Goal: Task Accomplishment & Management: Manage account settings

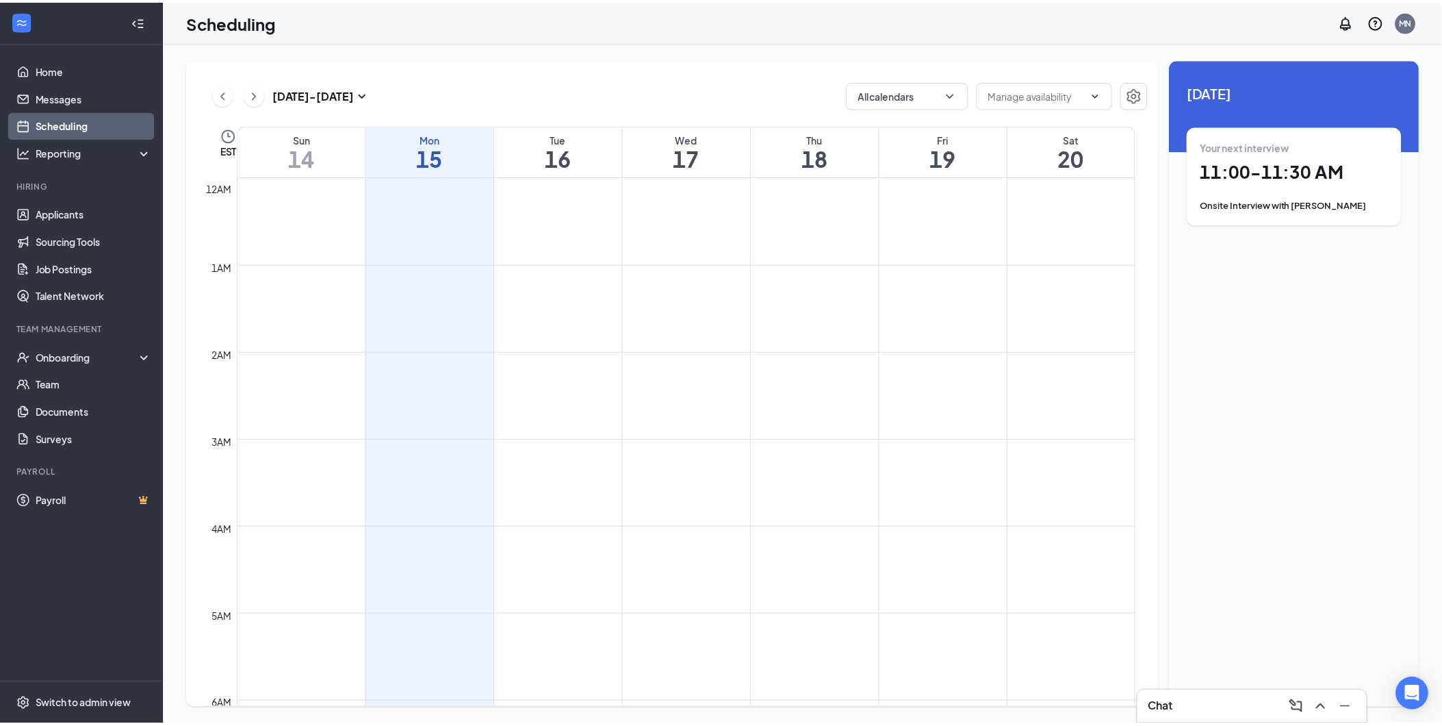
scroll to position [673, 0]
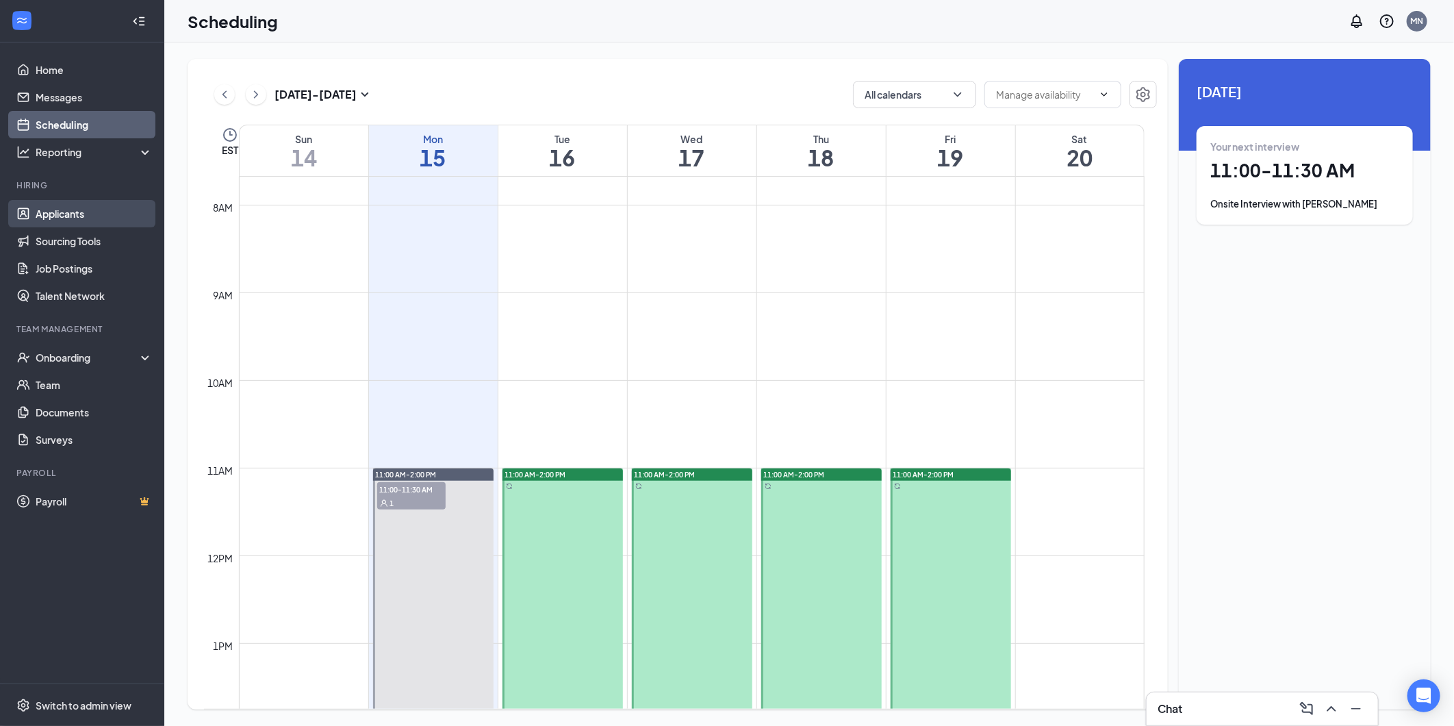
click at [105, 205] on link "Applicants" at bounding box center [94, 213] width 117 height 27
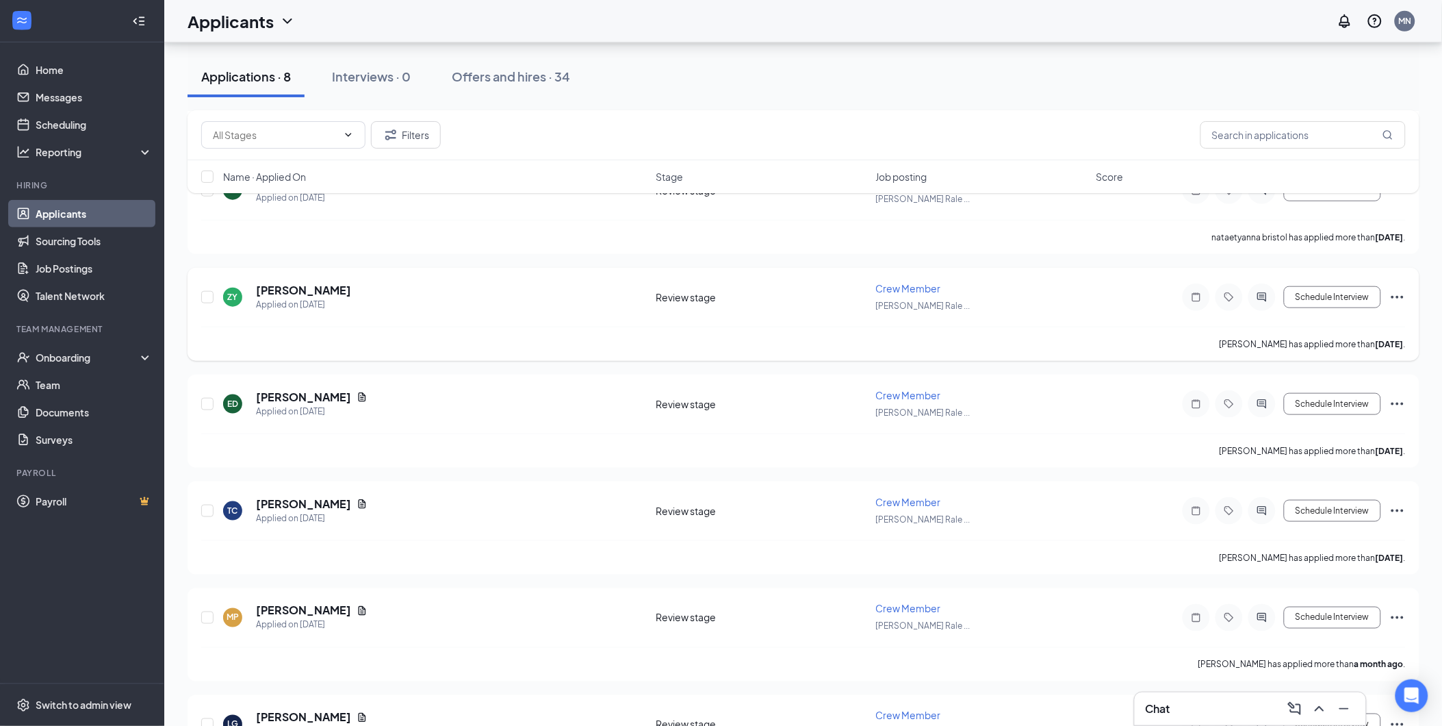
scroll to position [392, 0]
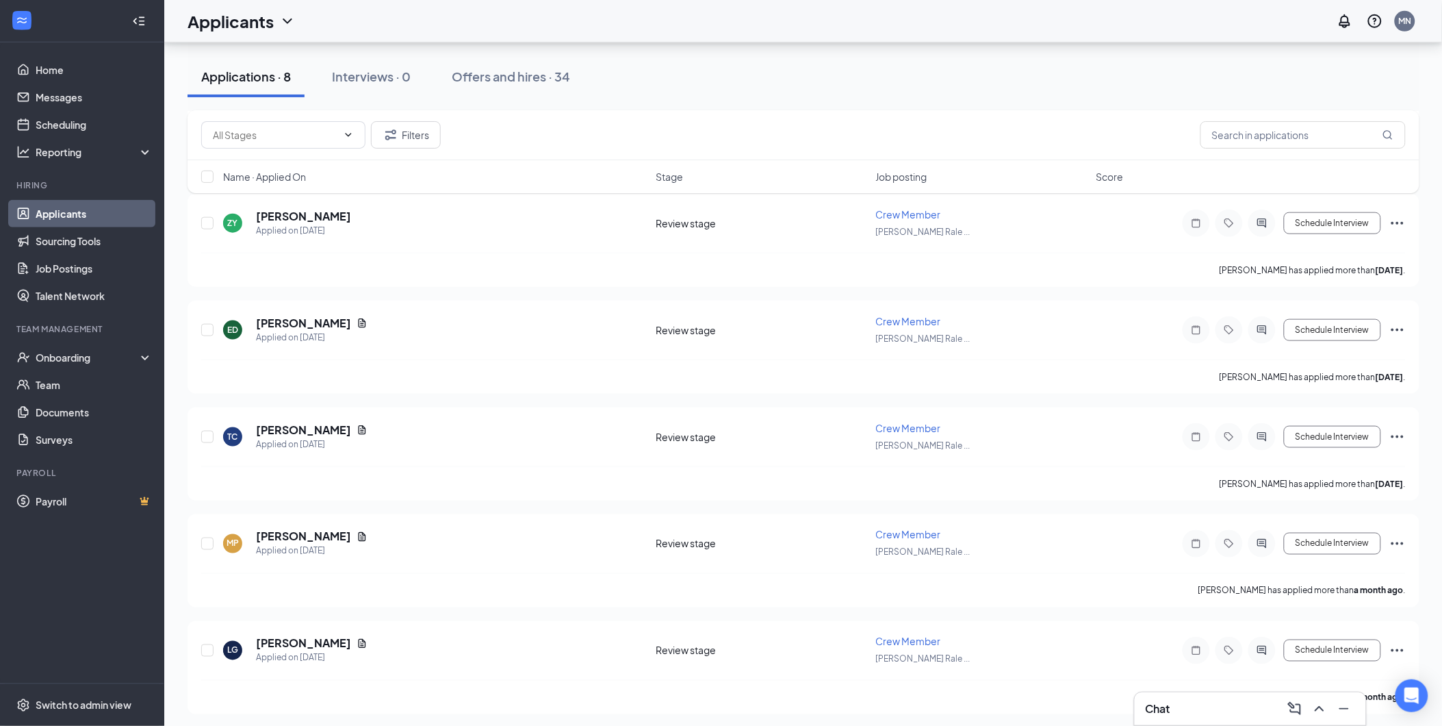
click at [1241, 707] on div "Chat" at bounding box center [1250, 709] width 209 height 22
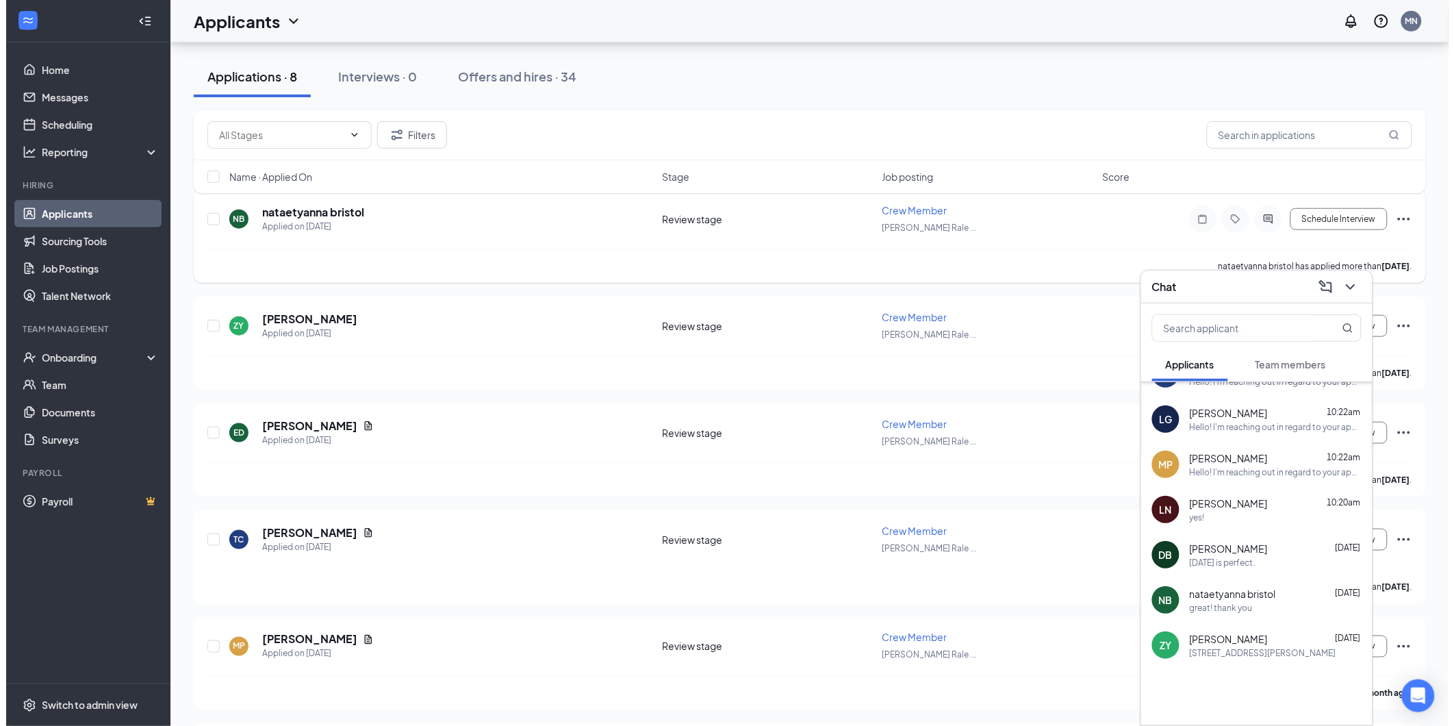
scroll to position [87, 0]
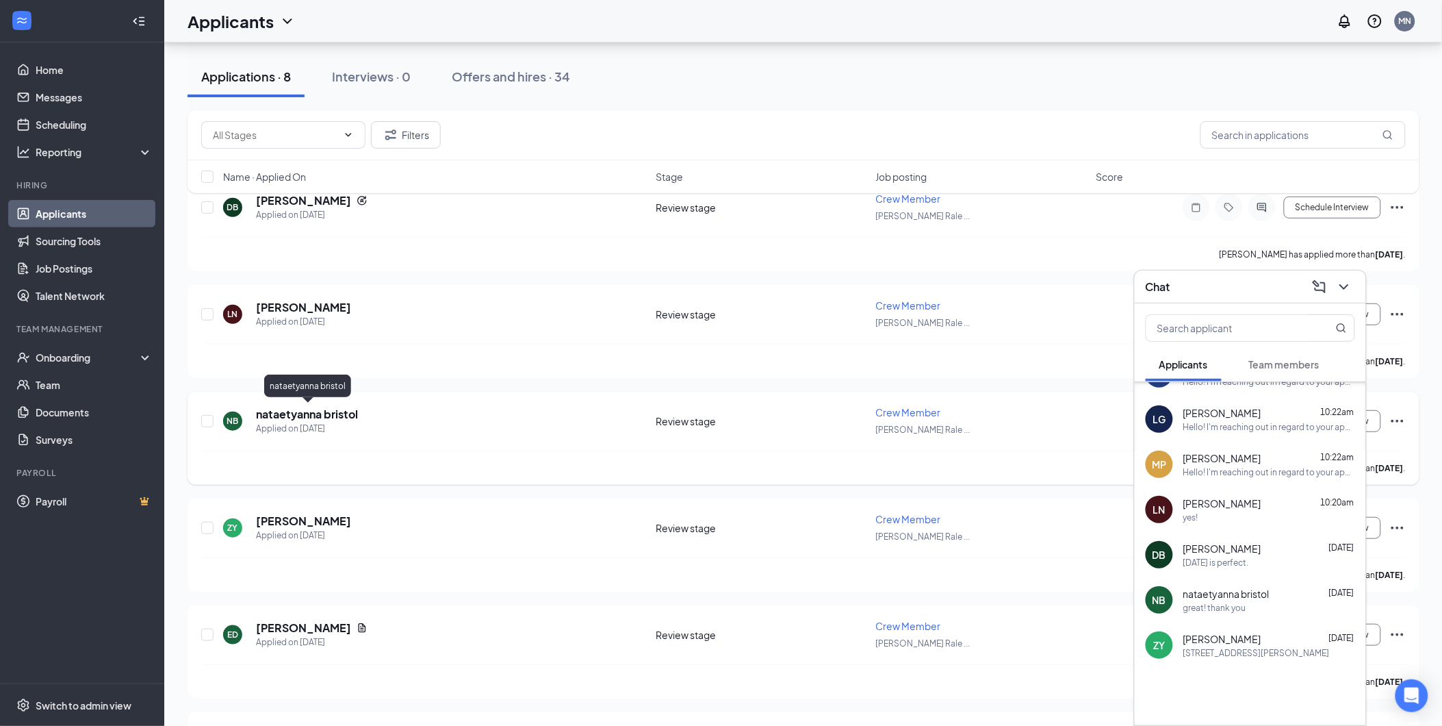
click at [343, 407] on h5 "nataetyanna bristol" at bounding box center [307, 414] width 102 height 15
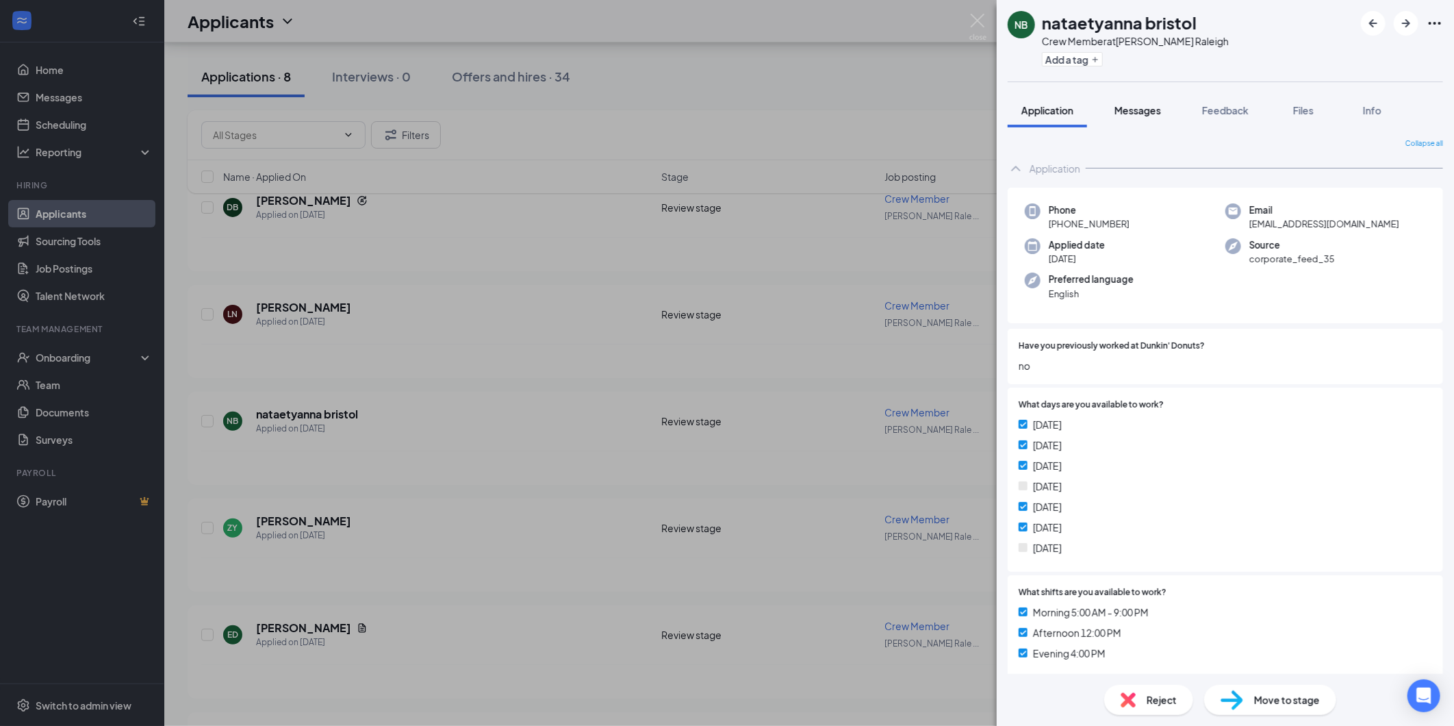
click at [1161, 107] on span "Messages" at bounding box center [1137, 110] width 47 height 12
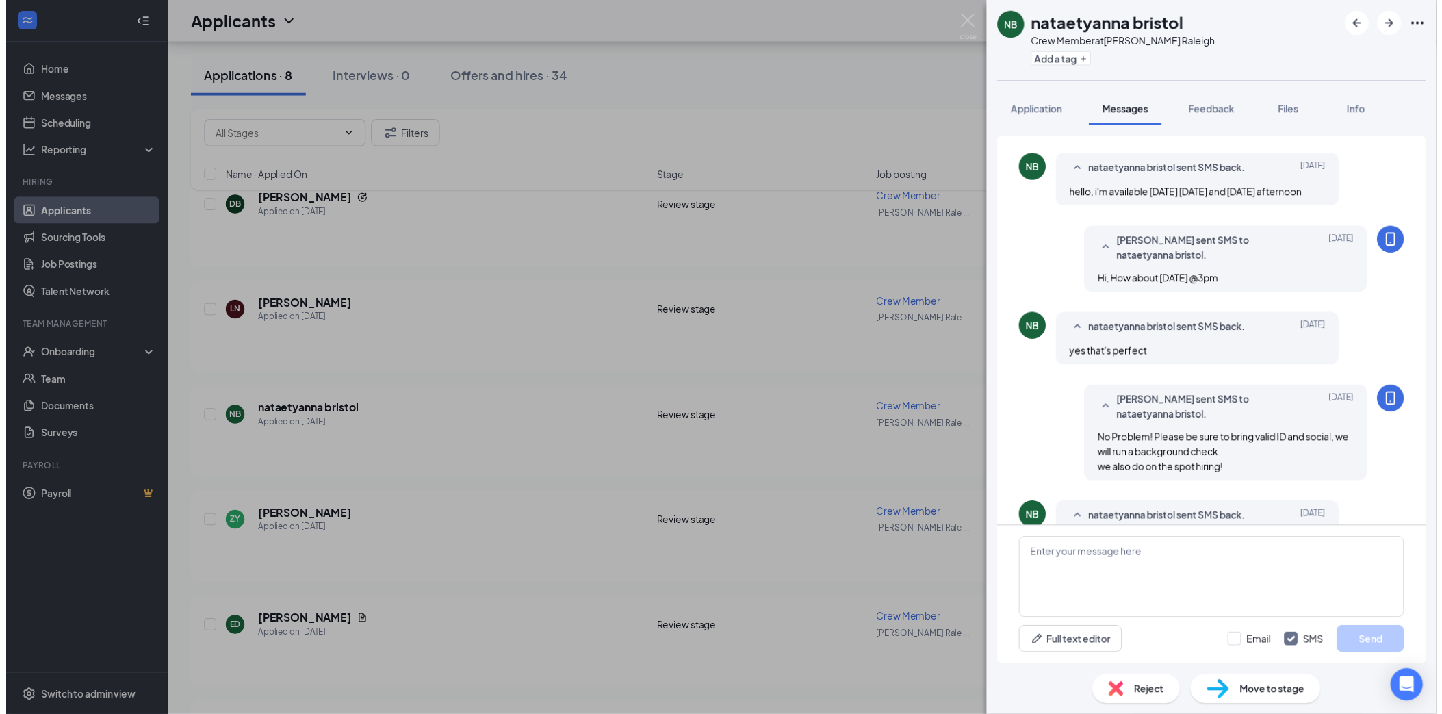
scroll to position [173, 0]
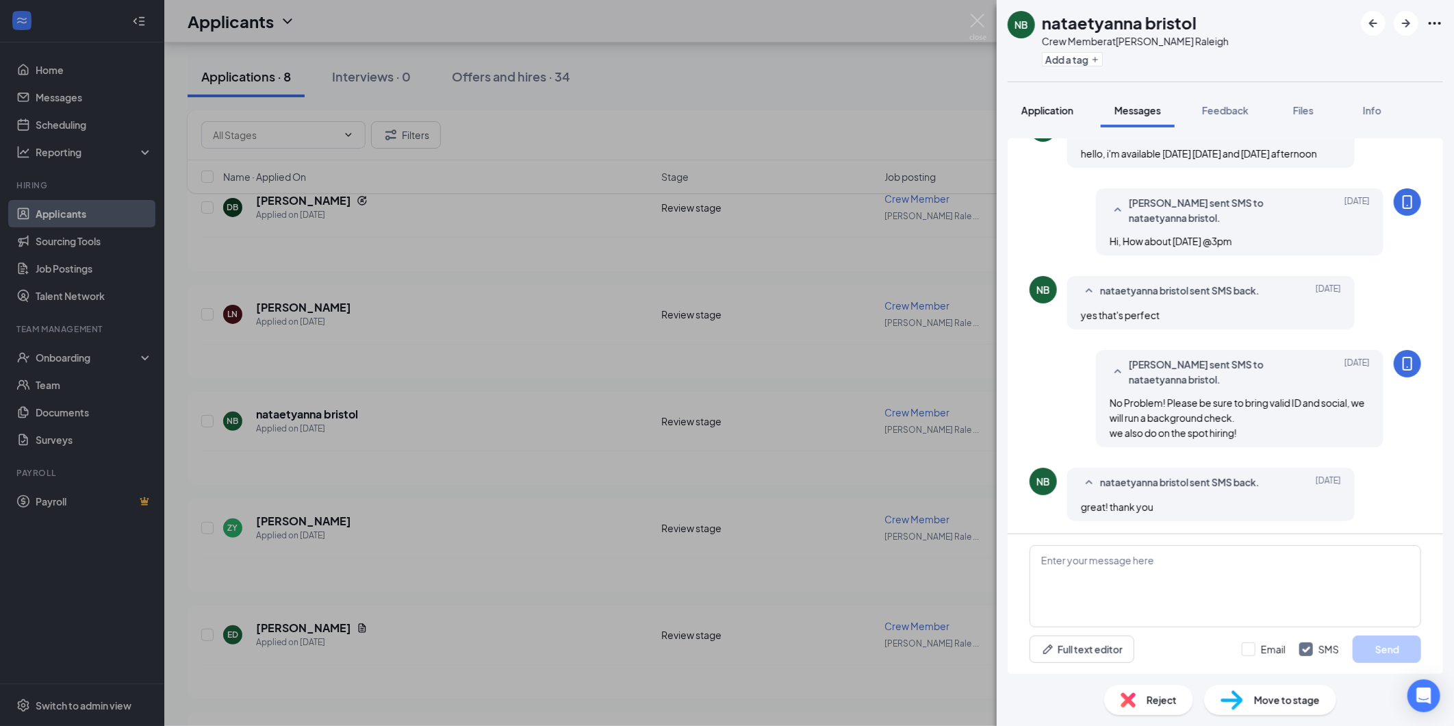
click at [1061, 112] on span "Application" at bounding box center [1047, 110] width 52 height 12
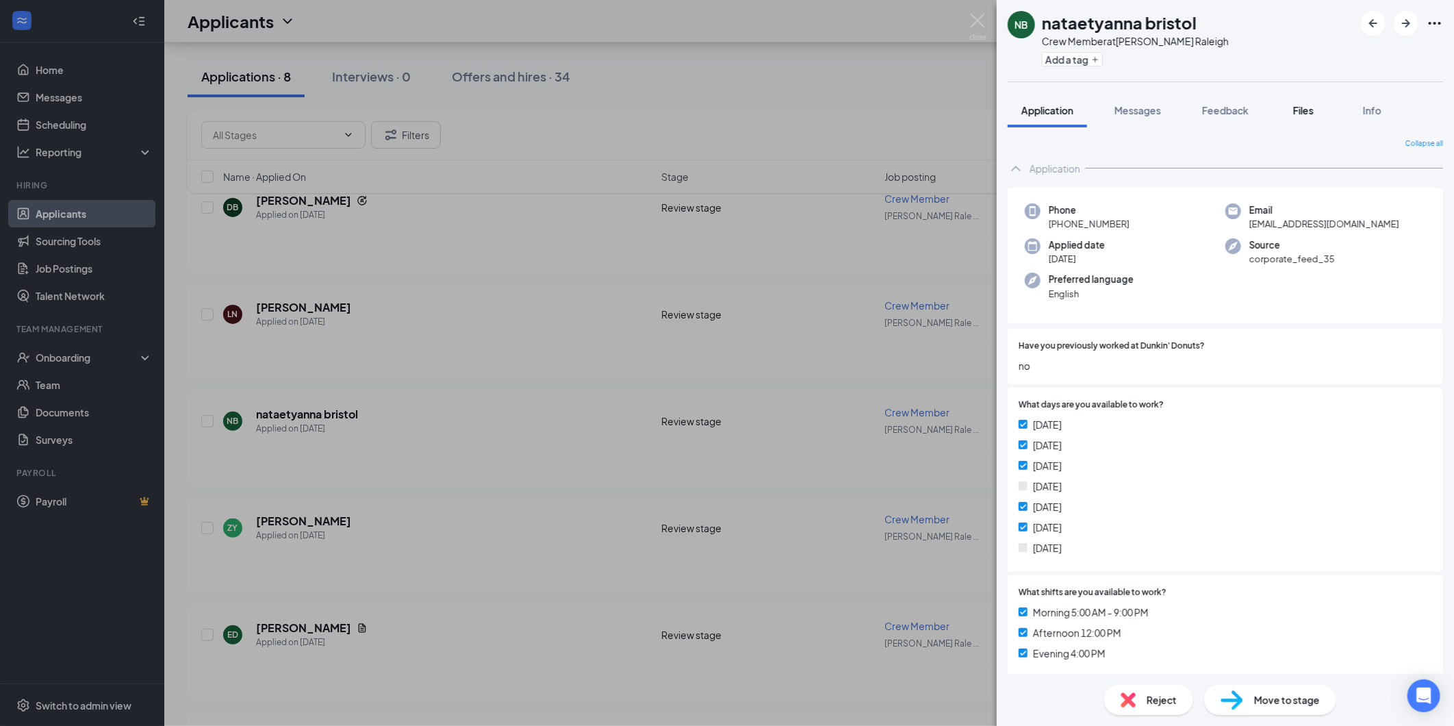
click at [1290, 104] on button "Files" at bounding box center [1303, 110] width 55 height 34
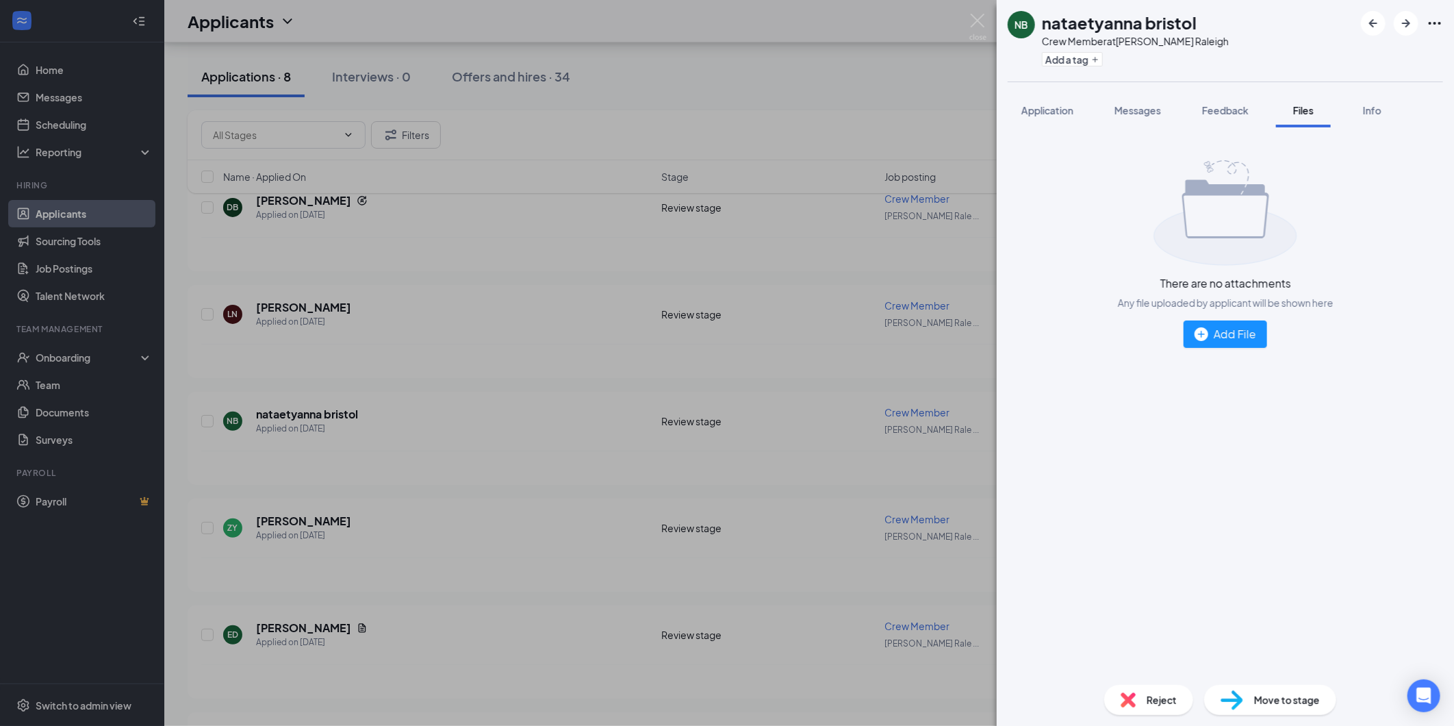
click at [1294, 689] on div "Move to stage" at bounding box center [1270, 700] width 132 height 30
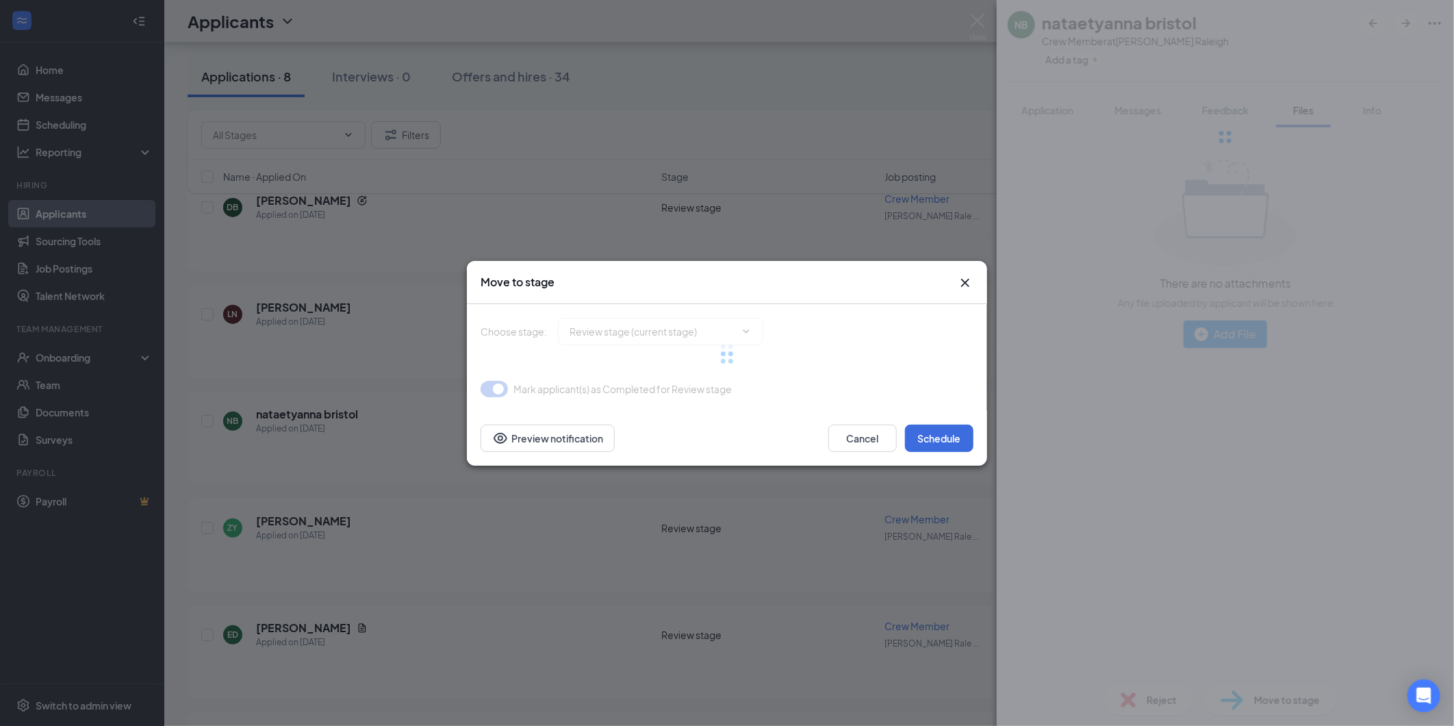
type input "Onsite Interview (next stage)"
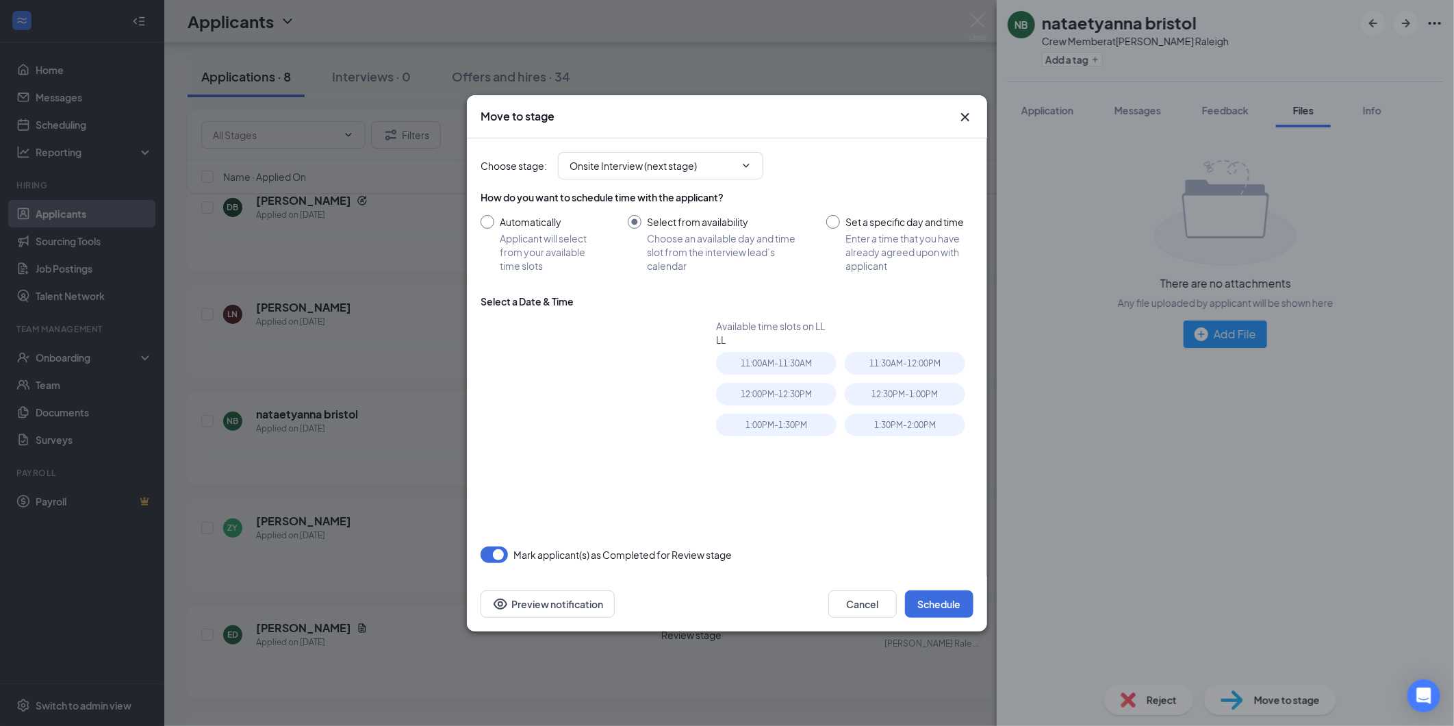
type input "[DATE]"
click at [518, 235] on input "Automatically Applicant will select from your available time slots" at bounding box center [541, 244] width 120 height 58
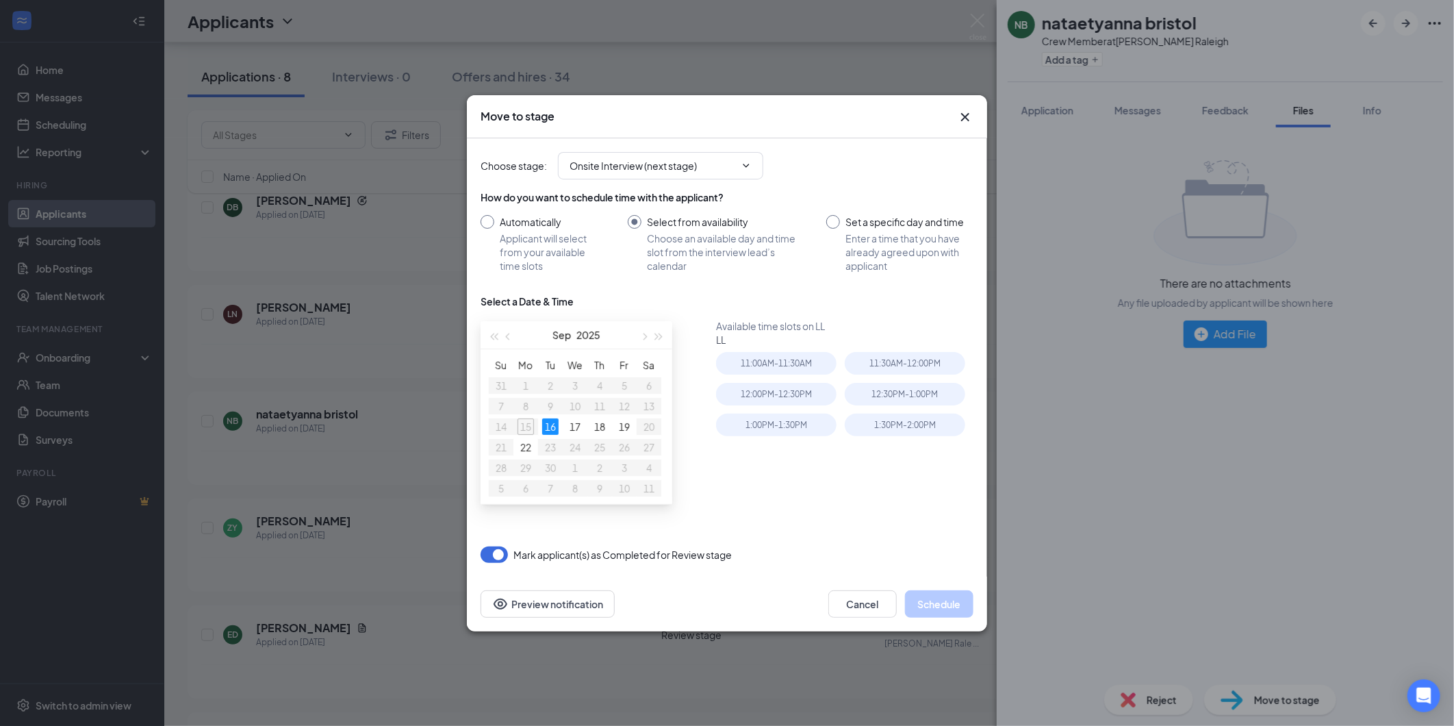
radio input "true"
radio input "false"
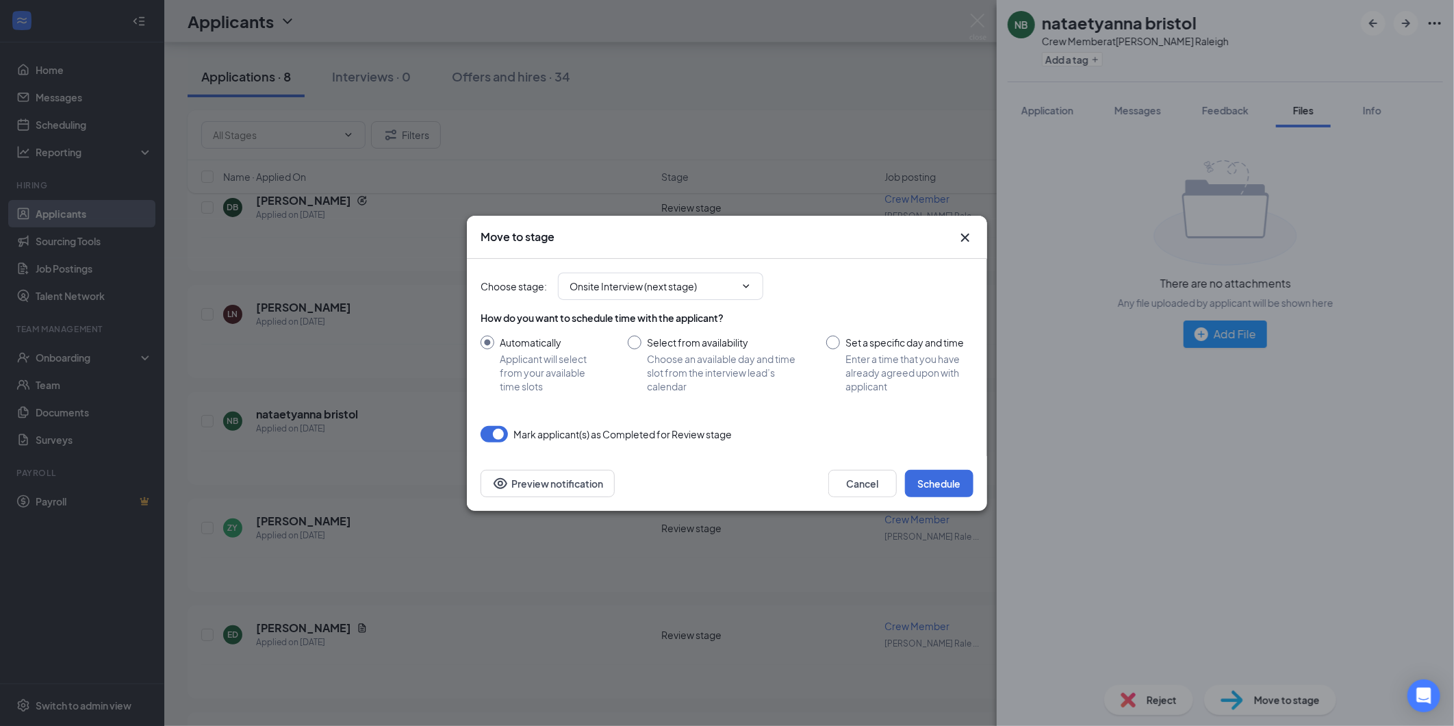
click at [716, 173] on div "Move to stage Choose stage : Onsite Interview (next stage) How do you want to s…" at bounding box center [727, 363] width 1454 height 726
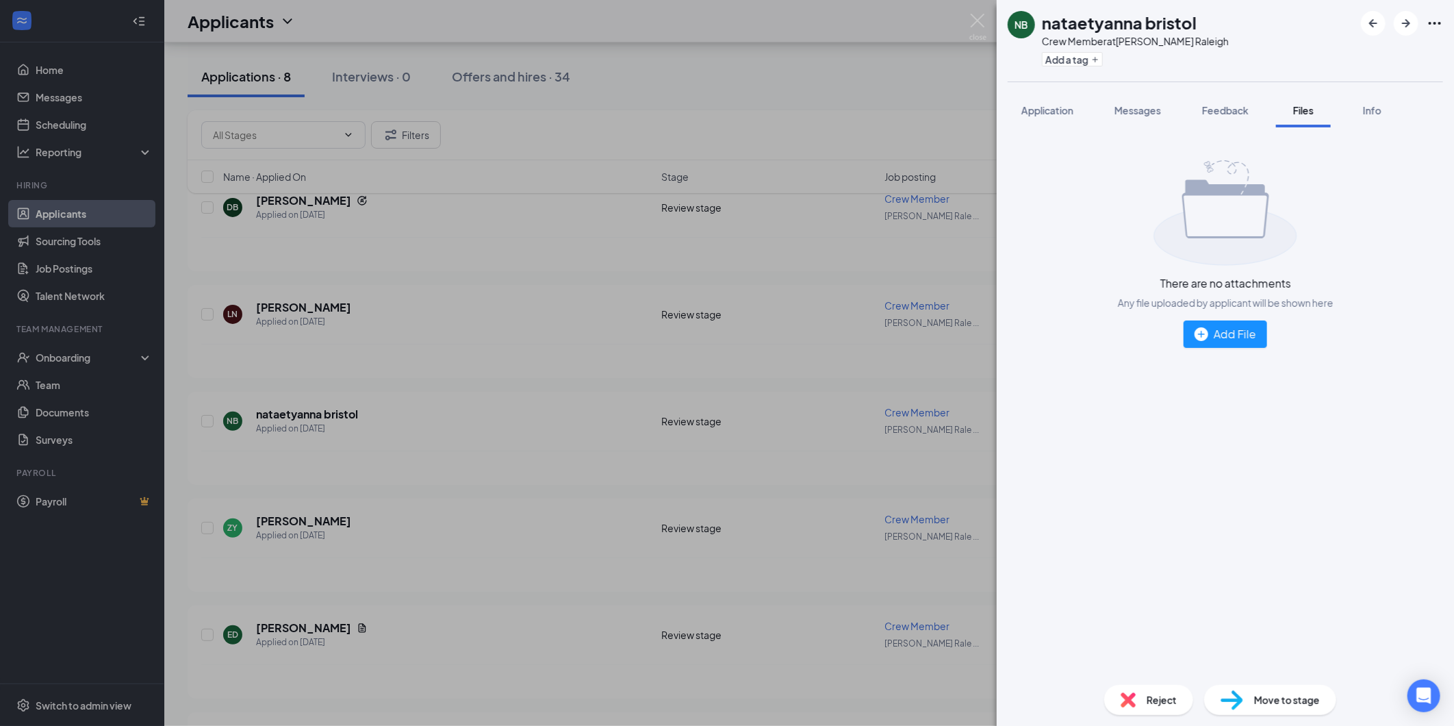
click at [1312, 692] on span "Move to stage" at bounding box center [1287, 699] width 66 height 15
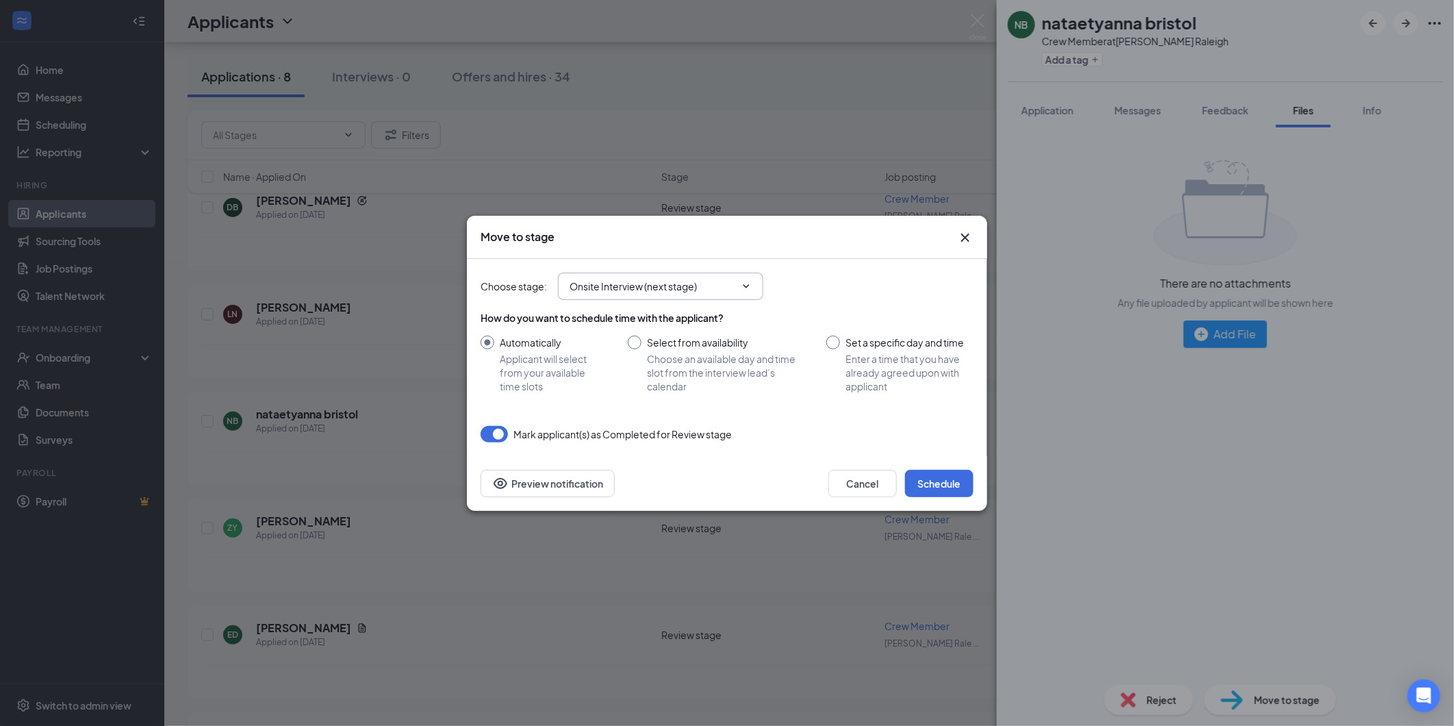
click at [748, 290] on icon "ChevronDown" at bounding box center [746, 286] width 11 height 11
click at [750, 289] on icon "ChevronDown" at bounding box center [746, 286] width 11 height 11
click at [746, 284] on icon "ChevronDown" at bounding box center [746, 286] width 11 height 11
click at [755, 284] on span "Onsite Interview (next stage)" at bounding box center [660, 285] width 205 height 27
drag, startPoint x: 757, startPoint y: 284, endPoint x: 770, endPoint y: 288, distance: 13.4
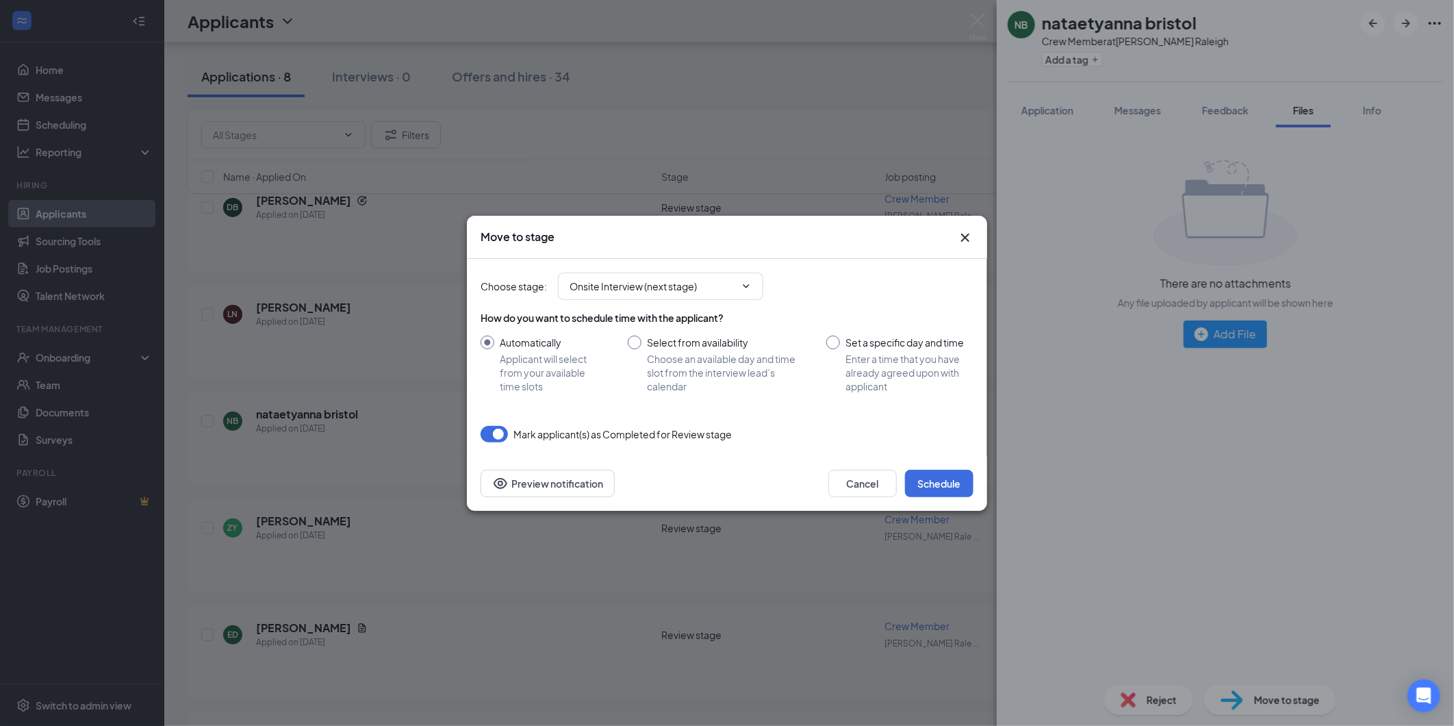
click at [761, 284] on span "Onsite Interview (next stage)" at bounding box center [660, 285] width 205 height 27
click at [770, 288] on div "Choose stage : Onsite Interview (next stage)" at bounding box center [727, 285] width 493 height 27
click at [706, 285] on input "Onsite Interview (next stage)" at bounding box center [653, 286] width 166 height 15
click at [661, 406] on div "Hiring Complete" at bounding box center [672, 405] width 183 height 15
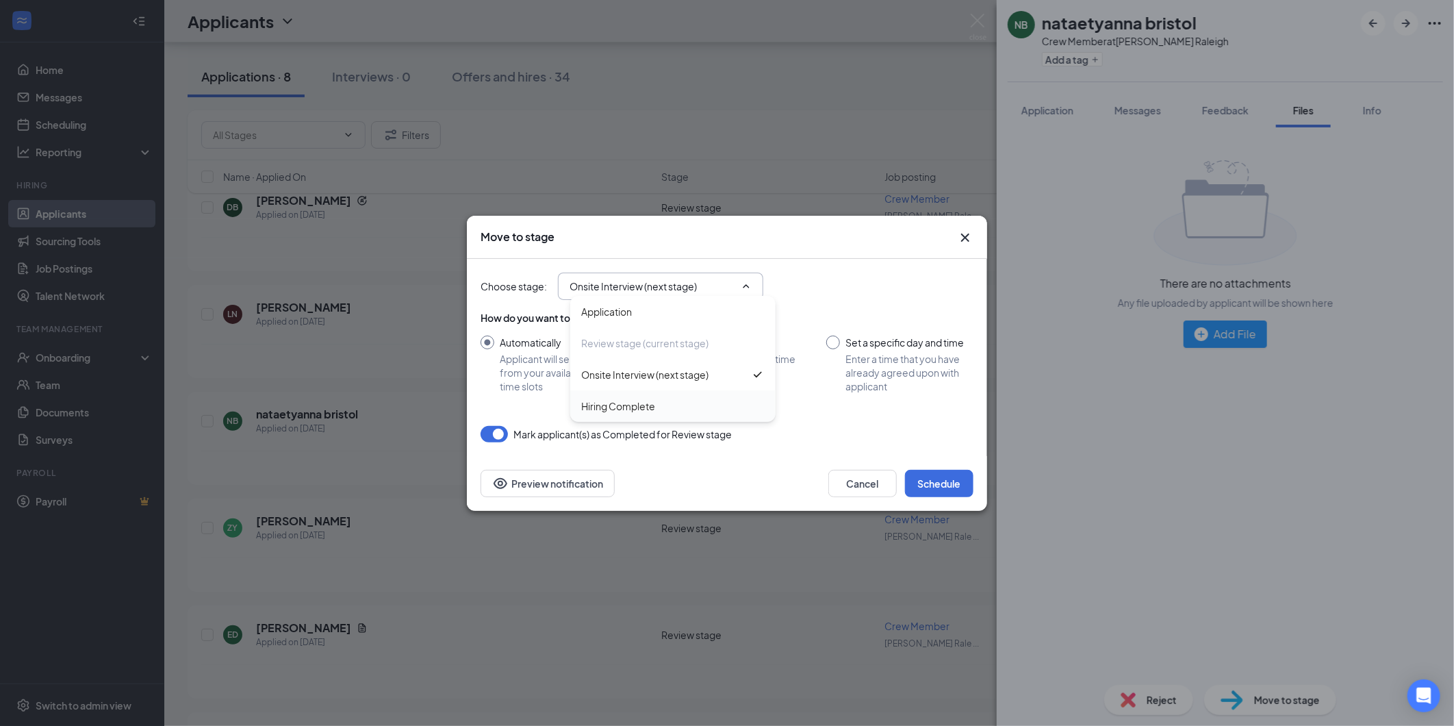
type input "Hiring Complete"
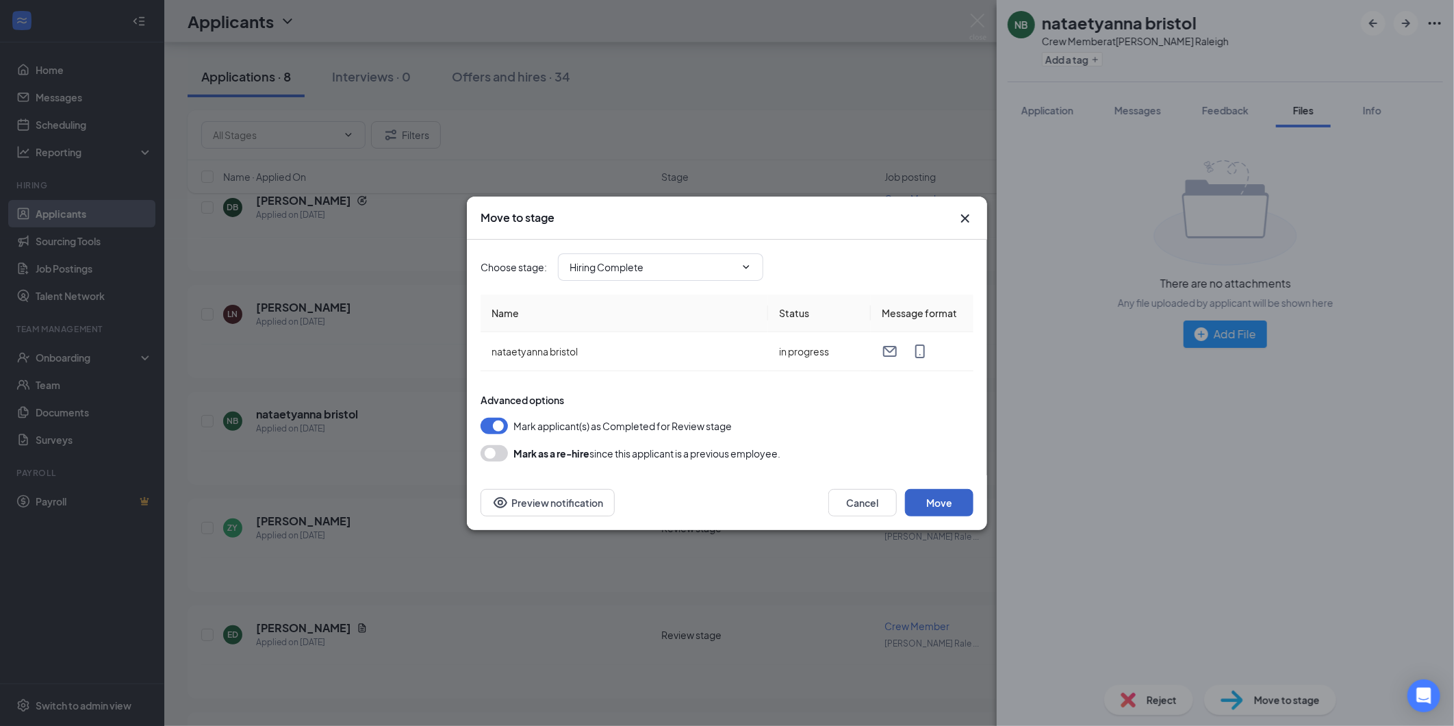
click at [961, 502] on button "Move" at bounding box center [939, 502] width 68 height 27
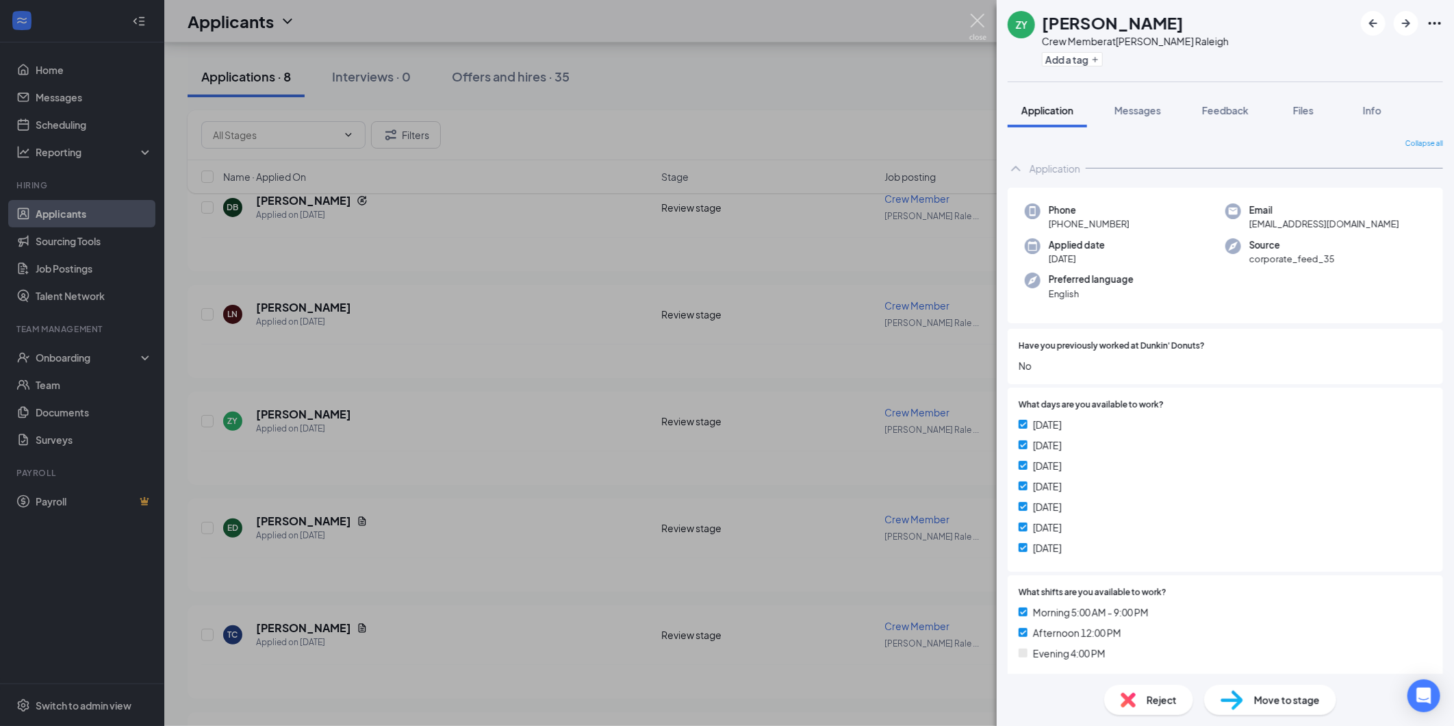
click at [984, 17] on img at bounding box center [977, 27] width 17 height 27
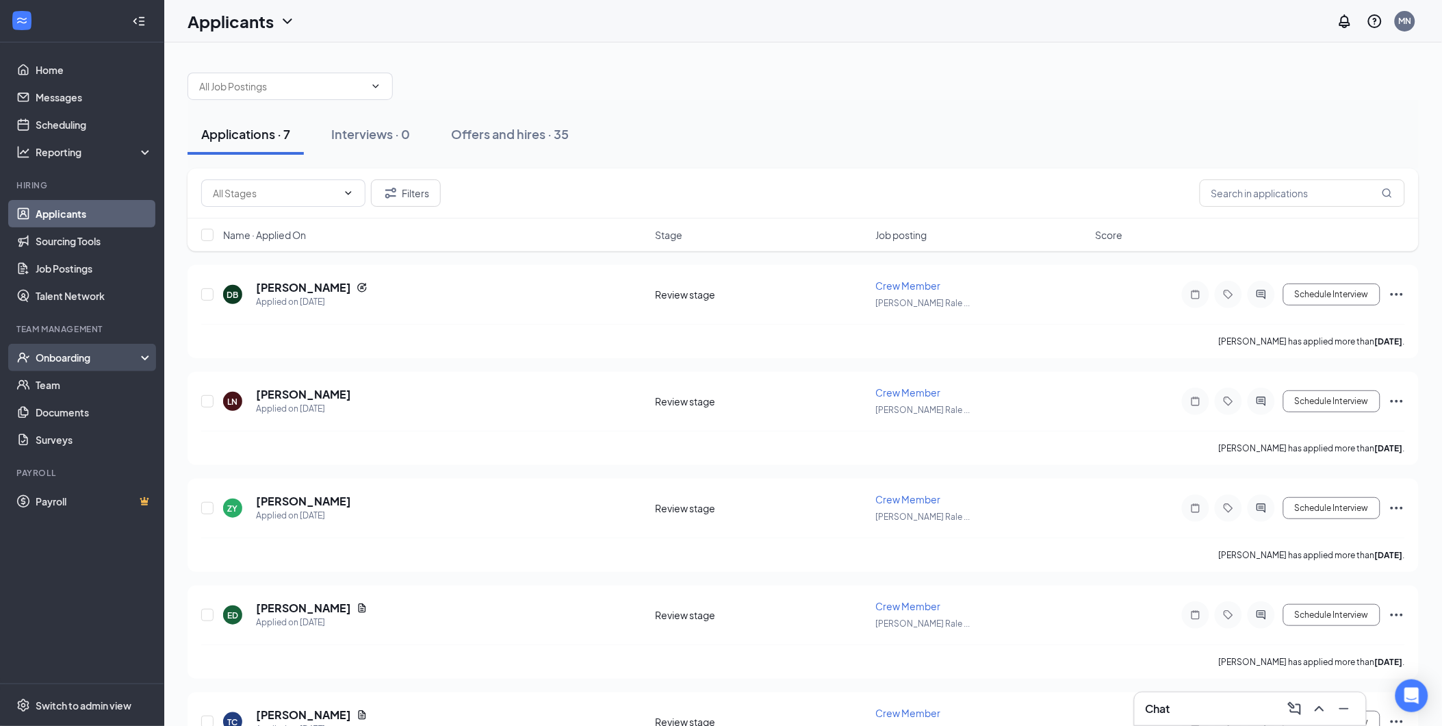
click at [69, 353] on div "Onboarding" at bounding box center [88, 357] width 105 height 14
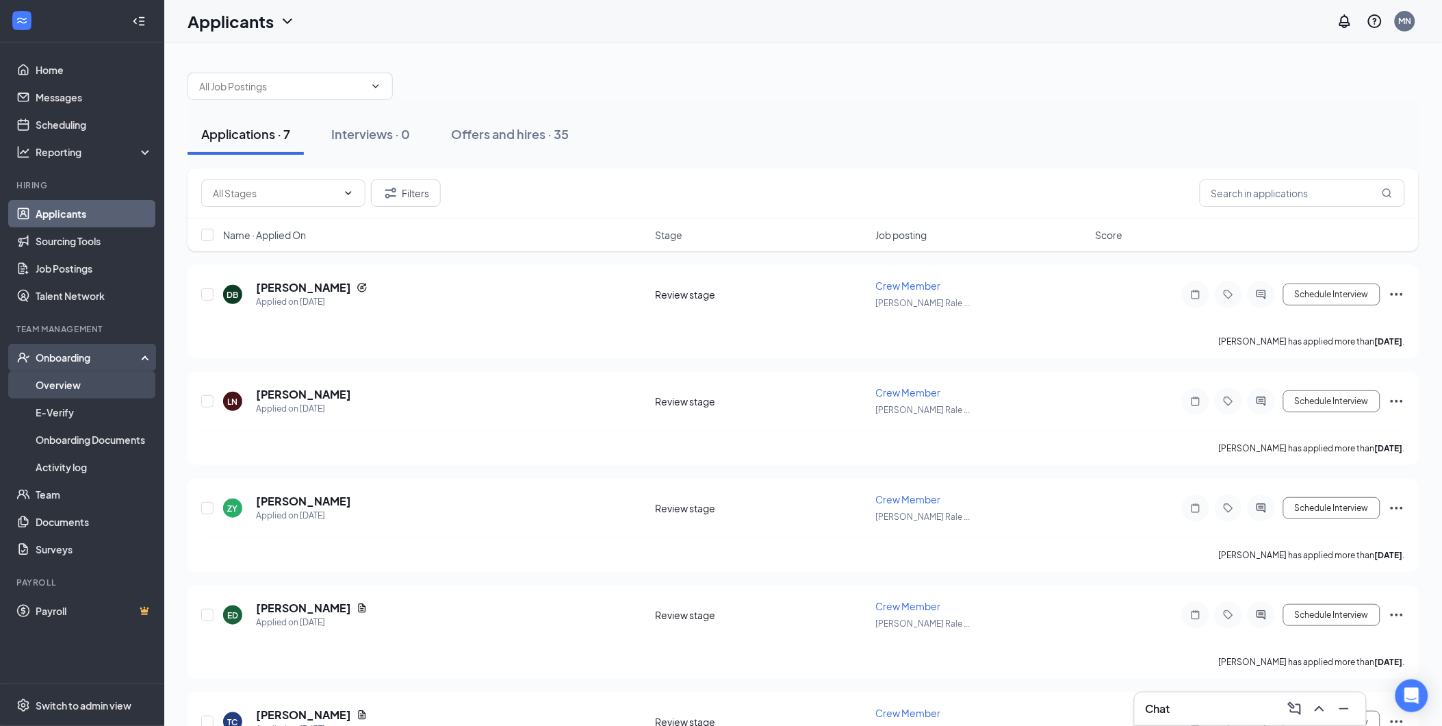
click at [70, 387] on link "Overview" at bounding box center [94, 384] width 117 height 27
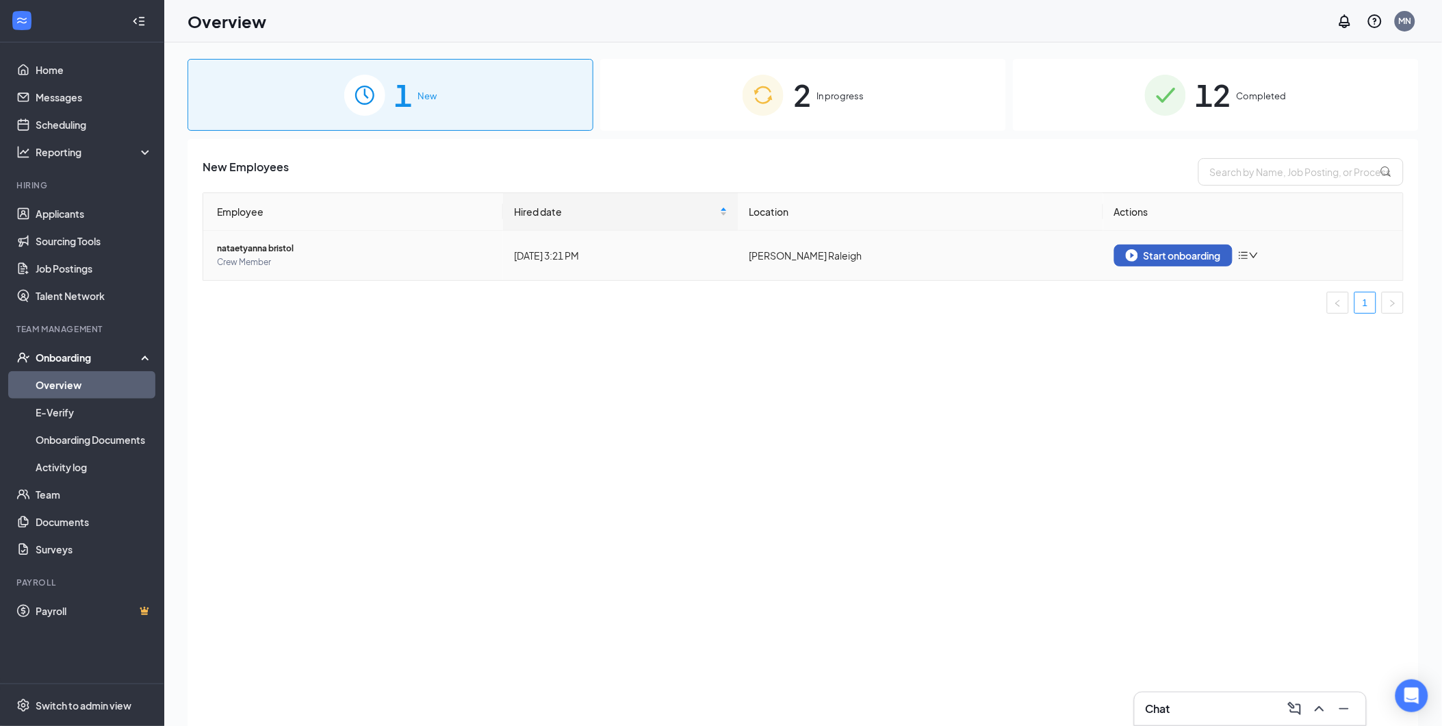
click at [1180, 248] on button "Start onboarding" at bounding box center [1173, 255] width 118 height 22
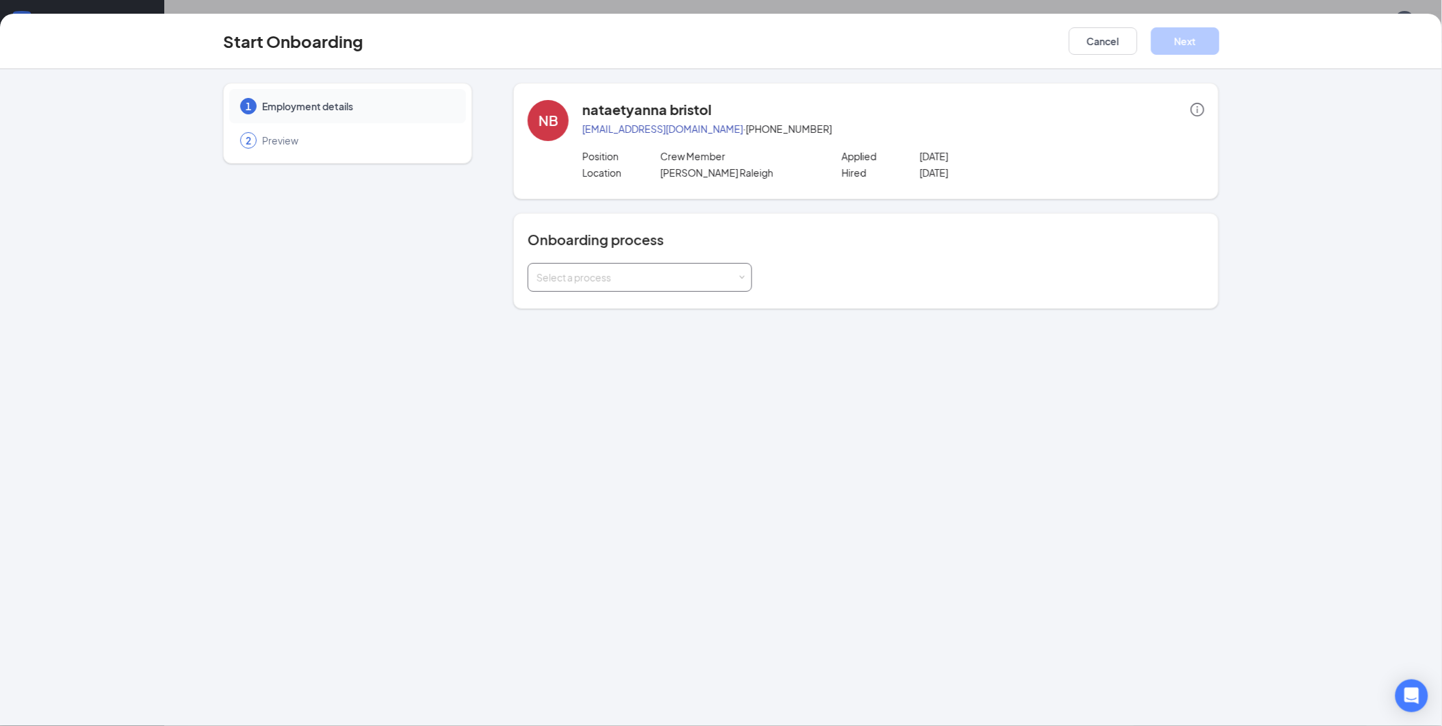
click at [646, 282] on div "Select a process" at bounding box center [637, 277] width 201 height 14
click at [612, 304] on span "General Onboarding Process" at bounding box center [598, 305] width 131 height 12
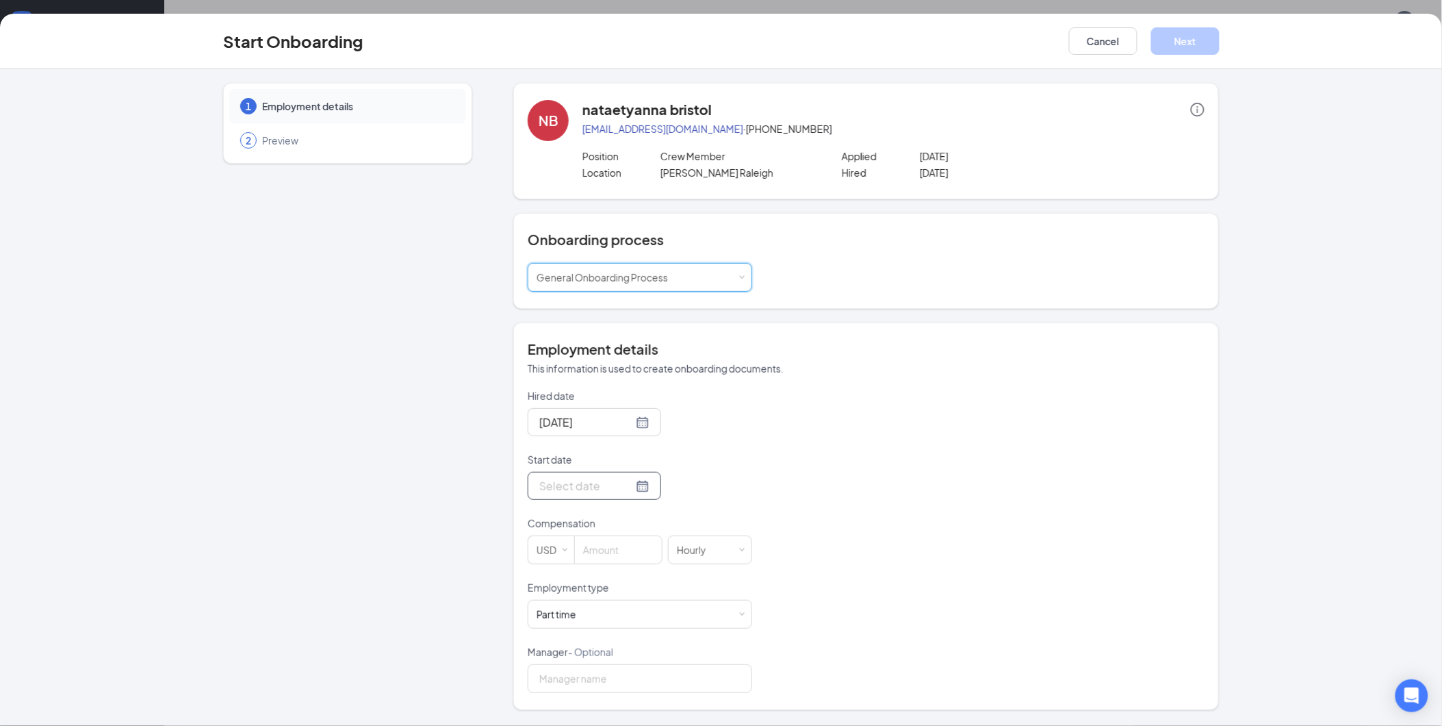
click at [633, 489] on div at bounding box center [594, 485] width 110 height 17
type input "[DATE]"
click at [571, 610] on div "15" at bounding box center [573, 608] width 16 height 16
type input "0"
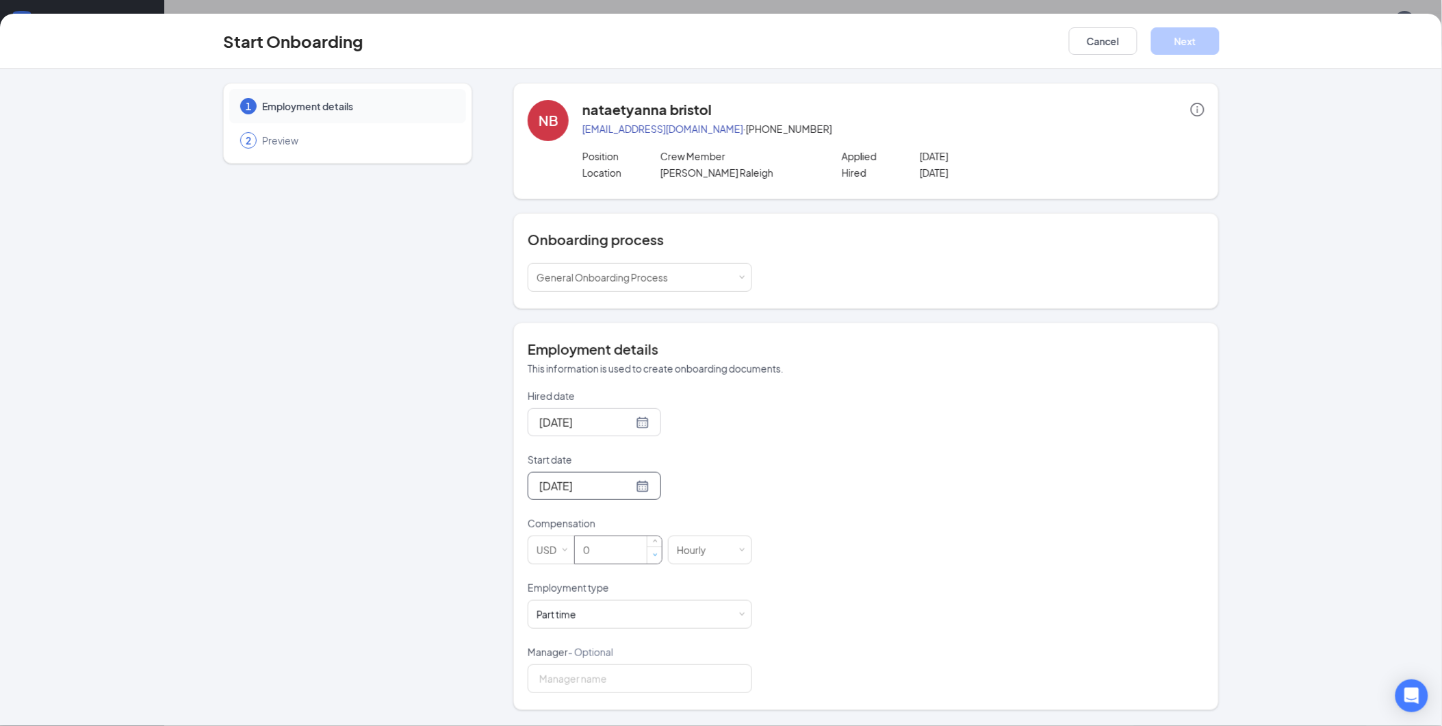
click at [653, 552] on span "Decrease Value" at bounding box center [655, 554] width 14 height 16
click at [620, 550] on input "0" at bounding box center [618, 549] width 87 height 27
drag, startPoint x: 620, startPoint y: 550, endPoint x: 561, endPoint y: 552, distance: 58.9
click at [561, 552] on span "USD 0" at bounding box center [598, 549] width 140 height 29
type input "12"
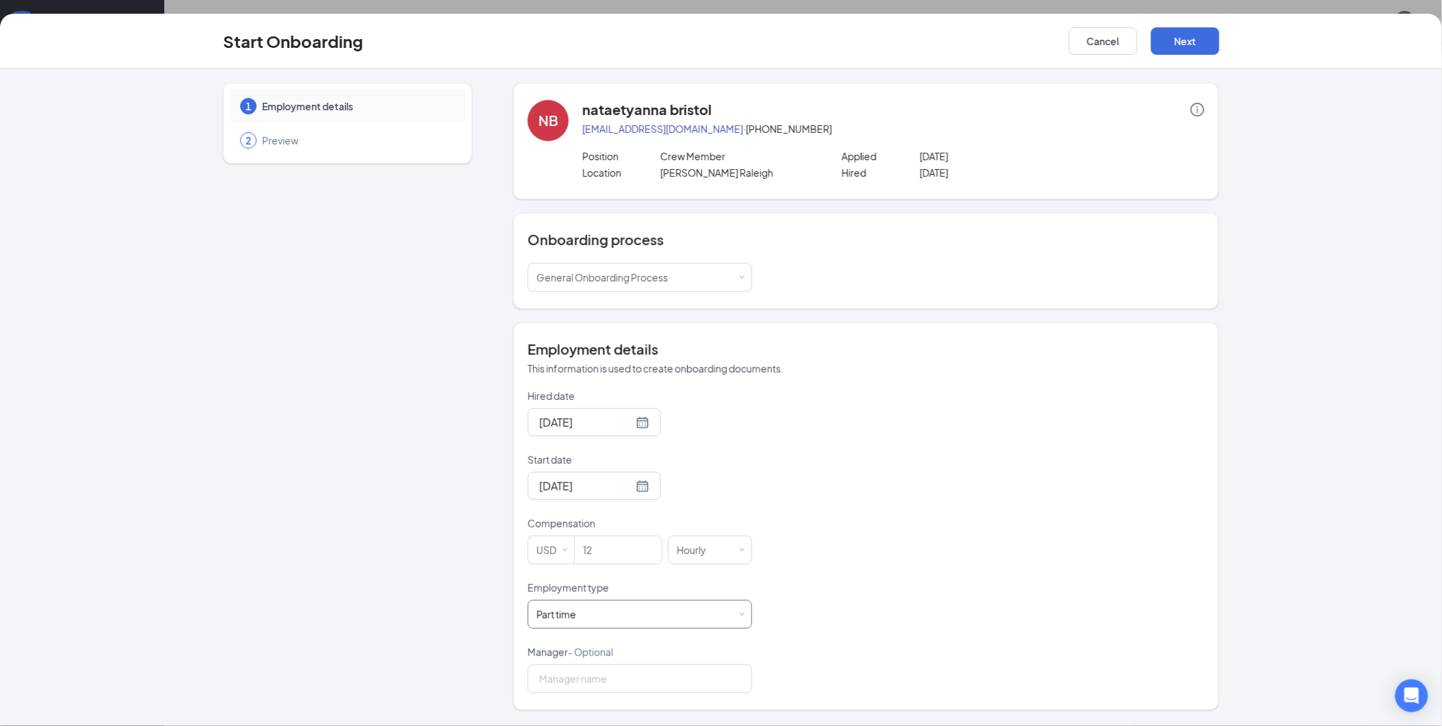
click at [609, 617] on div "Part time Works less than 30 hours per week and is reasonably expected to work" at bounding box center [640, 613] width 207 height 27
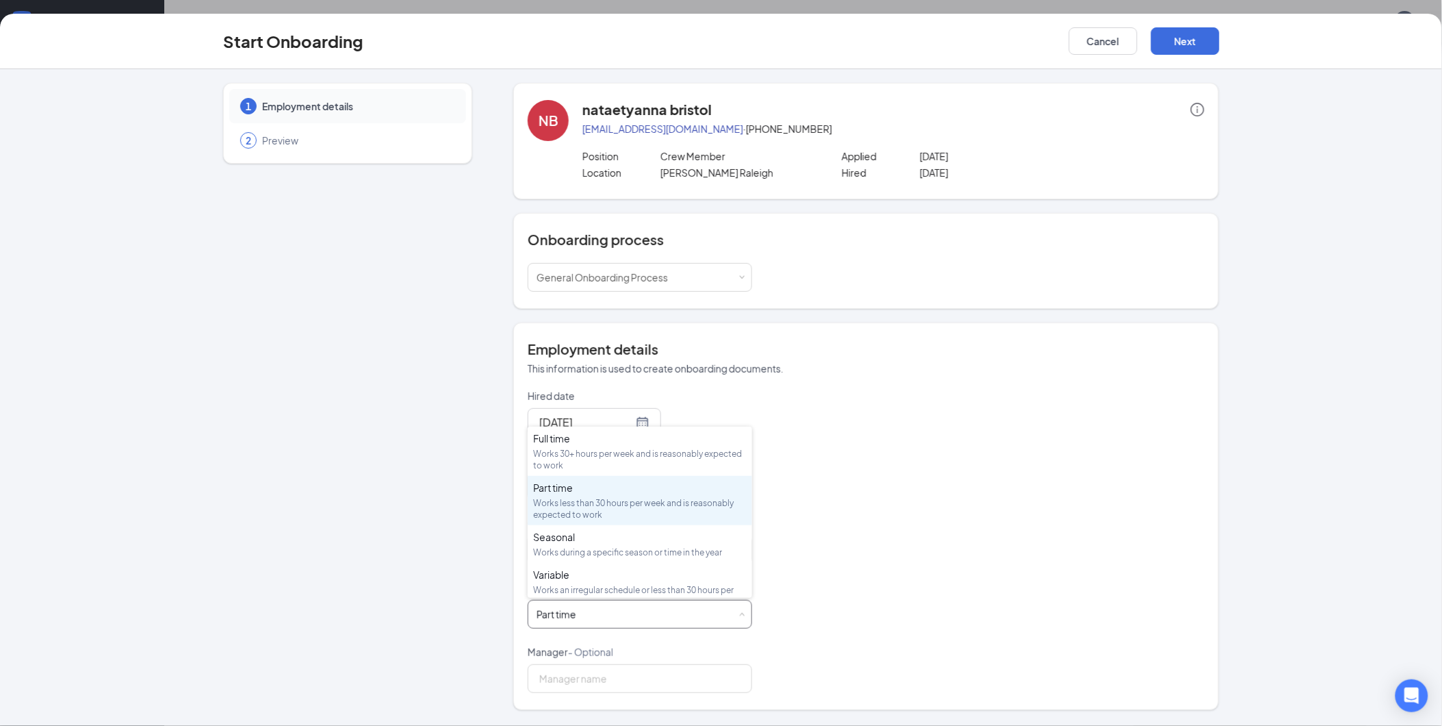
click at [609, 617] on div "Part time Works less than 30 hours per week and is reasonably expected to work" at bounding box center [640, 613] width 207 height 27
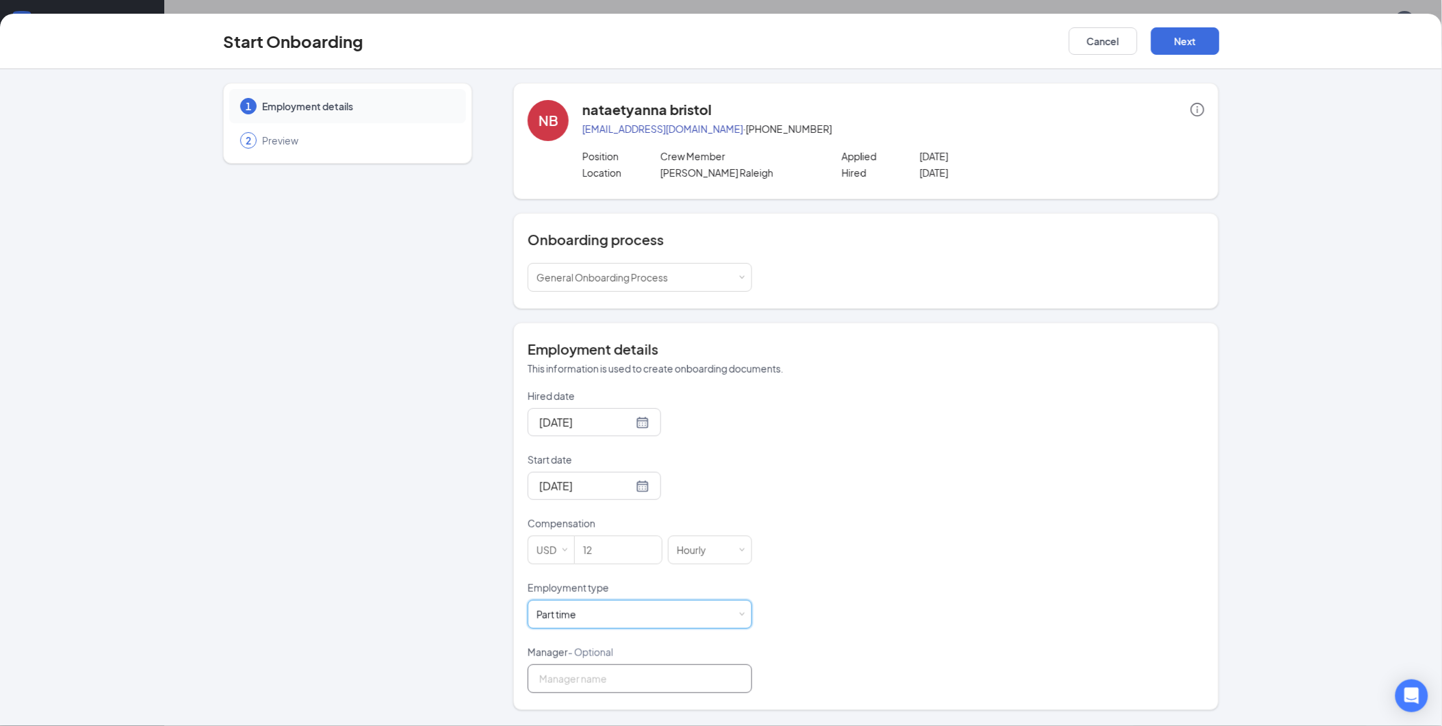
click at [587, 689] on input "Manager - Optional" at bounding box center [640, 678] width 225 height 29
type input "[PERSON_NAME]"
click at [1194, 47] on button "Next" at bounding box center [1185, 40] width 68 height 27
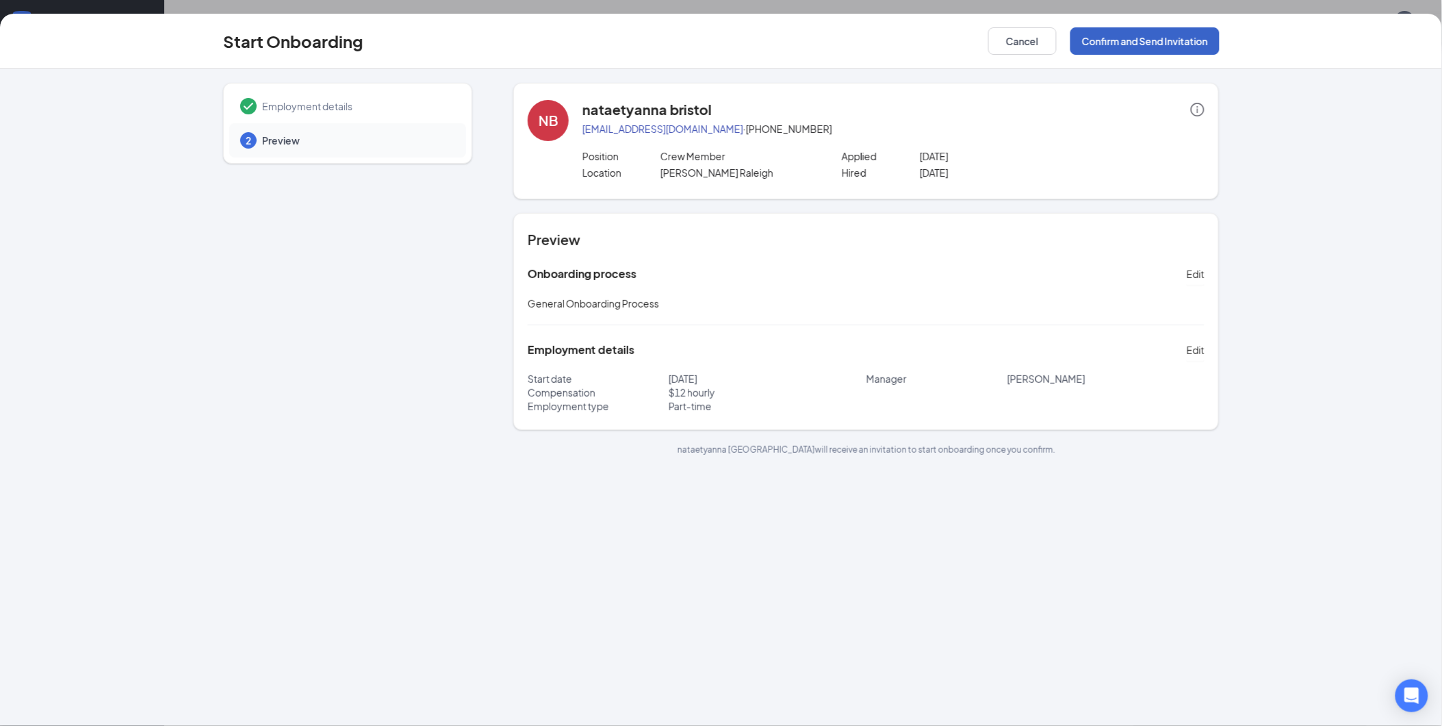
click at [1137, 48] on button "Confirm and Send Invitation" at bounding box center [1145, 40] width 149 height 27
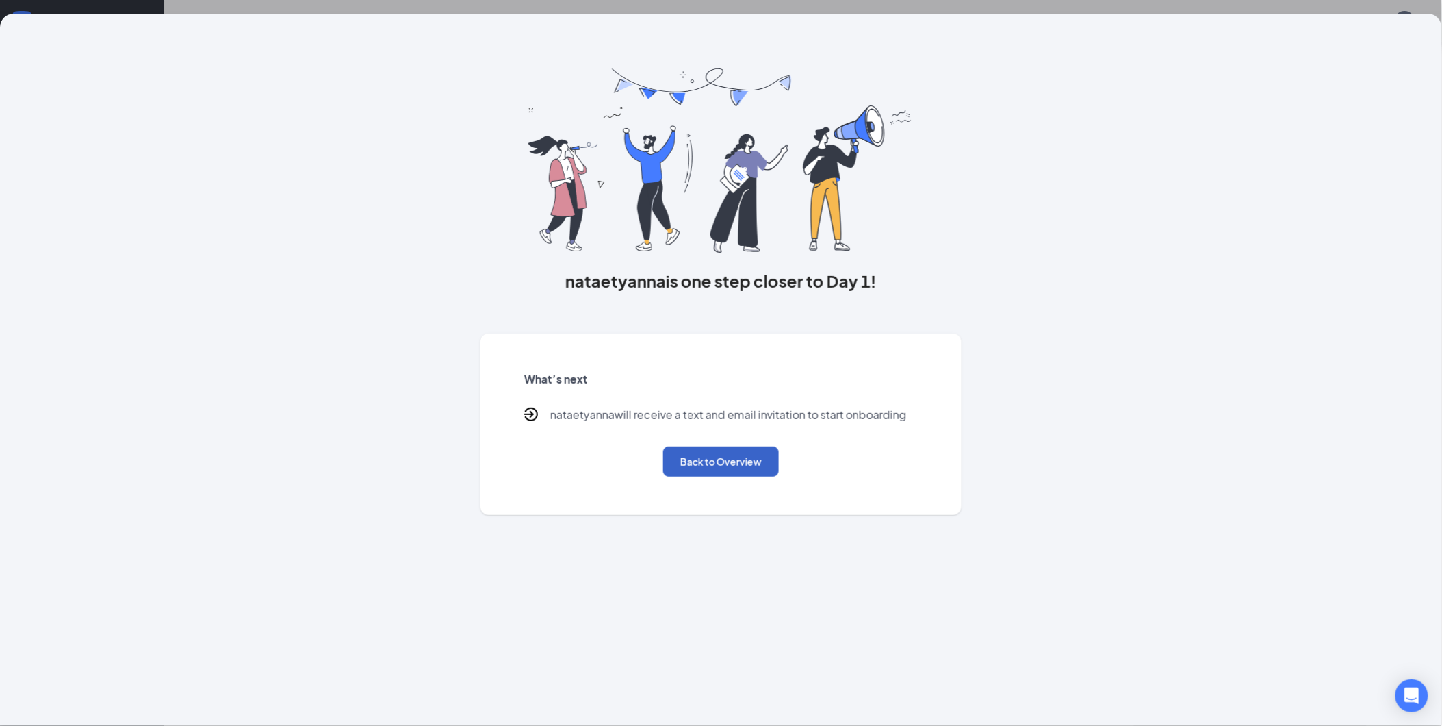
click at [699, 467] on button "Back to Overview" at bounding box center [721, 461] width 116 height 30
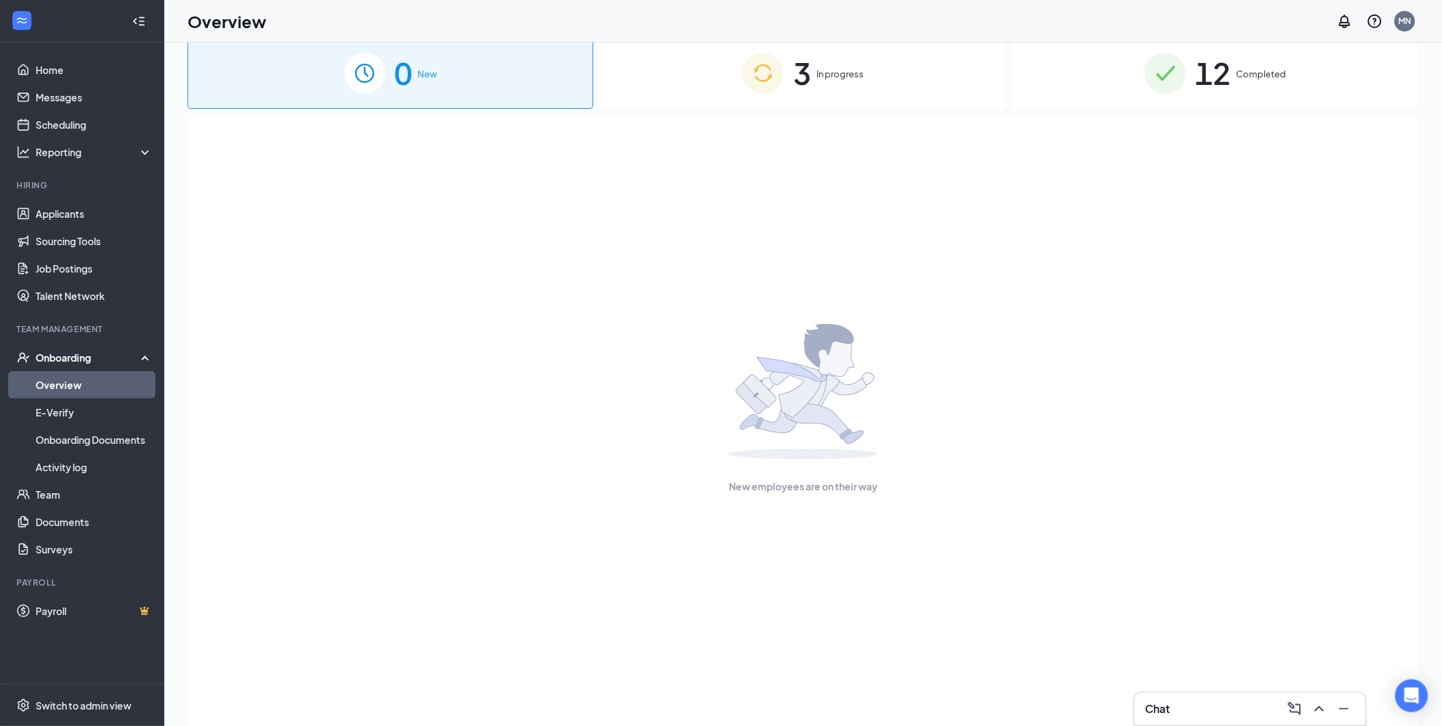
scroll to position [0, 0]
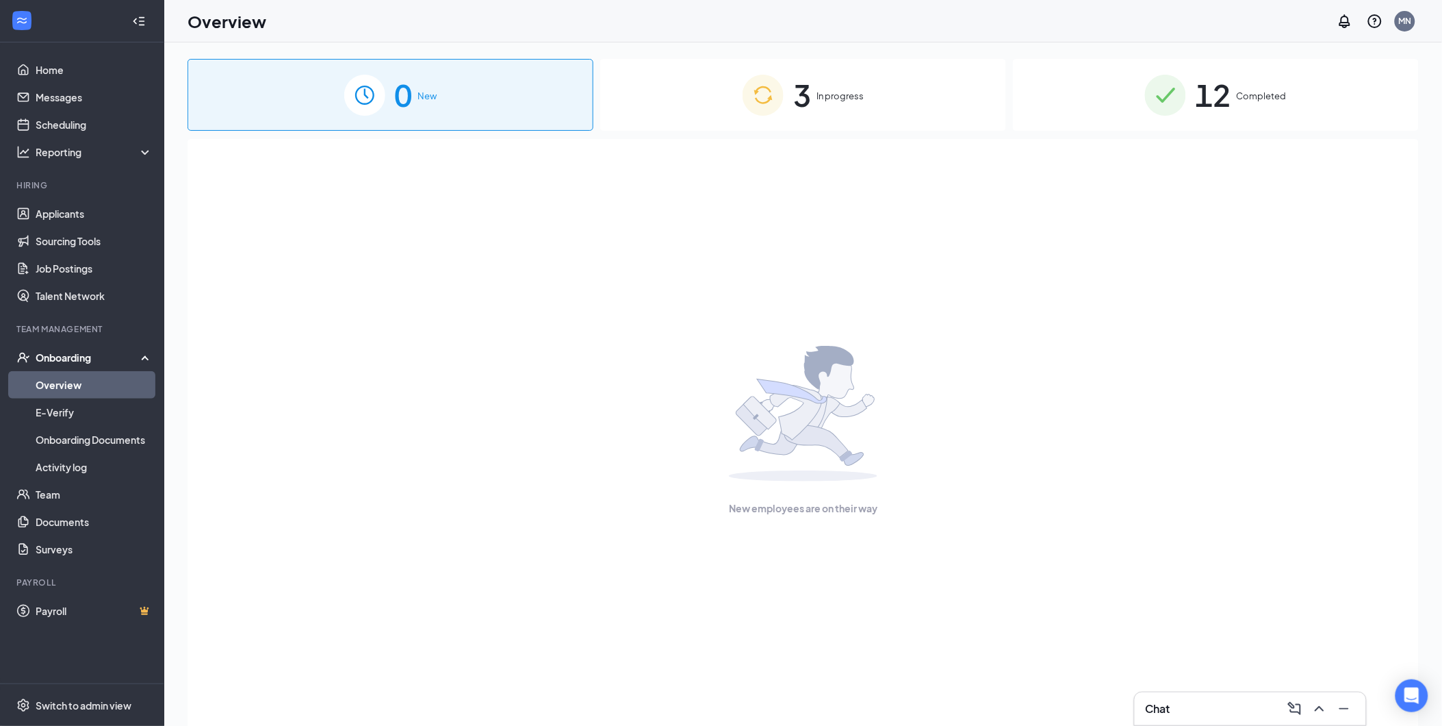
click at [830, 118] on div "3 In progress" at bounding box center [803, 95] width 406 height 72
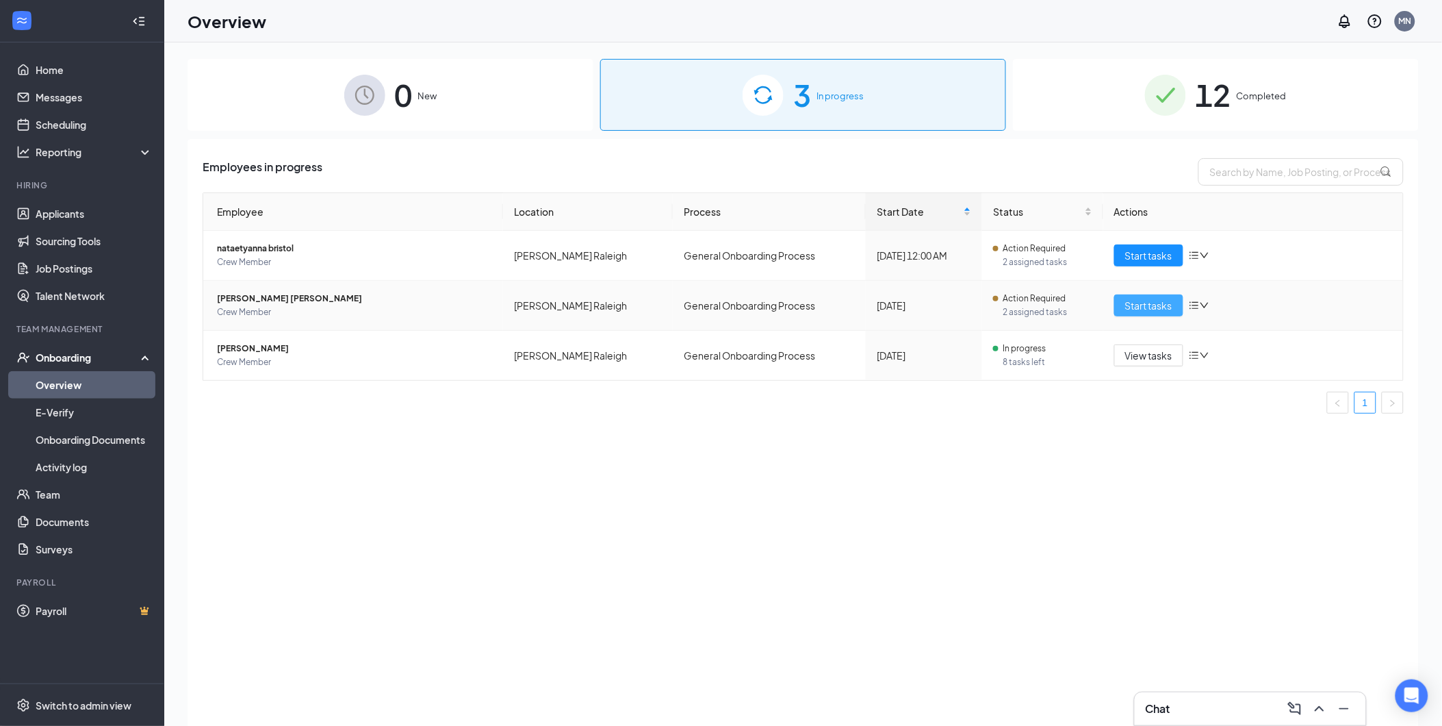
click at [1145, 303] on span "Start tasks" at bounding box center [1148, 305] width 47 height 15
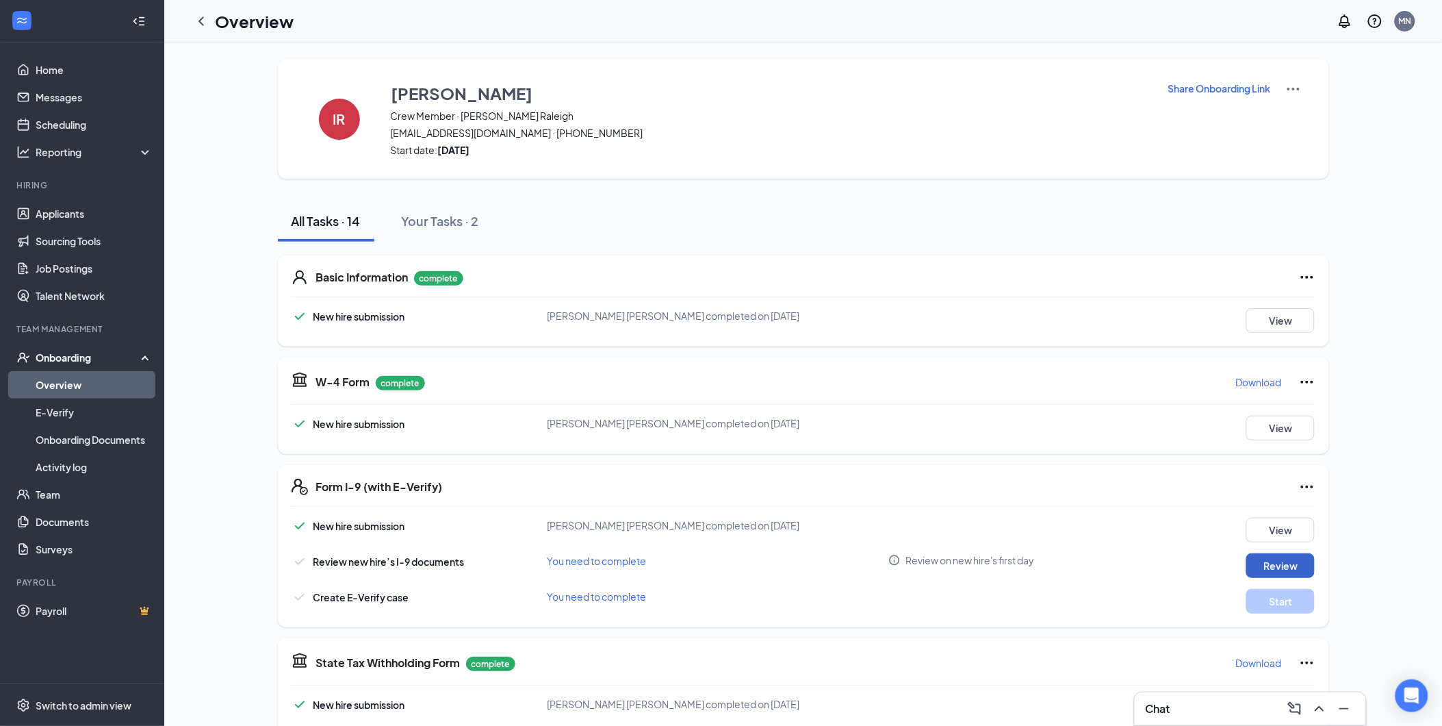
click at [1292, 563] on button "Review" at bounding box center [1281, 565] width 68 height 25
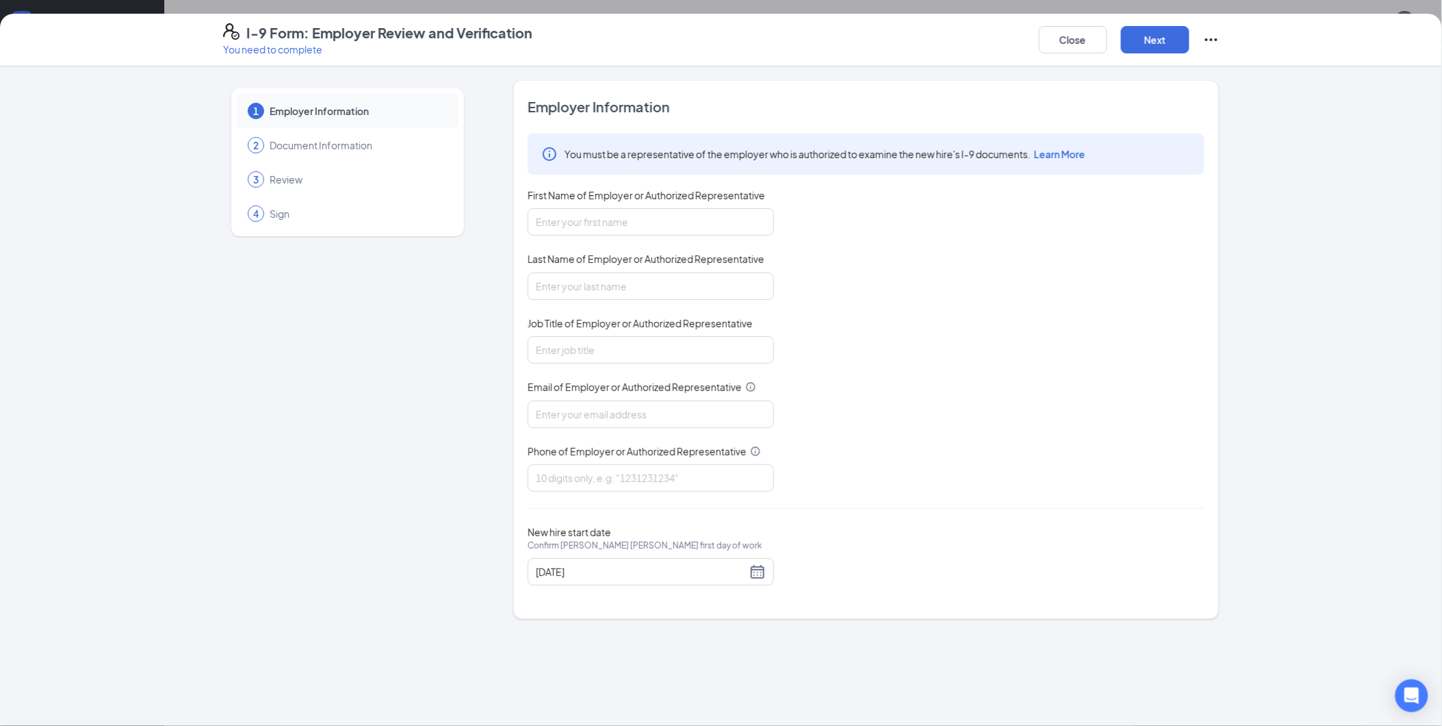
click at [669, 236] on div "You must be a representative of the employer who is authorized to examine the n…" at bounding box center [866, 312] width 677 height 358
click at [669, 225] on input "First Name of Employer or Authorized Representative" at bounding box center [651, 221] width 246 height 27
type input "[PERSON_NAME]"
type input "[EMAIL_ADDRESS][DOMAIN_NAME]"
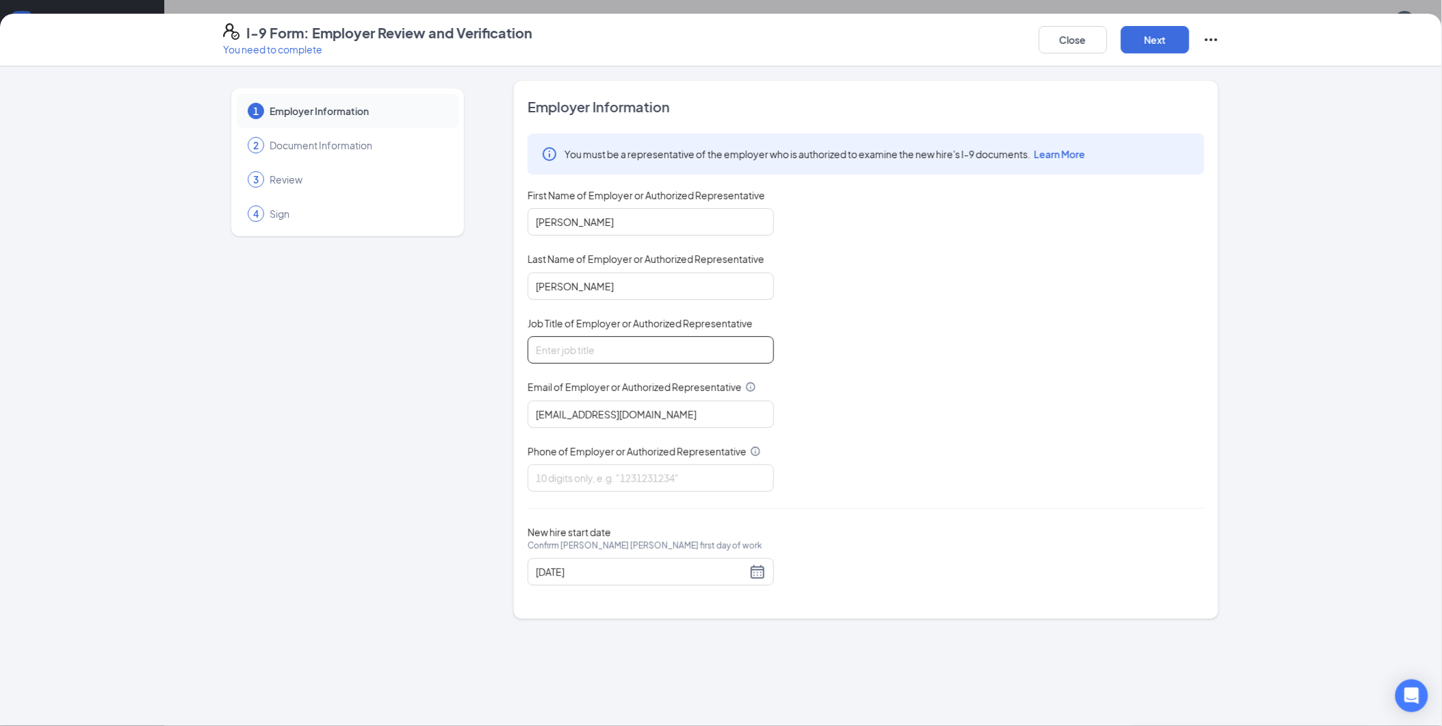
click at [639, 346] on input "Job Title of Employer or Authorized Representative" at bounding box center [651, 349] width 246 height 27
type input "GM"
click at [602, 483] on input "Phone of Employer or Authorized Representative" at bounding box center [651, 477] width 246 height 27
type input "9195274735"
click at [1175, 29] on button "Next" at bounding box center [1155, 39] width 68 height 27
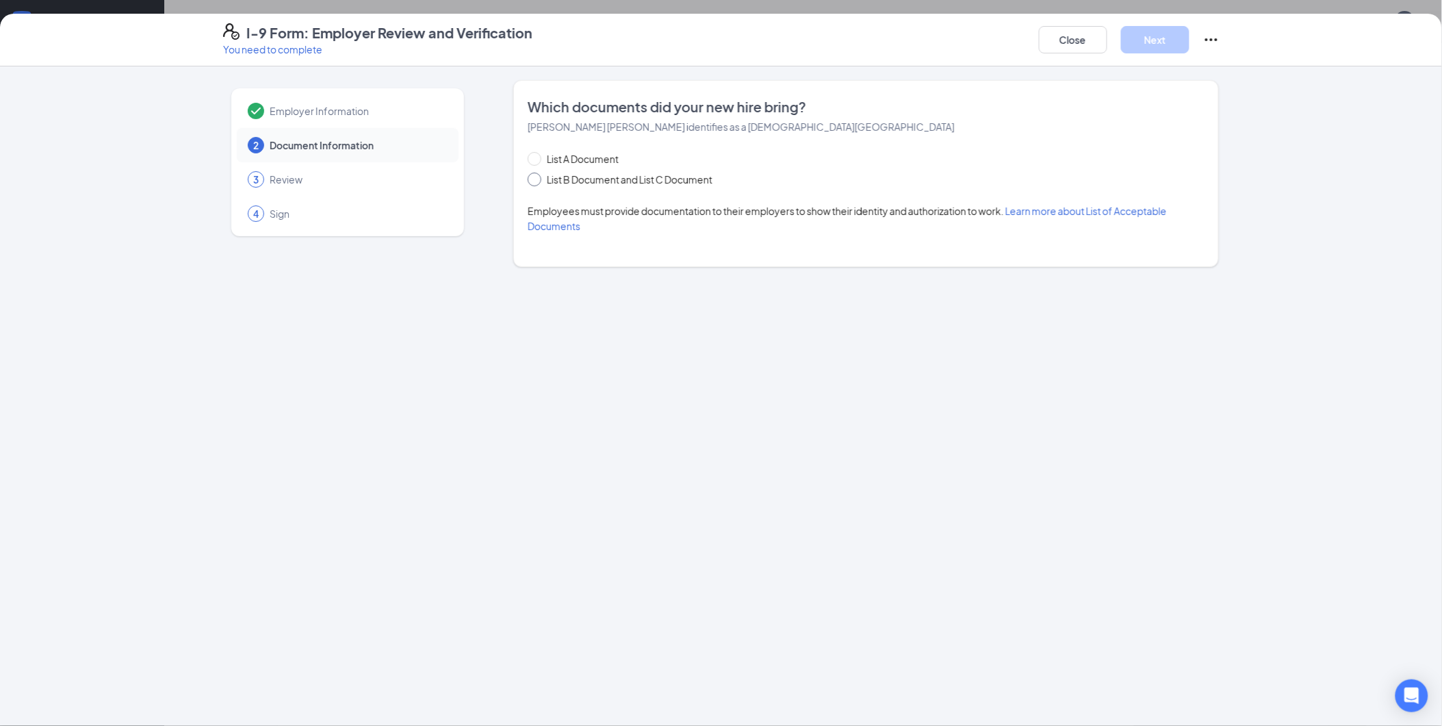
click at [579, 182] on span "List B Document and List C Document" at bounding box center [629, 179] width 177 height 15
click at [537, 182] on input "List B Document and List C Document" at bounding box center [533, 178] width 10 height 10
radio input "true"
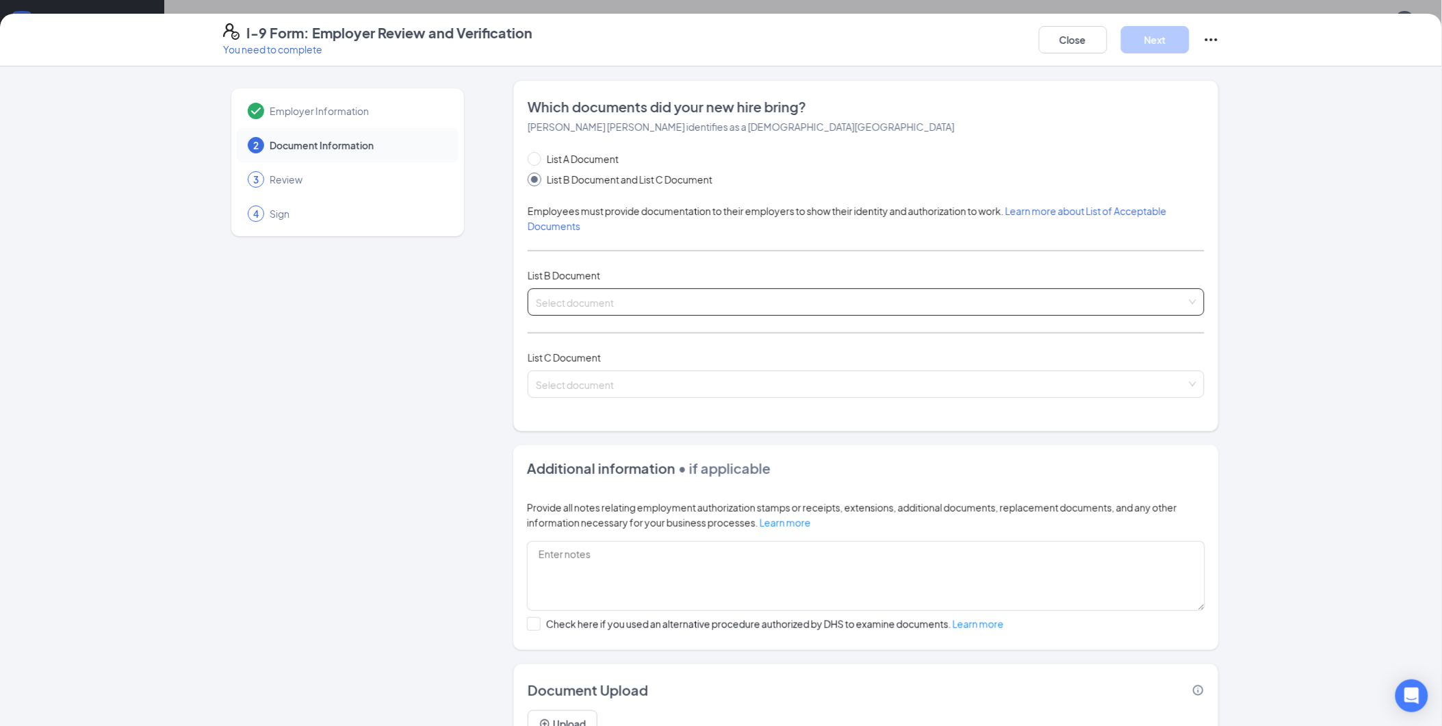
click at [639, 308] on input "search" at bounding box center [861, 299] width 651 height 21
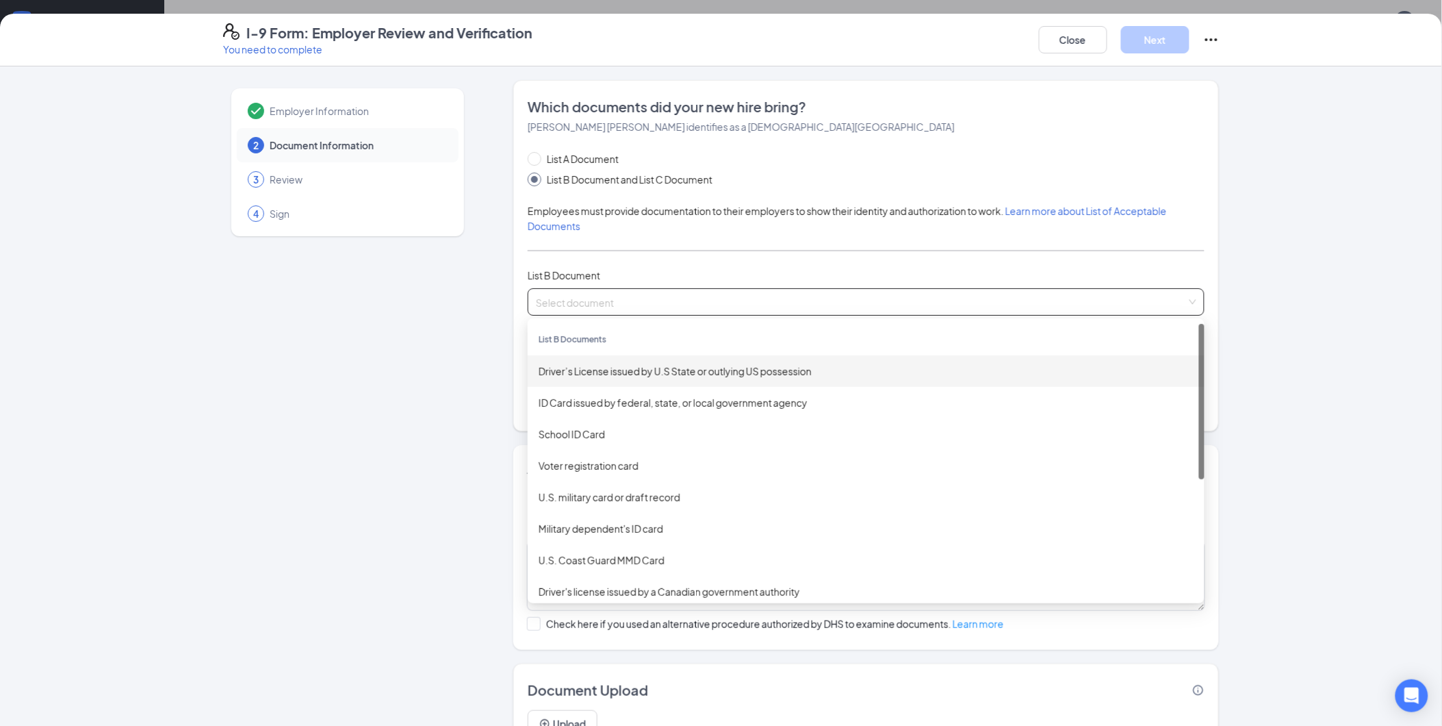
click at [659, 368] on div "Driver’s License issued by U.S State or outlying US possession" at bounding box center [866, 370] width 655 height 15
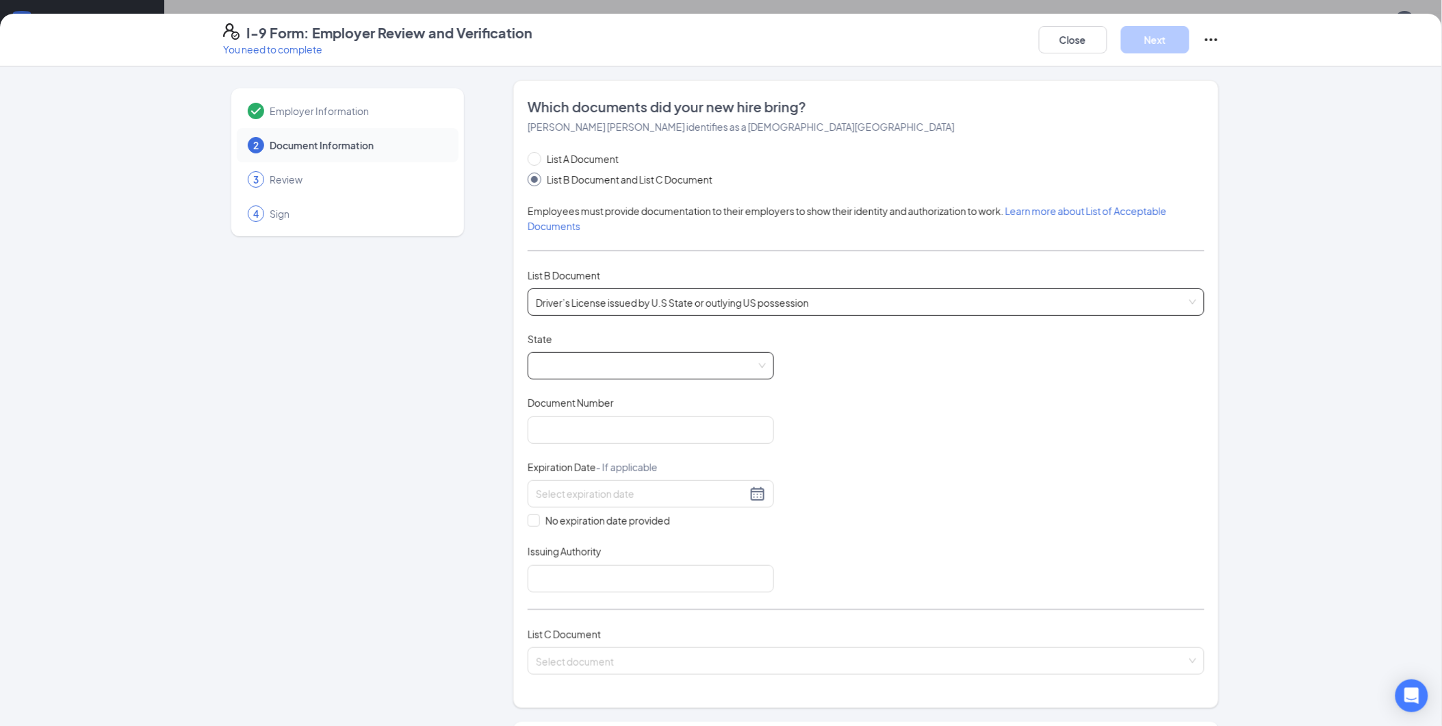
click at [660, 368] on span at bounding box center [651, 366] width 230 height 26
click at [573, 512] on div "[US_STATE]" at bounding box center [651, 516] width 225 height 15
drag, startPoint x: 587, startPoint y: 431, endPoint x: 602, endPoint y: 435, distance: 16.3
click at [587, 431] on input "Document Number" at bounding box center [651, 429] width 246 height 27
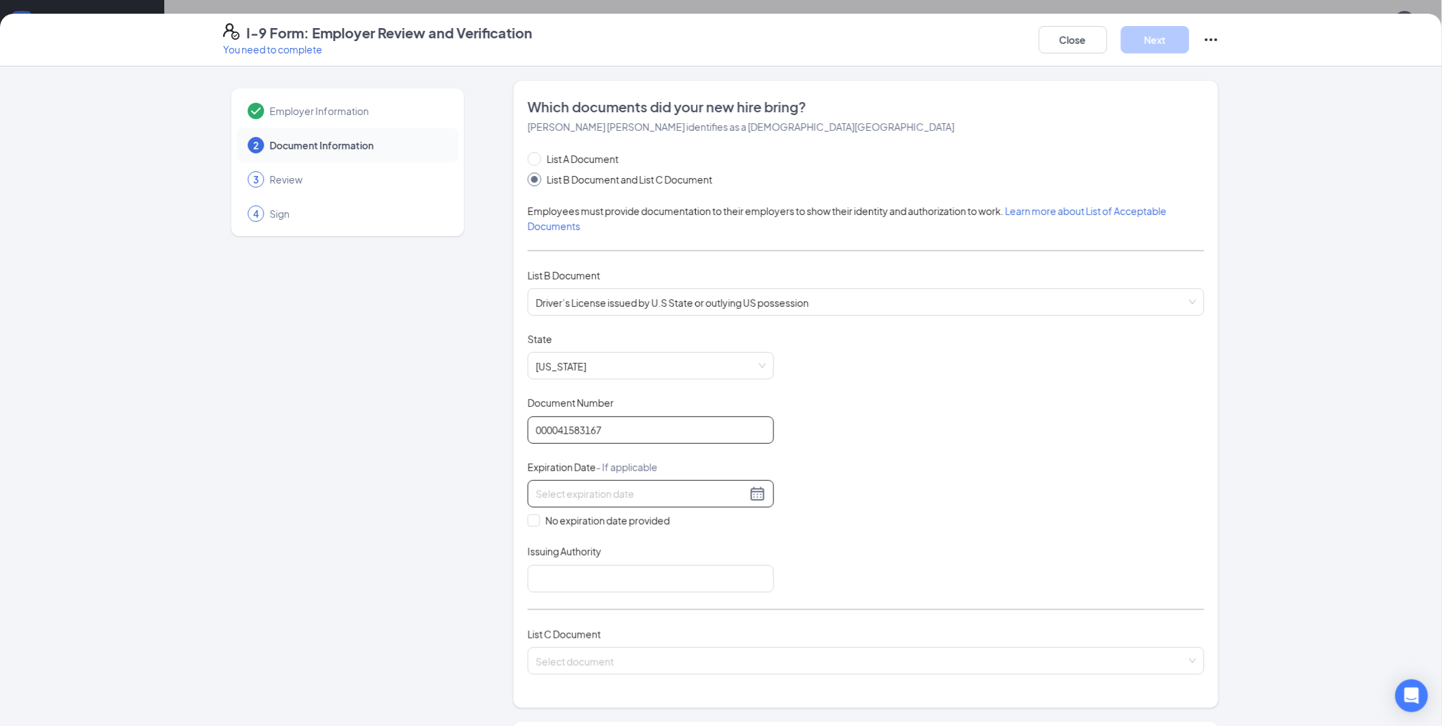
type input "000041583167"
click at [753, 493] on div at bounding box center [651, 493] width 230 height 16
click at [544, 524] on button "button" at bounding box center [550, 523] width 15 height 27
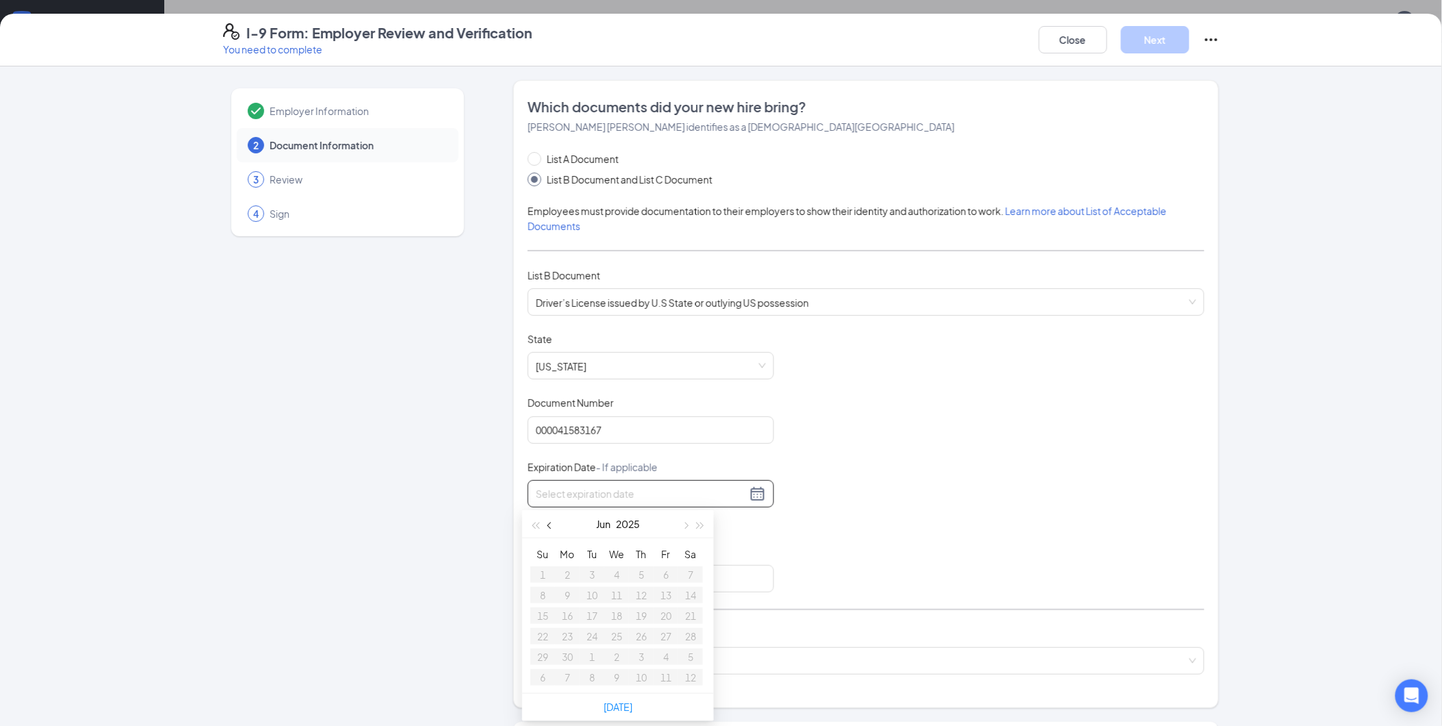
click at [544, 524] on button "button" at bounding box center [550, 523] width 15 height 27
click at [703, 525] on button "button" at bounding box center [700, 523] width 15 height 27
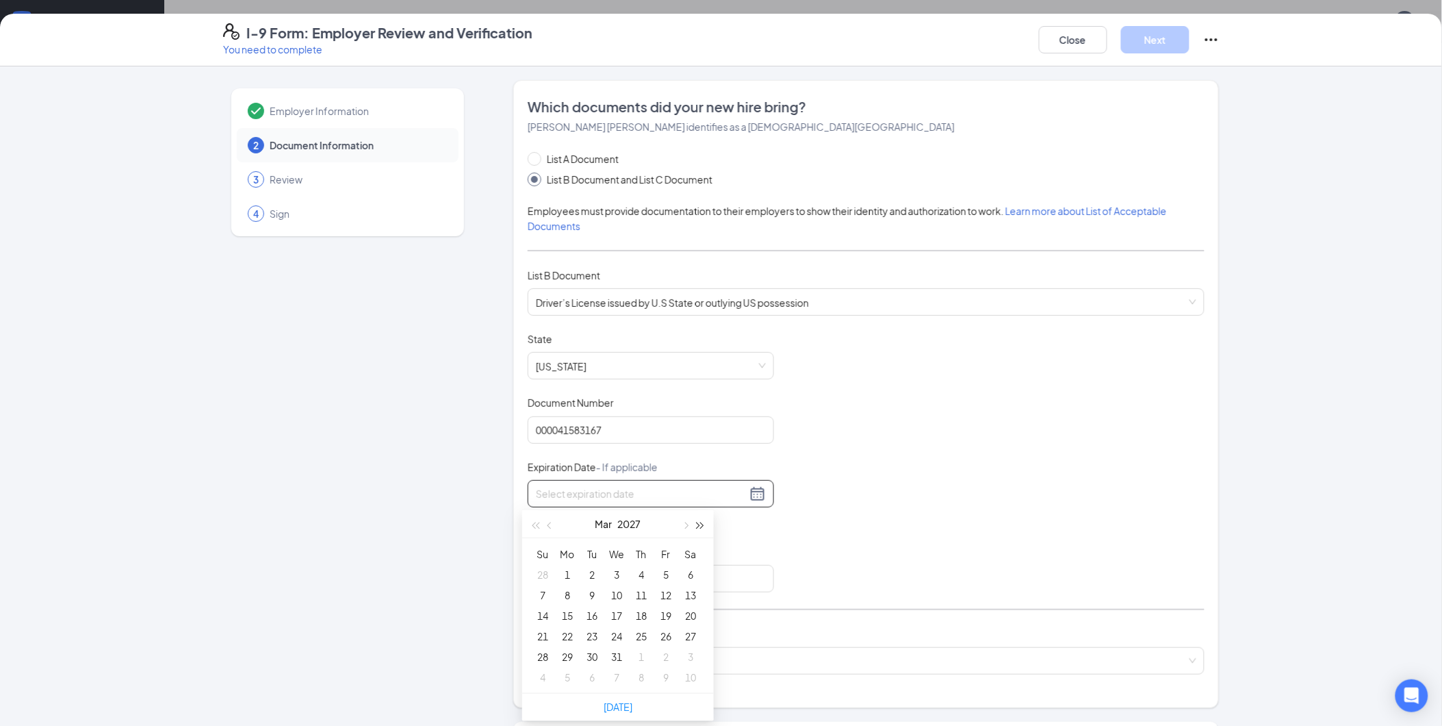
click at [703, 525] on button "button" at bounding box center [700, 523] width 15 height 27
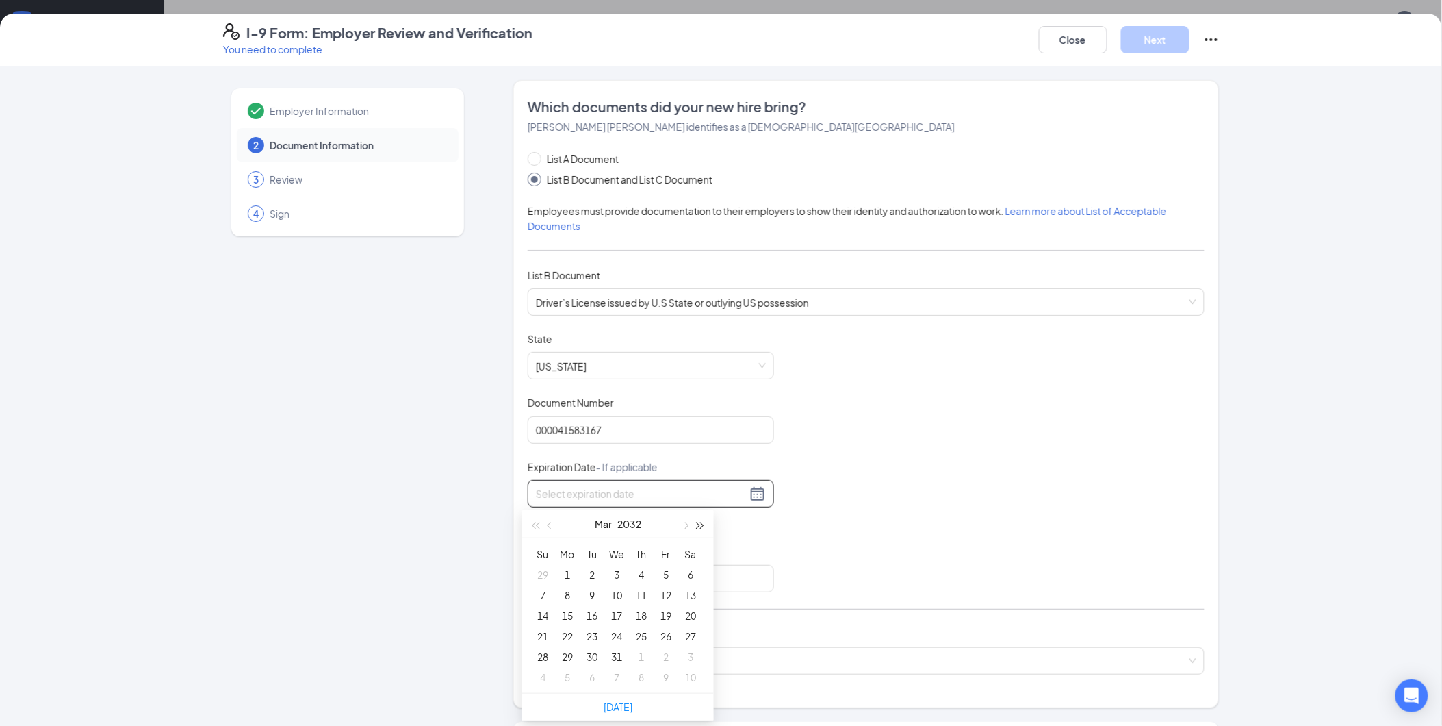
click at [703, 525] on button "button" at bounding box center [700, 523] width 15 height 27
type input "[DATE]"
click at [647, 659] on div "31" at bounding box center [641, 656] width 16 height 16
click at [596, 575] on input "Issuing Authority" at bounding box center [651, 578] width 246 height 27
type input "[US_STATE]"
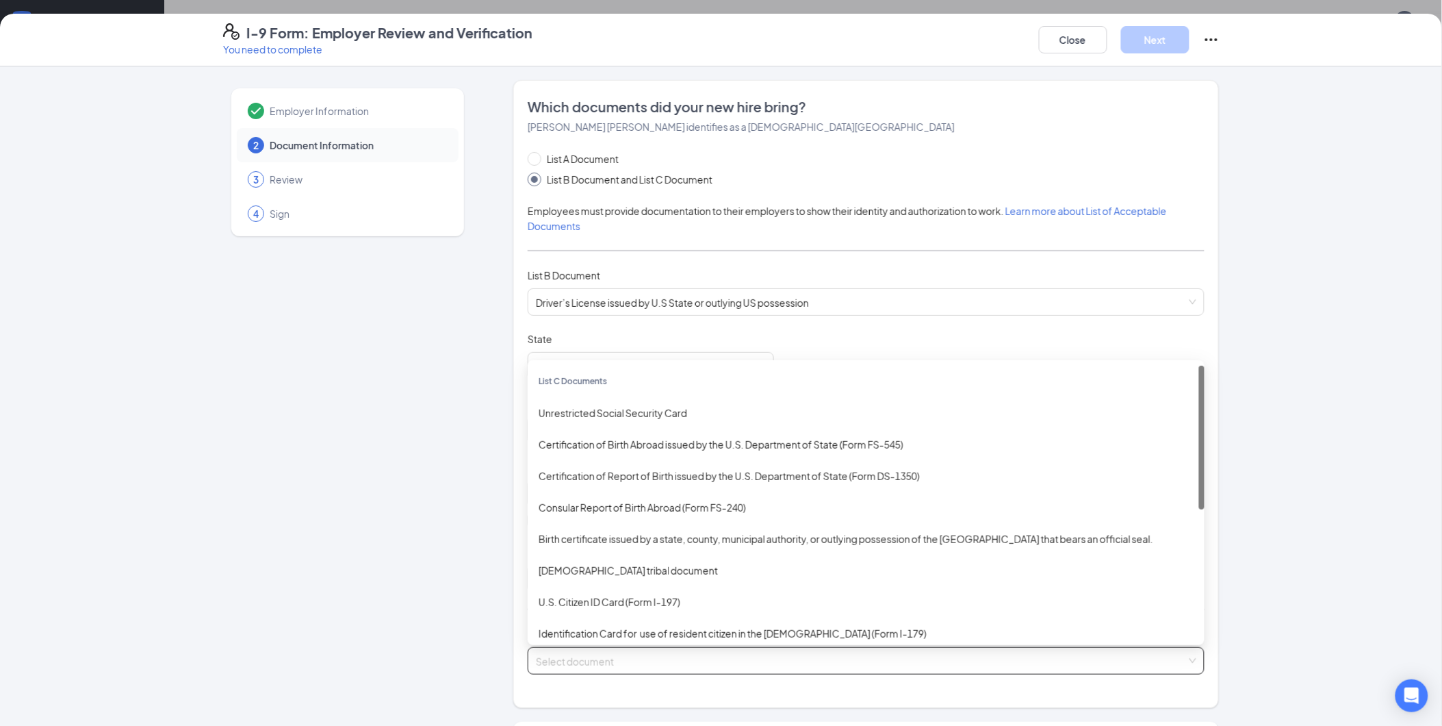
click at [604, 651] on input "search" at bounding box center [861, 658] width 651 height 21
click at [635, 405] on div "Unrestricted Social Security Card" at bounding box center [866, 412] width 677 height 31
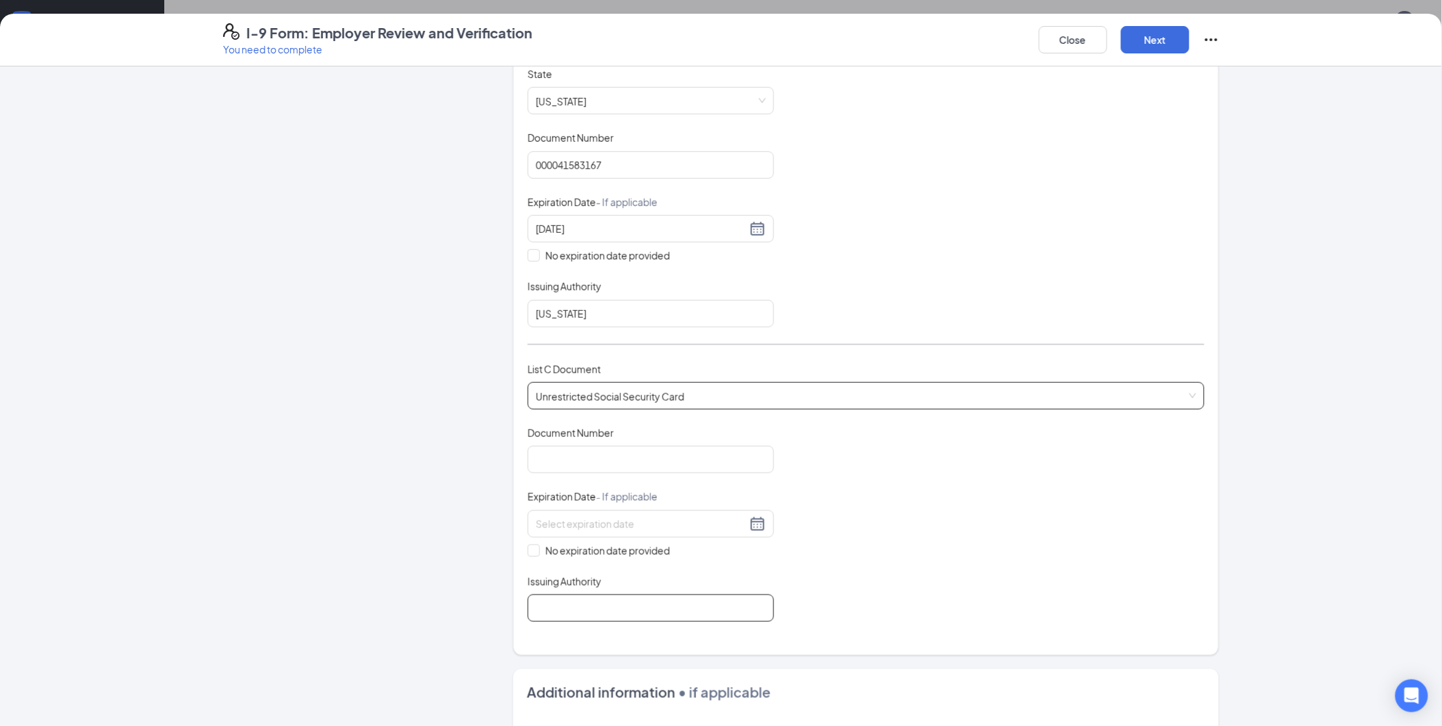
scroll to position [304, 0]
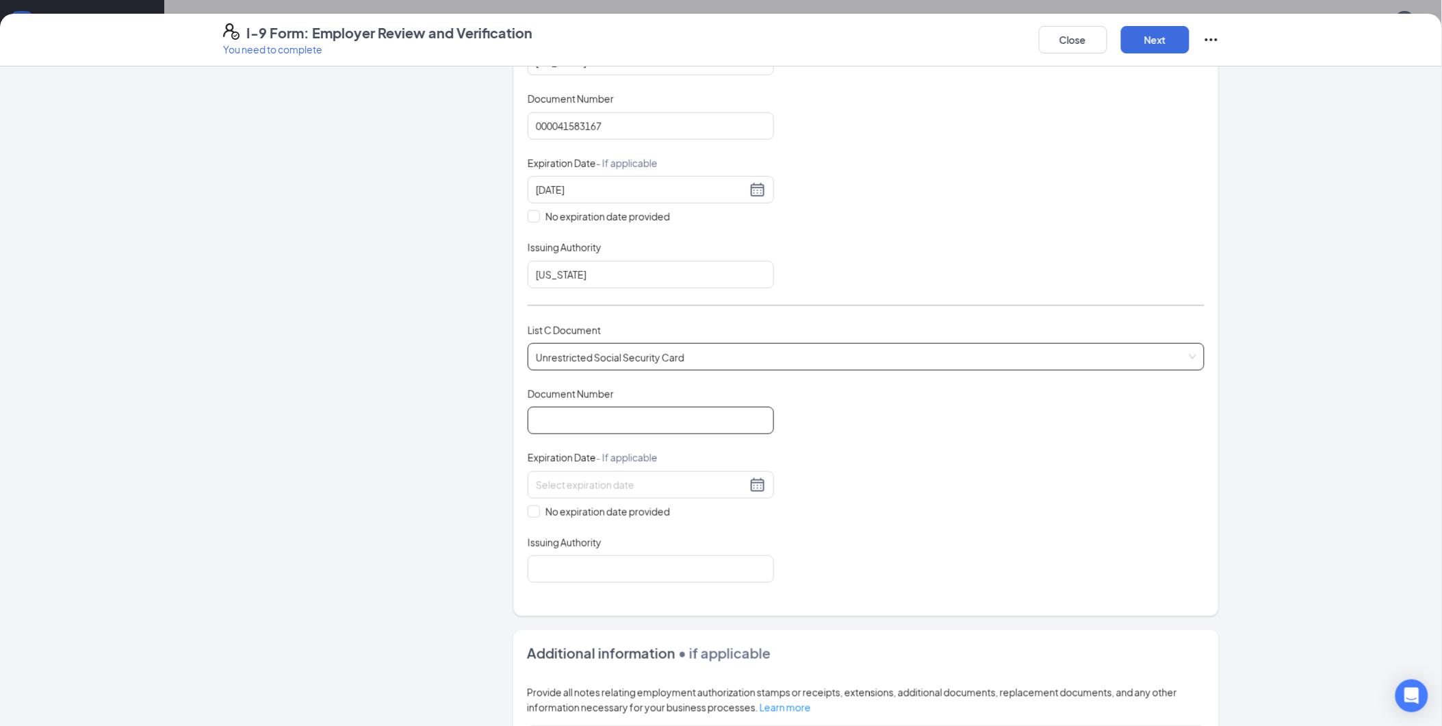
click at [634, 429] on input "Document Number" at bounding box center [651, 420] width 246 height 27
type input "687121716"
click at [528, 516] on span at bounding box center [534, 511] width 12 height 12
click at [528, 515] on input "No expiration date provided" at bounding box center [533, 510] width 10 height 10
checkbox input "true"
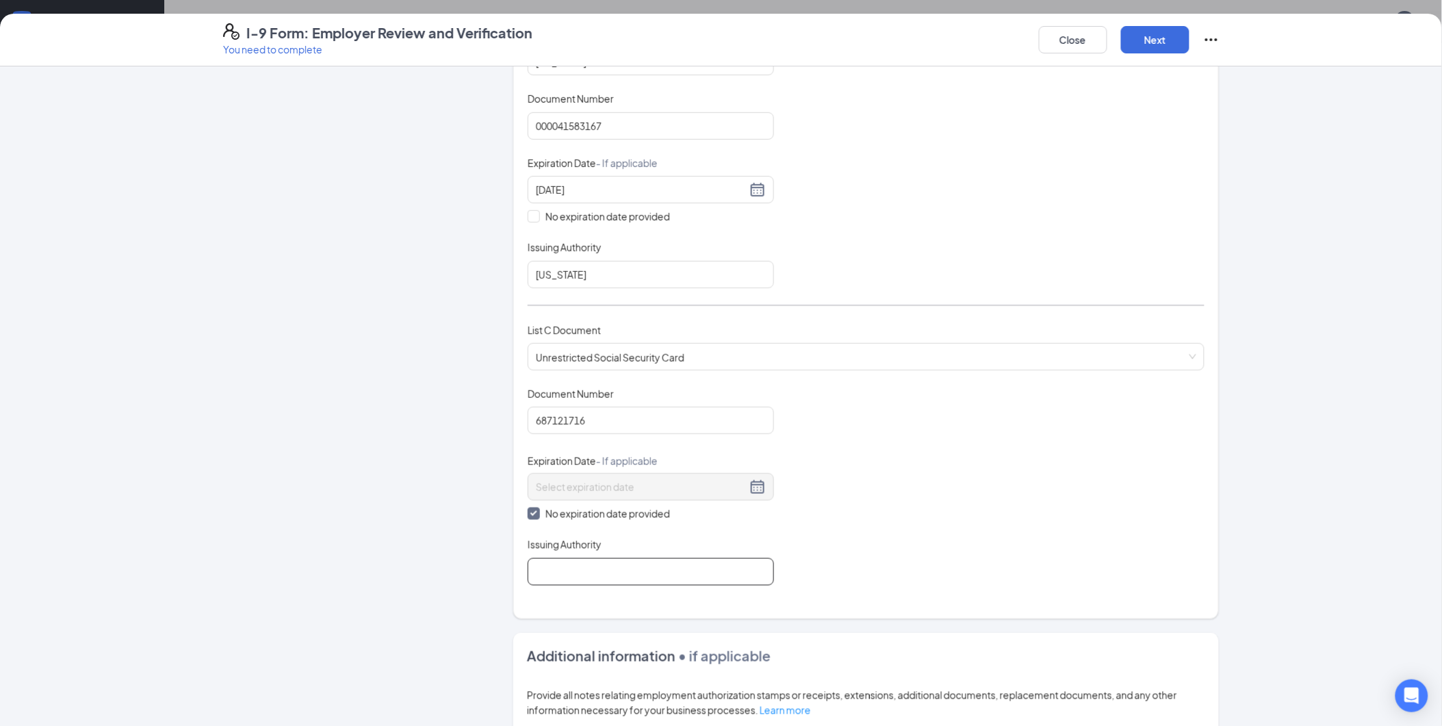
click at [565, 574] on input "Issuing Authority" at bounding box center [651, 571] width 246 height 27
type input "usa"
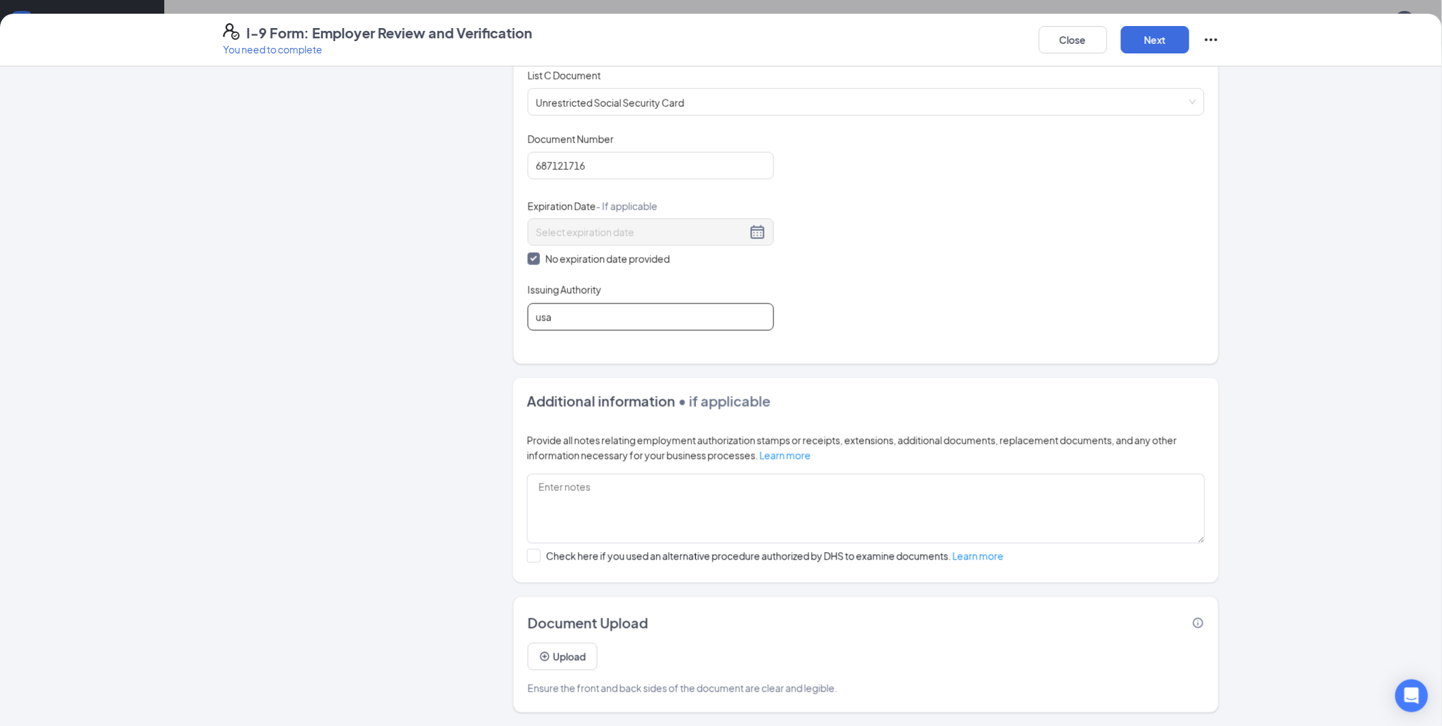
scroll to position [152, 0]
click at [565, 654] on button "Upload" at bounding box center [563, 656] width 70 height 27
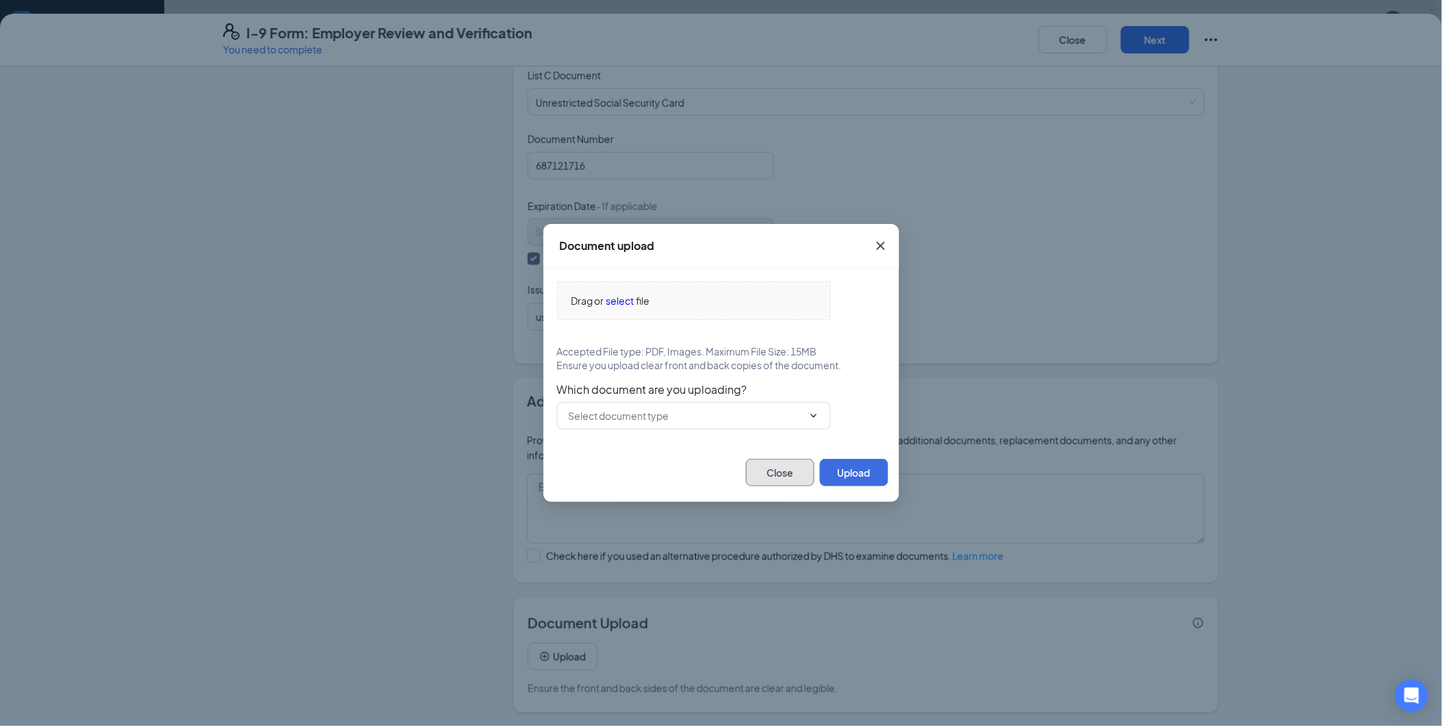
click at [778, 470] on button "Close" at bounding box center [780, 472] width 68 height 27
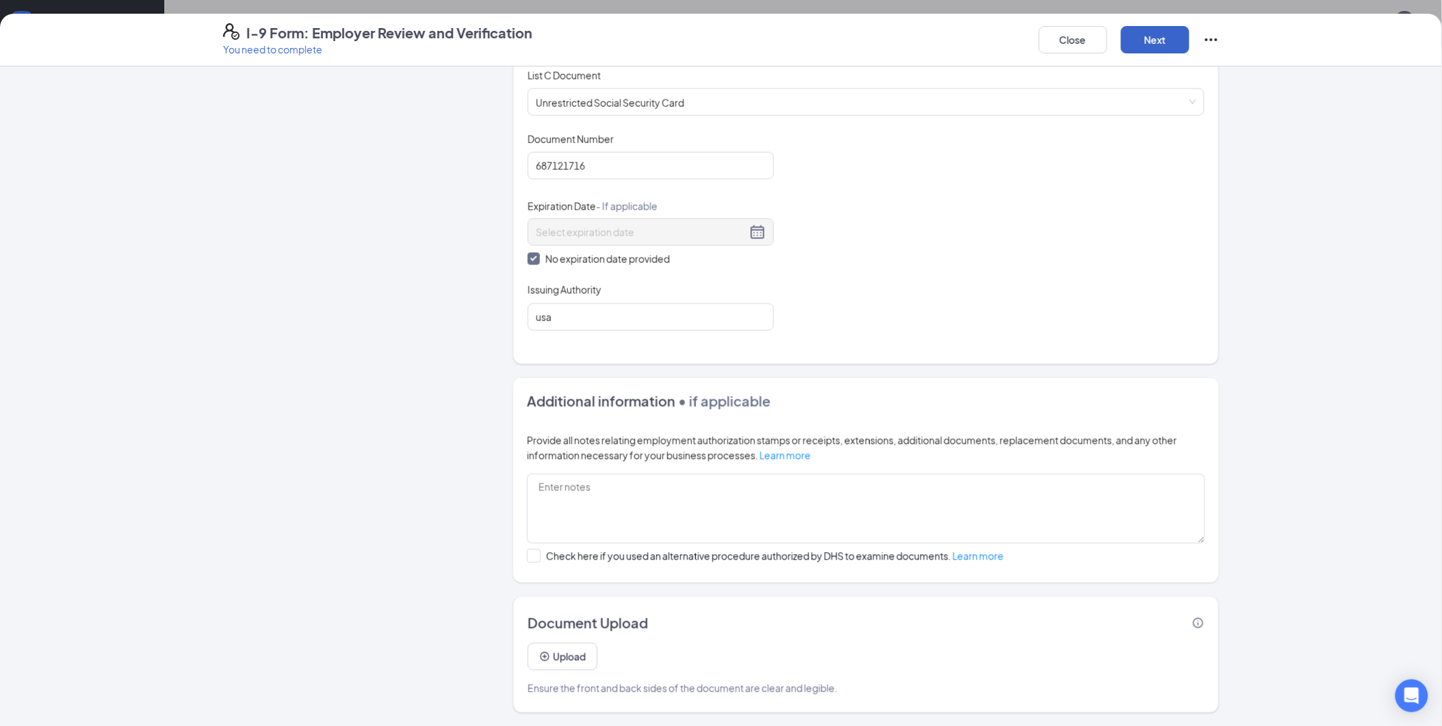
click at [1173, 46] on button "Next" at bounding box center [1155, 39] width 68 height 27
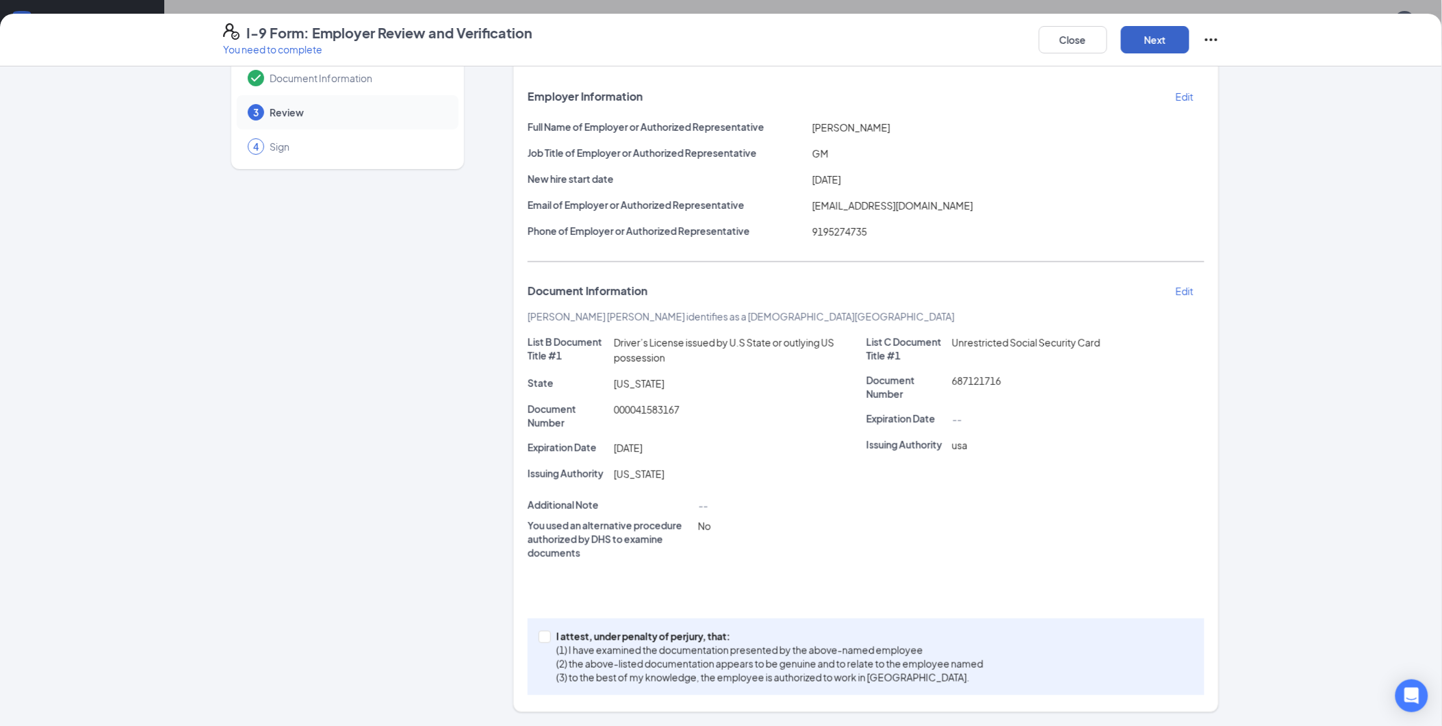
scroll to position [66, 0]
click at [539, 631] on input "I attest, under penalty of [PERSON_NAME], that: (1) I have examined the documen…" at bounding box center [544, 636] width 10 height 10
checkbox input "true"
click at [1151, 38] on button "Next" at bounding box center [1155, 39] width 68 height 27
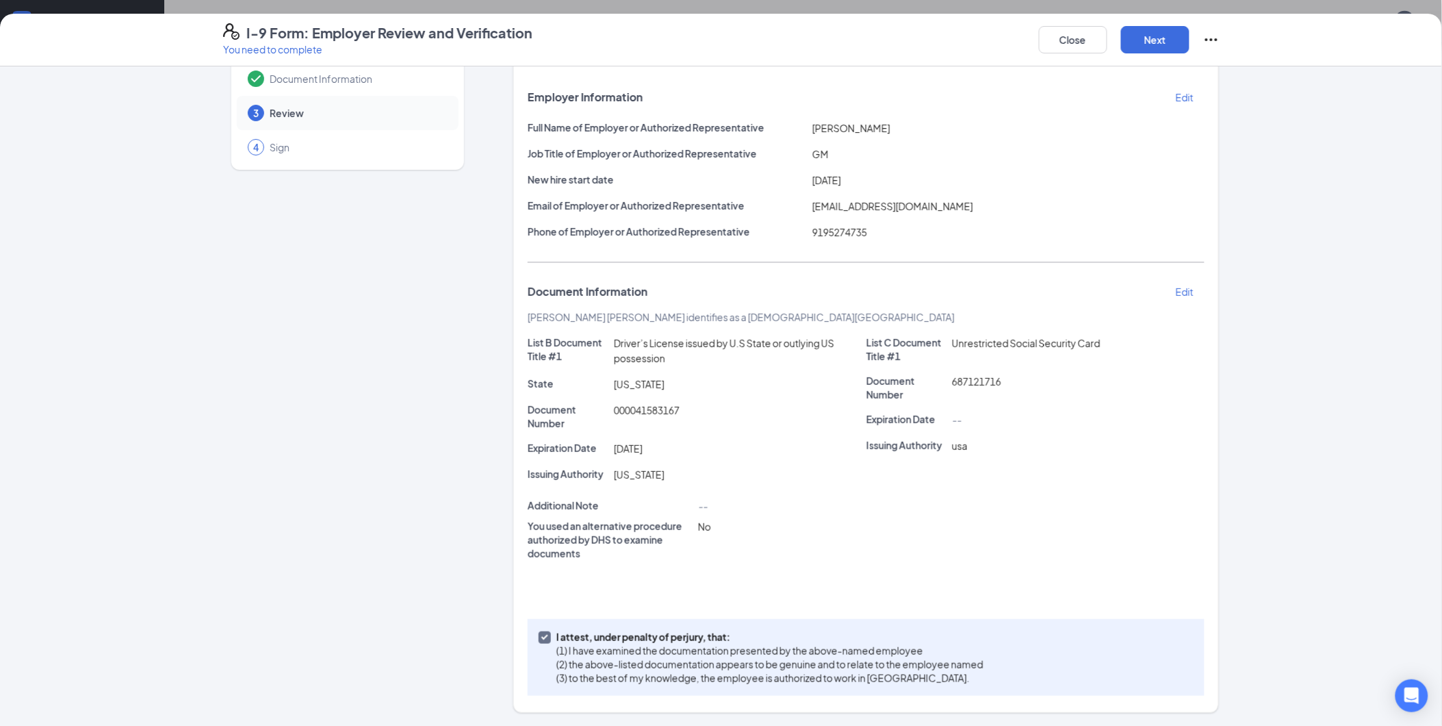
scroll to position [0, 0]
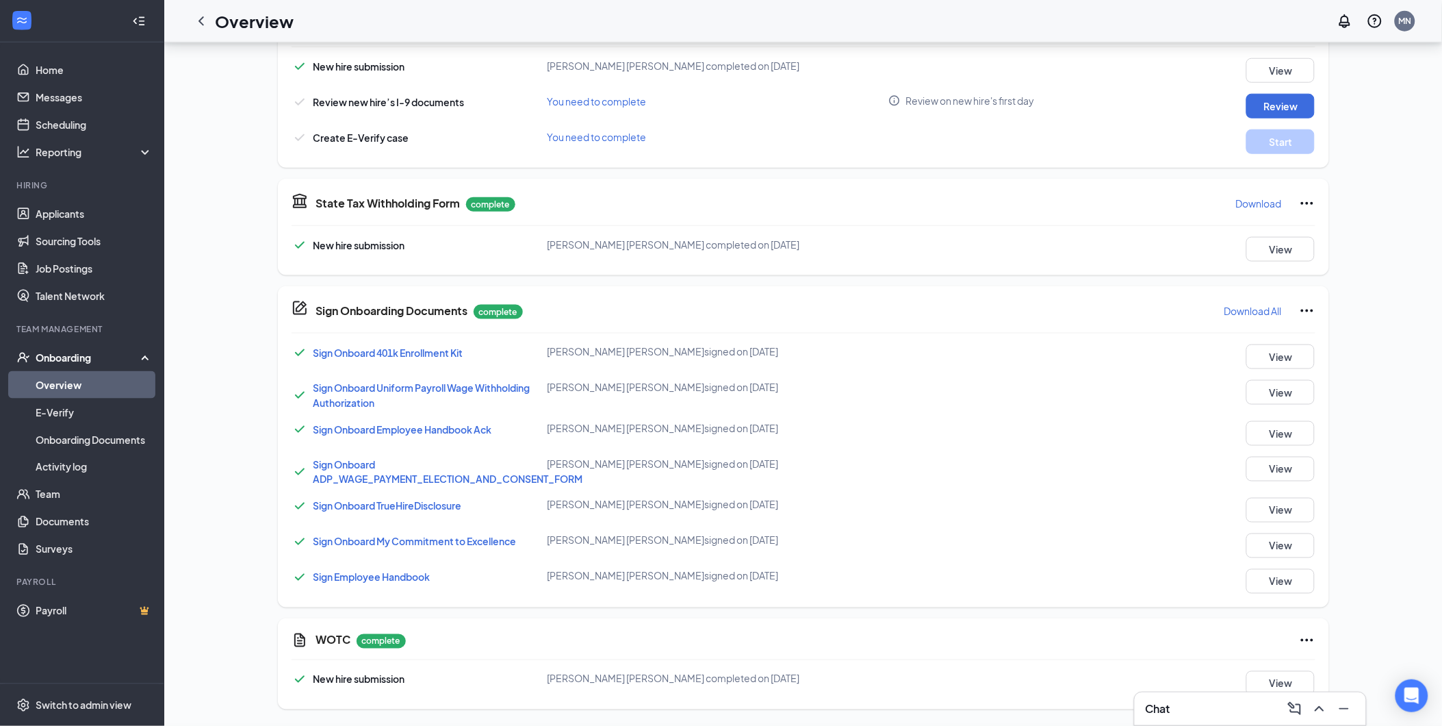
click at [713, 203] on div "I-9 Form: Employer Review and Verification You need to complete Close Employer …" at bounding box center [721, 363] width 1442 height 726
click at [1271, 138] on button "Start" at bounding box center [1281, 141] width 68 height 25
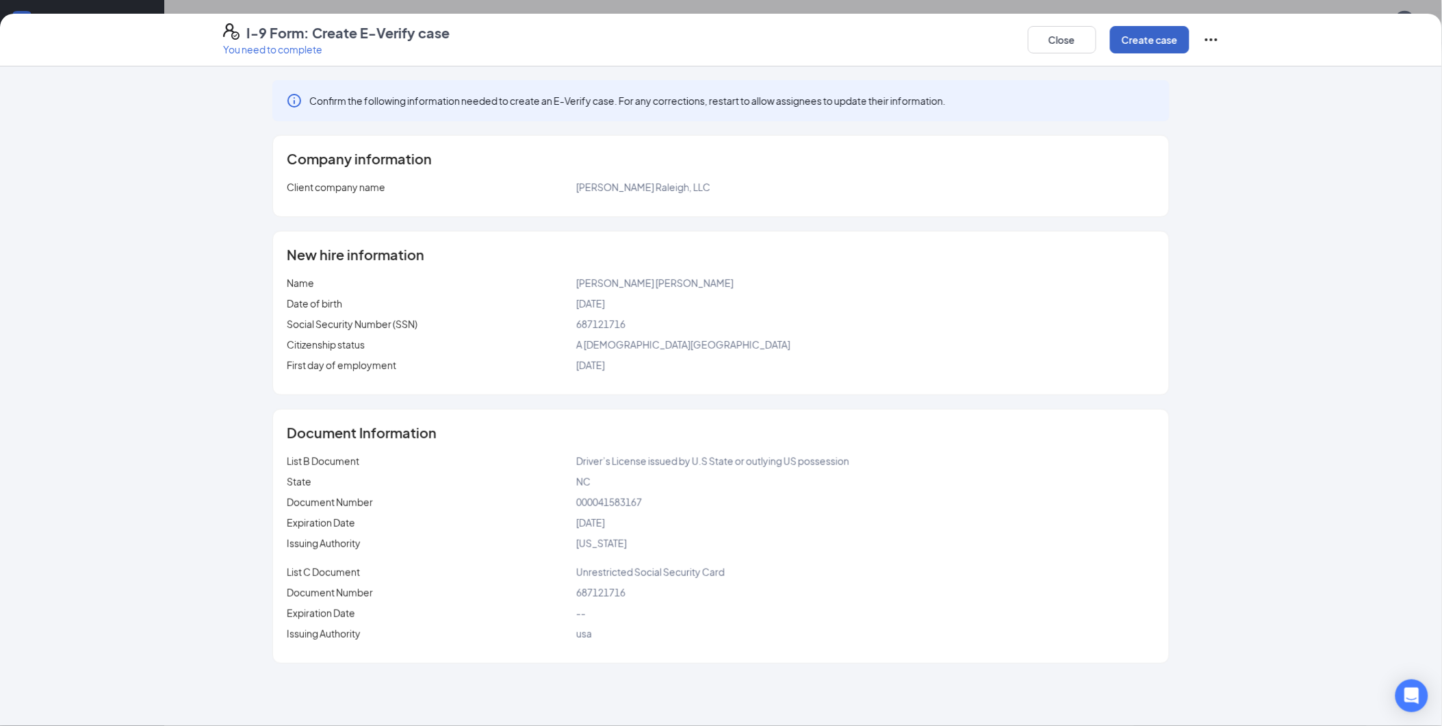
click at [1161, 39] on button "Create case" at bounding box center [1149, 39] width 79 height 27
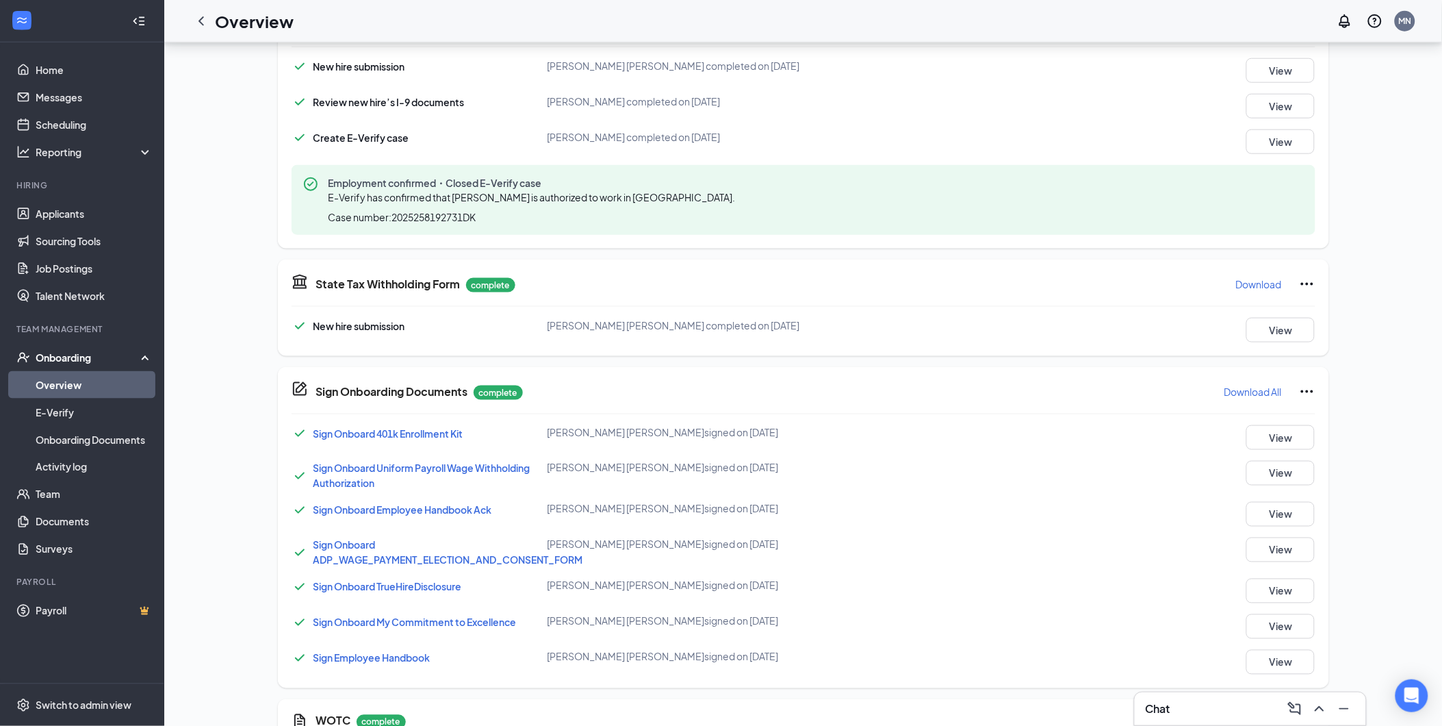
click at [71, 381] on link "Overview" at bounding box center [94, 384] width 117 height 27
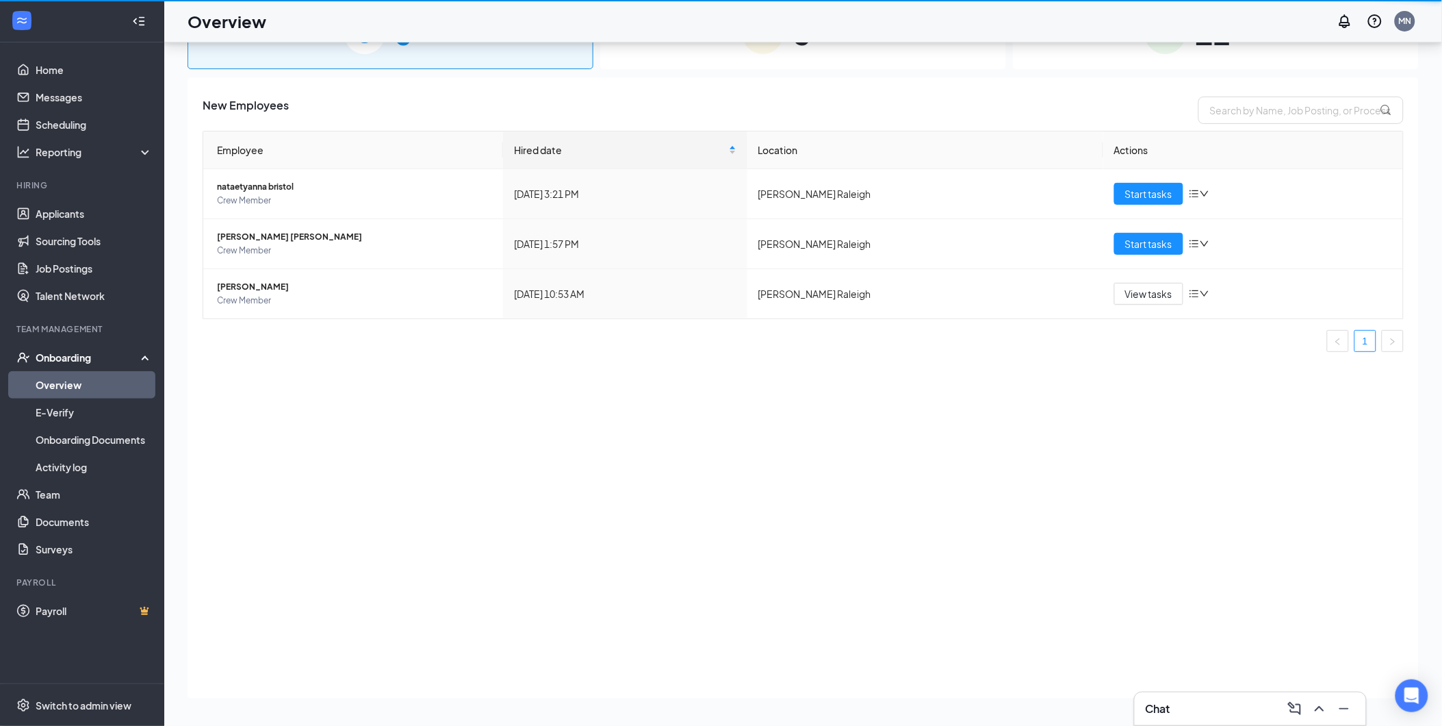
scroll to position [62, 0]
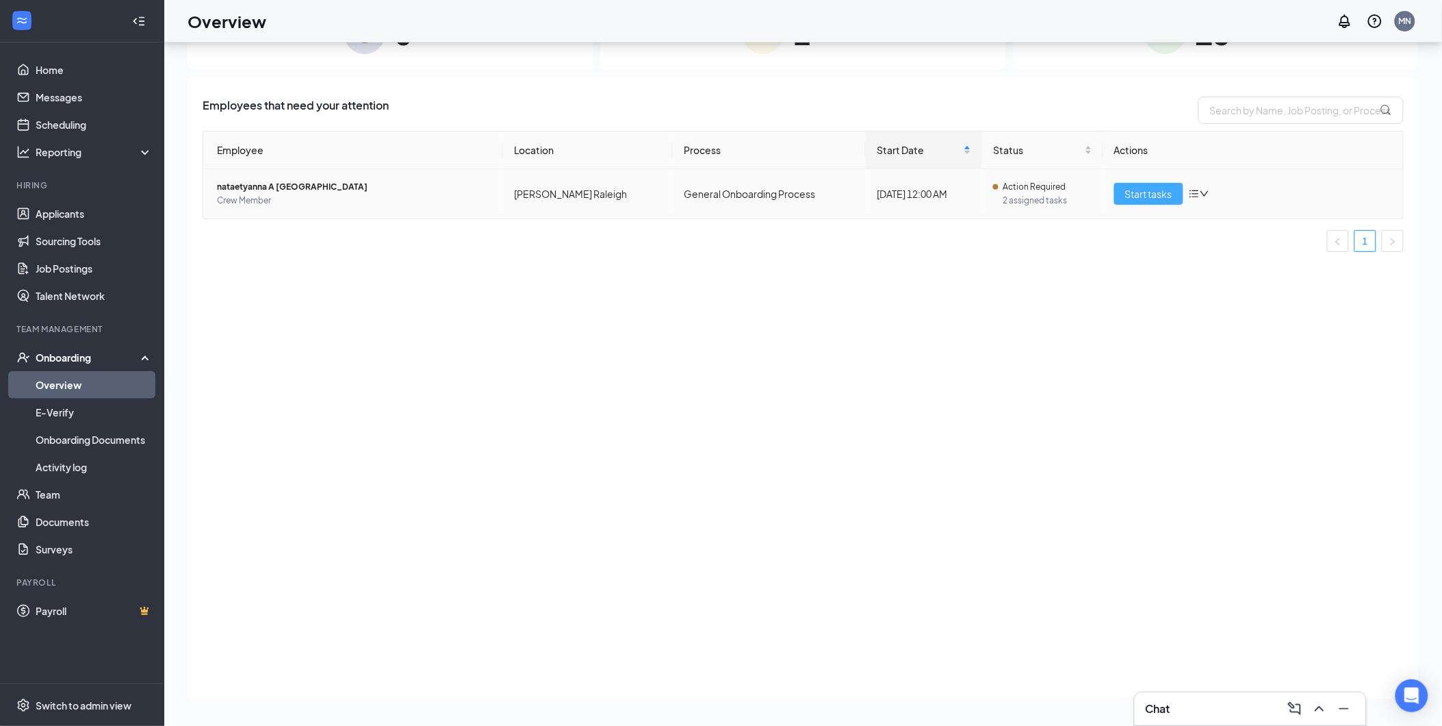
click at [1161, 199] on span "Start tasks" at bounding box center [1148, 193] width 47 height 15
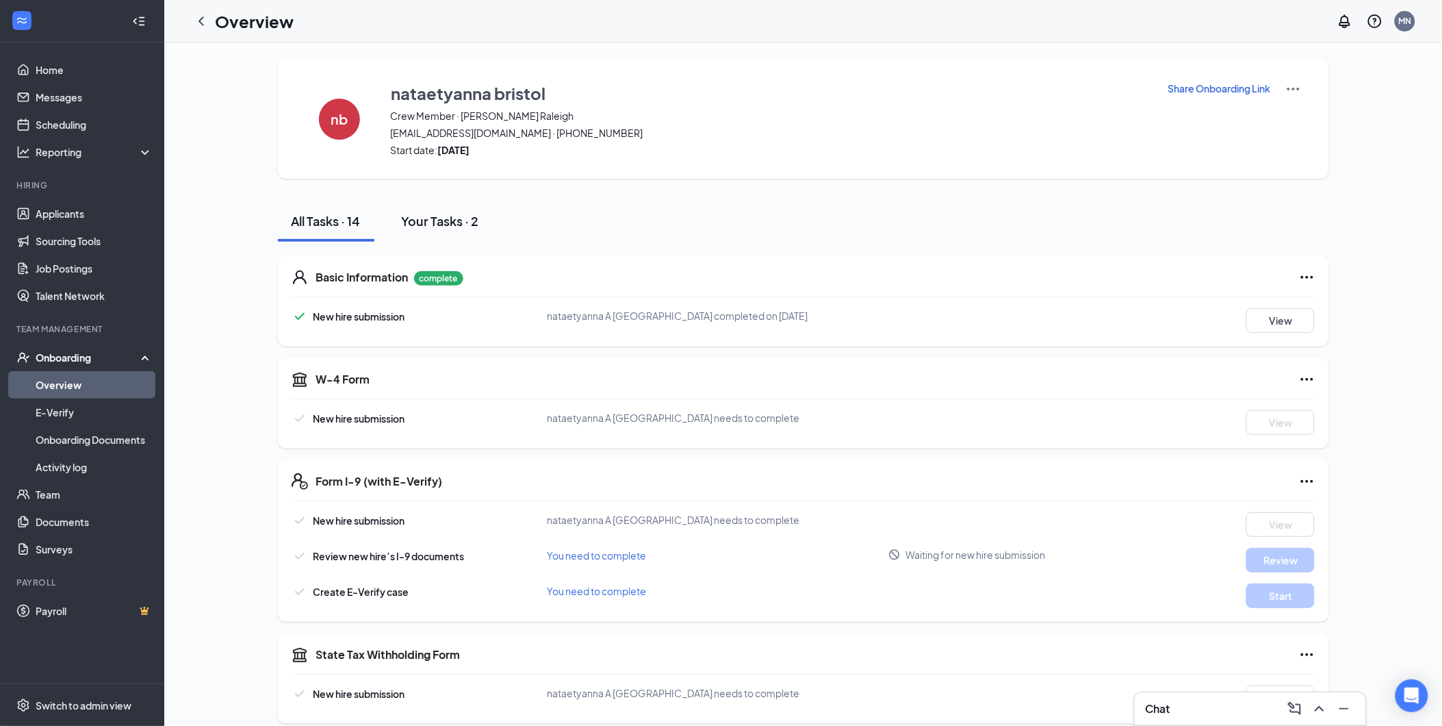
click at [446, 221] on div "Your Tasks · 2" at bounding box center [440, 220] width 77 height 17
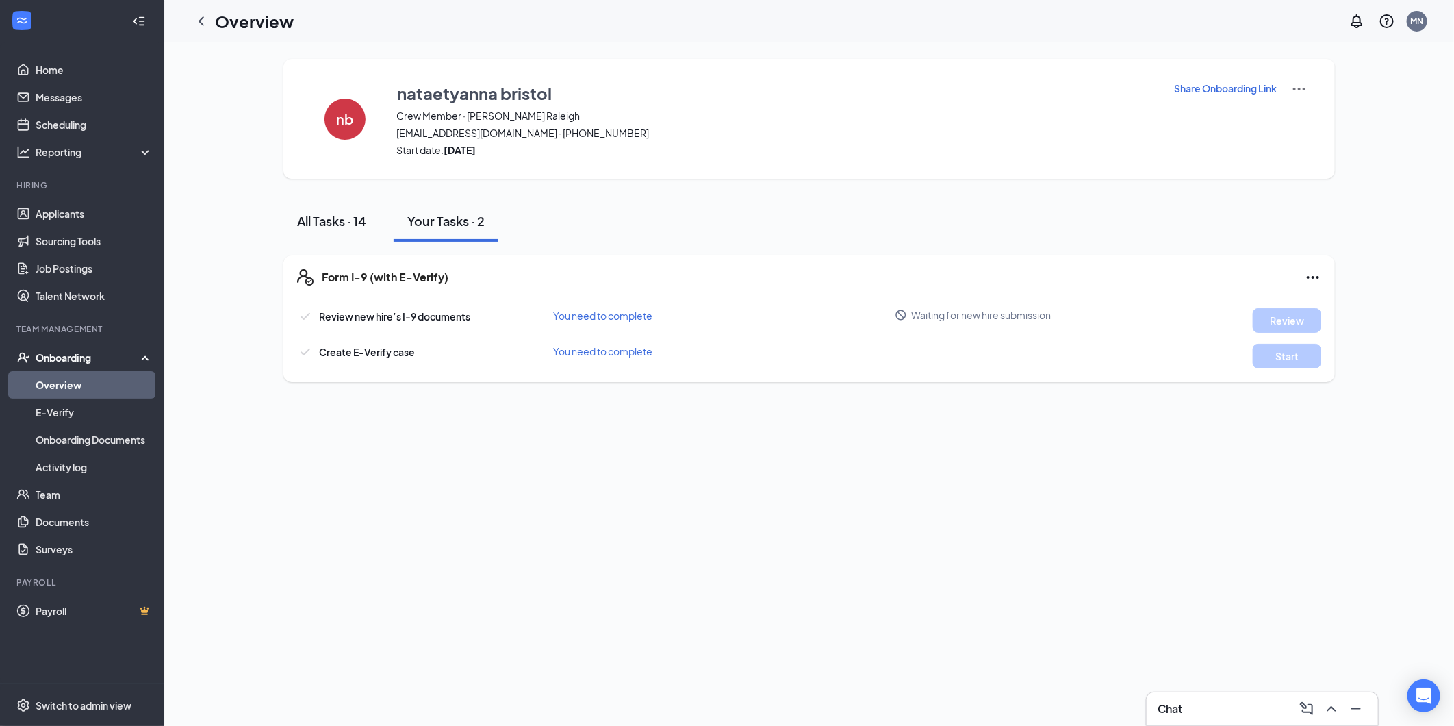
click at [327, 212] on div "All Tasks · 14" at bounding box center [331, 220] width 69 height 17
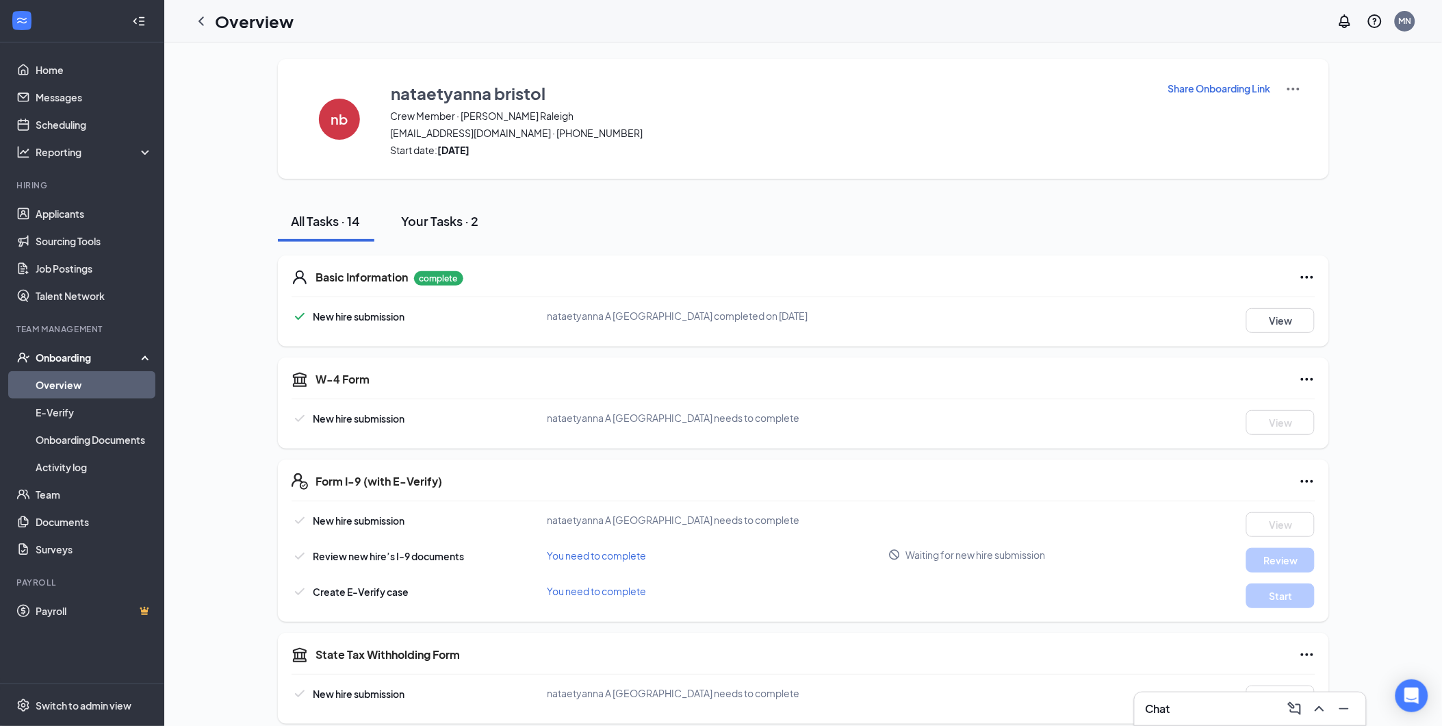
click at [409, 220] on div "Your Tasks · 2" at bounding box center [440, 220] width 77 height 17
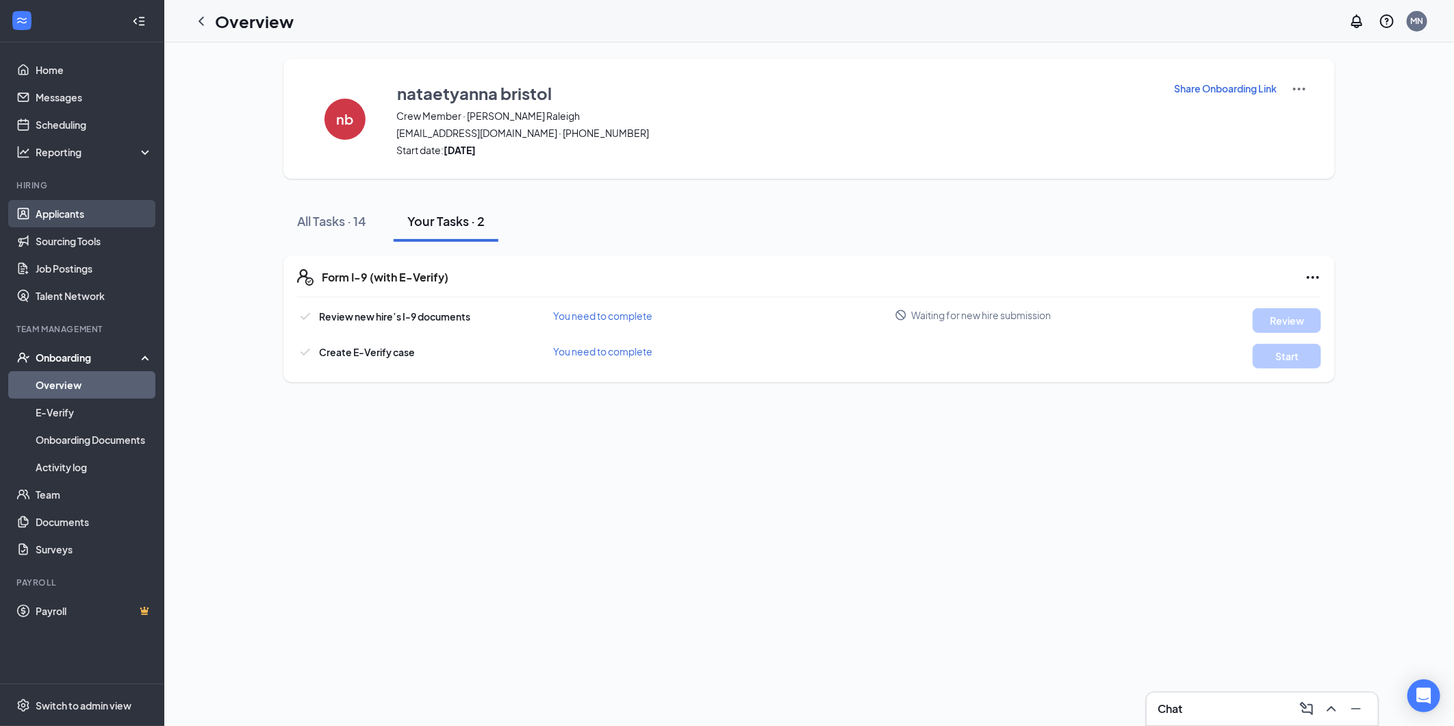
click at [66, 222] on link "Applicants" at bounding box center [94, 213] width 117 height 27
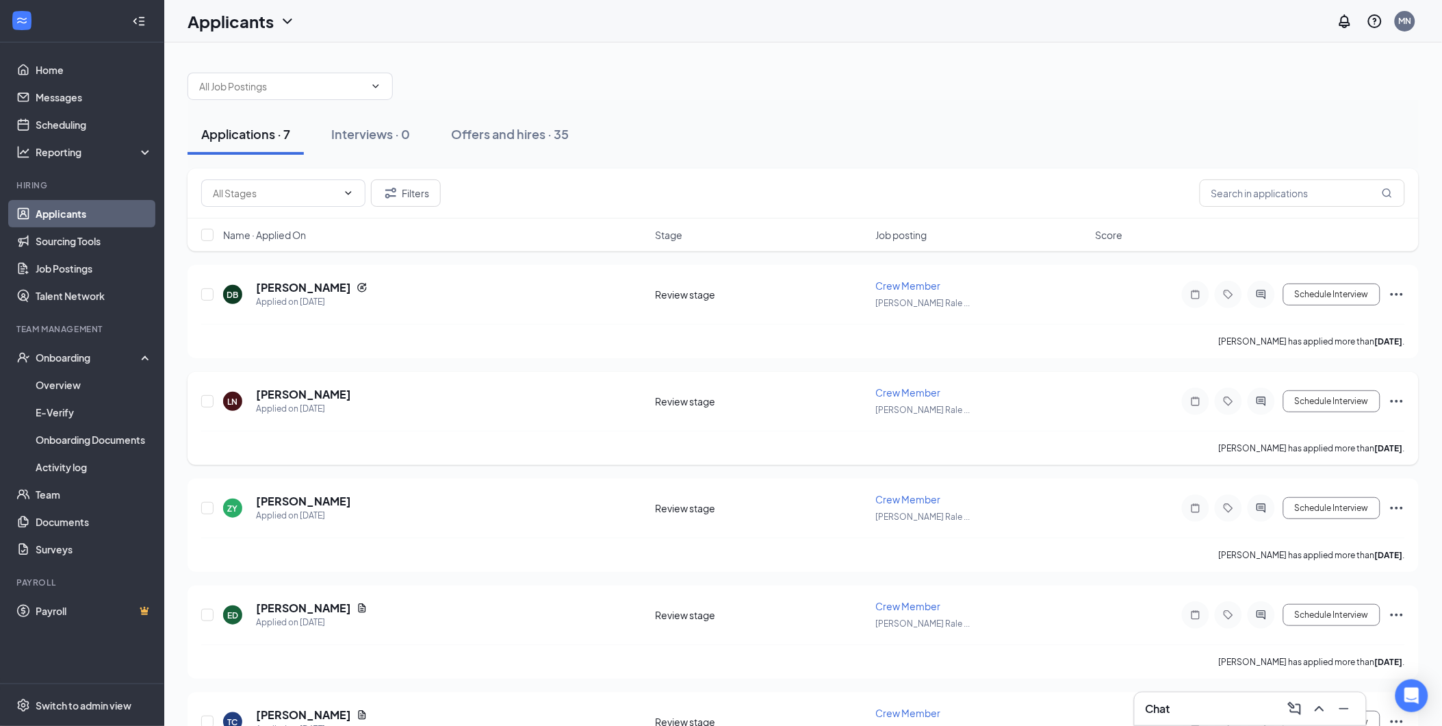
click at [470, 415] on div "LN [PERSON_NAME] Applied on [DATE] Review stage Crew Member [PERSON_NAME] Rale …" at bounding box center [803, 407] width 1204 height 45
click at [308, 390] on h5 "[PERSON_NAME]" at bounding box center [303, 394] width 95 height 15
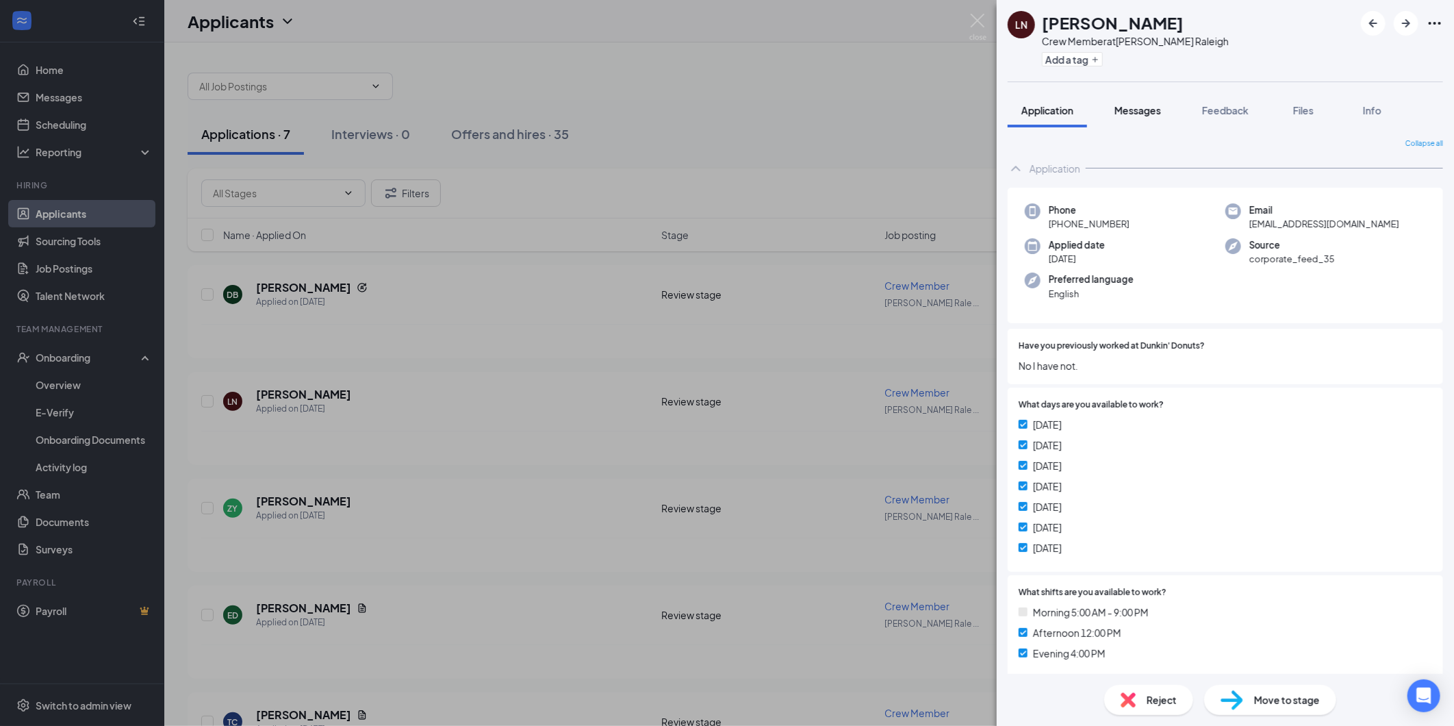
click at [1138, 112] on span "Messages" at bounding box center [1137, 110] width 47 height 12
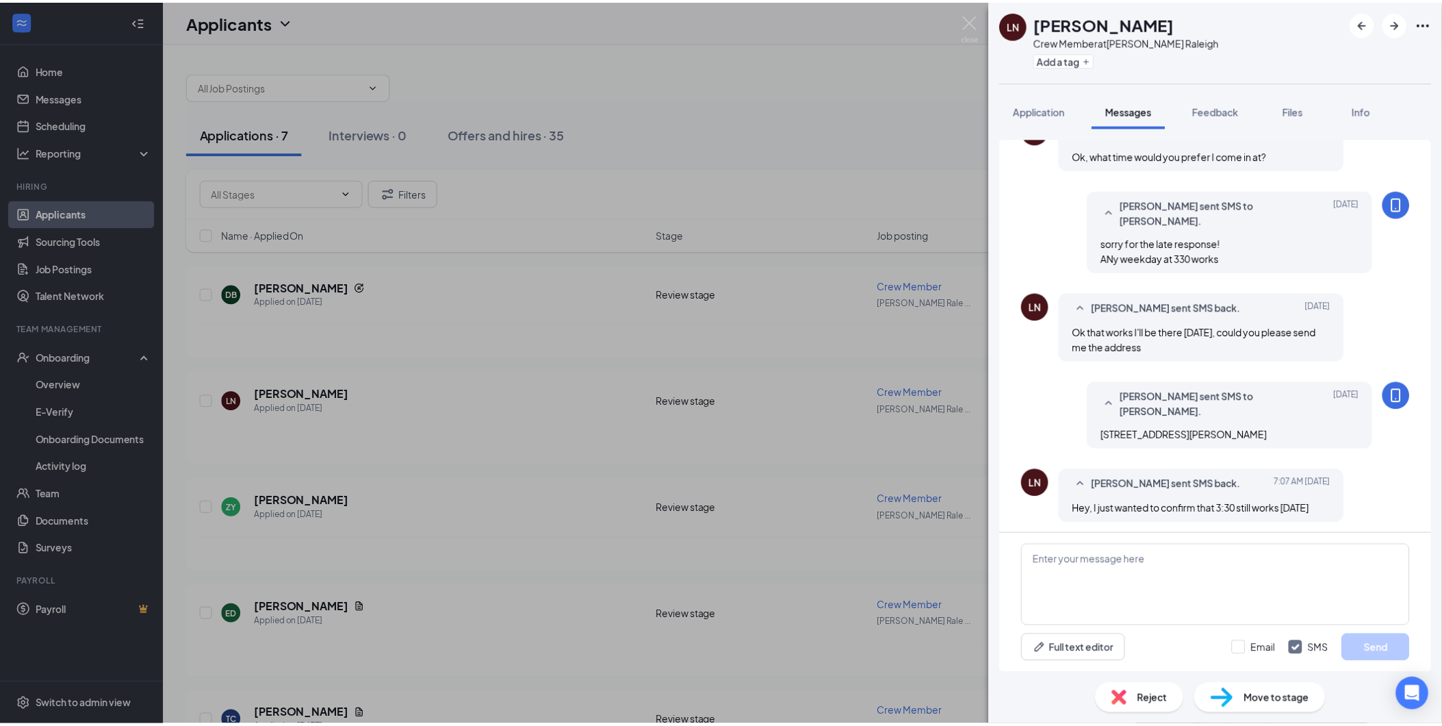
scroll to position [496, 0]
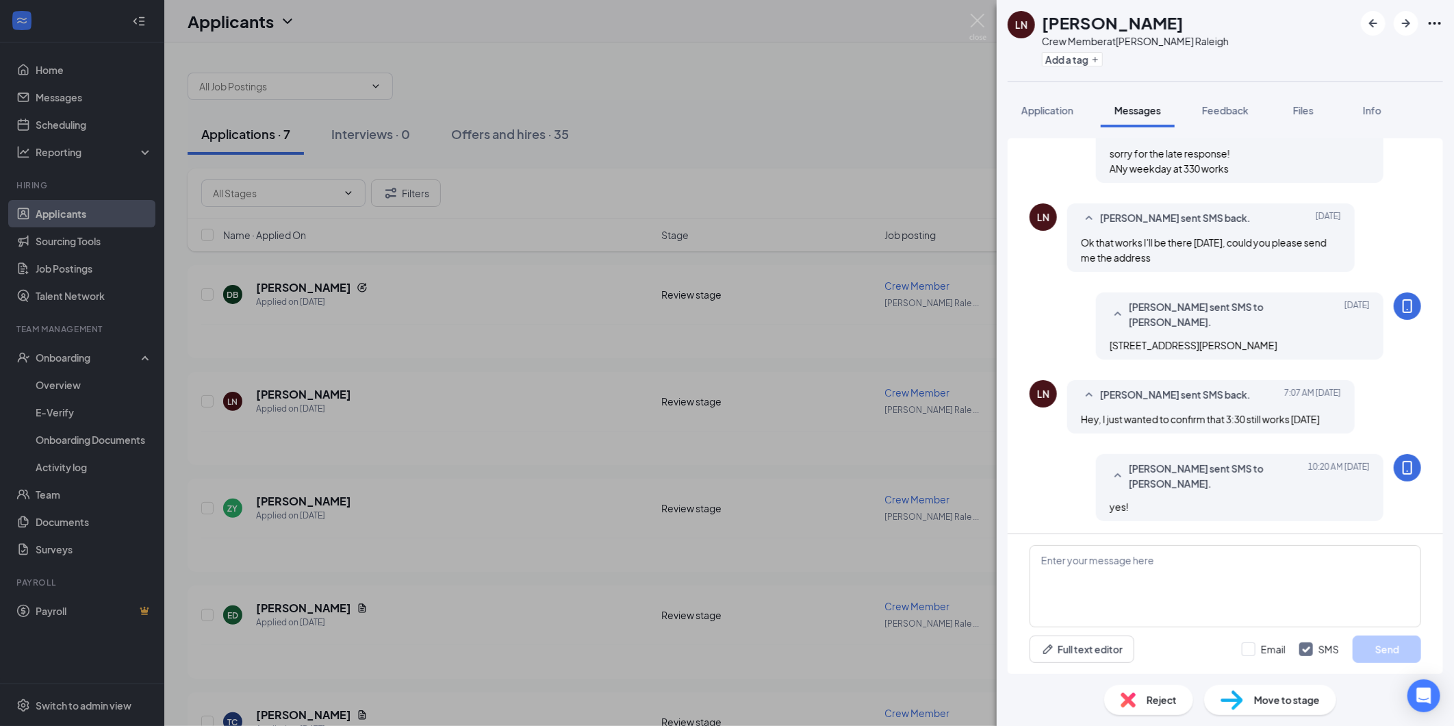
click at [1277, 704] on span "Move to stage" at bounding box center [1287, 699] width 66 height 15
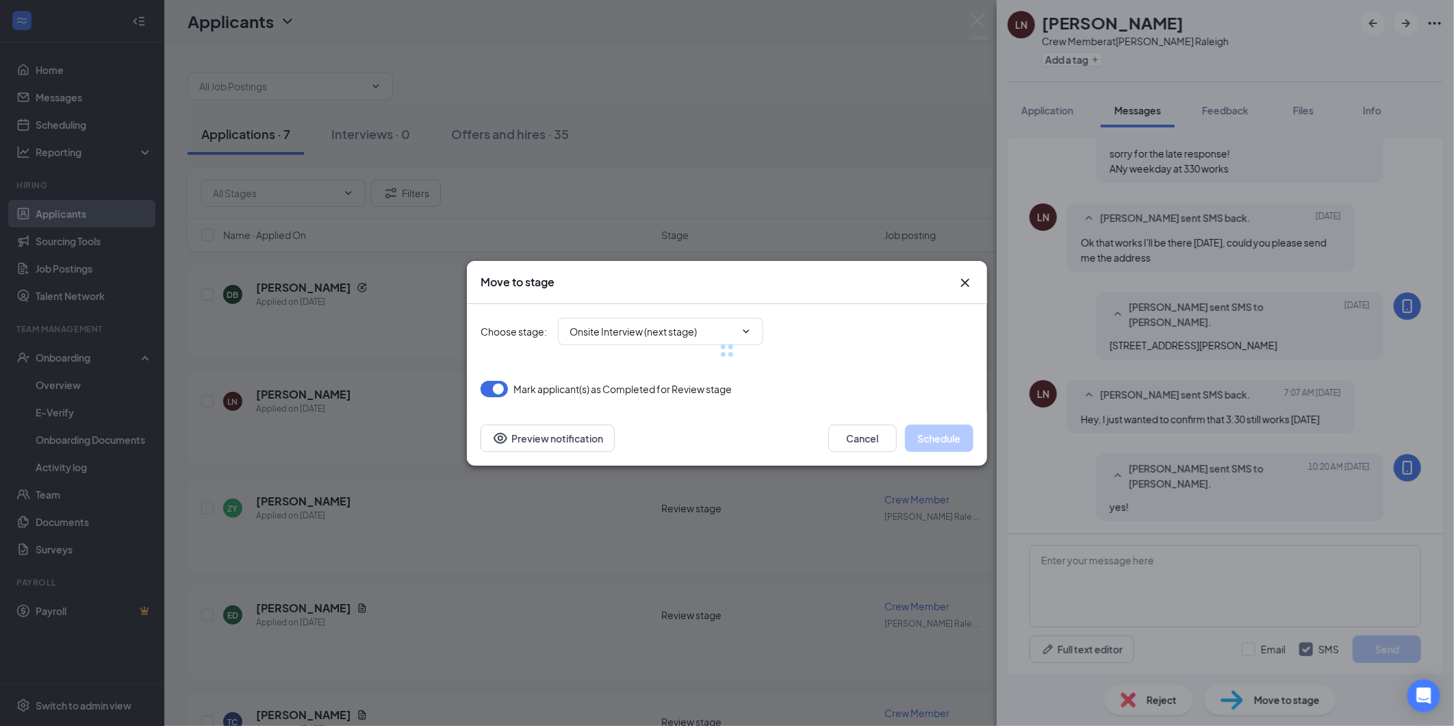
click at [739, 336] on div at bounding box center [727, 350] width 493 height 93
click at [683, 329] on div at bounding box center [727, 350] width 493 height 93
click at [765, 330] on div at bounding box center [727, 350] width 493 height 93
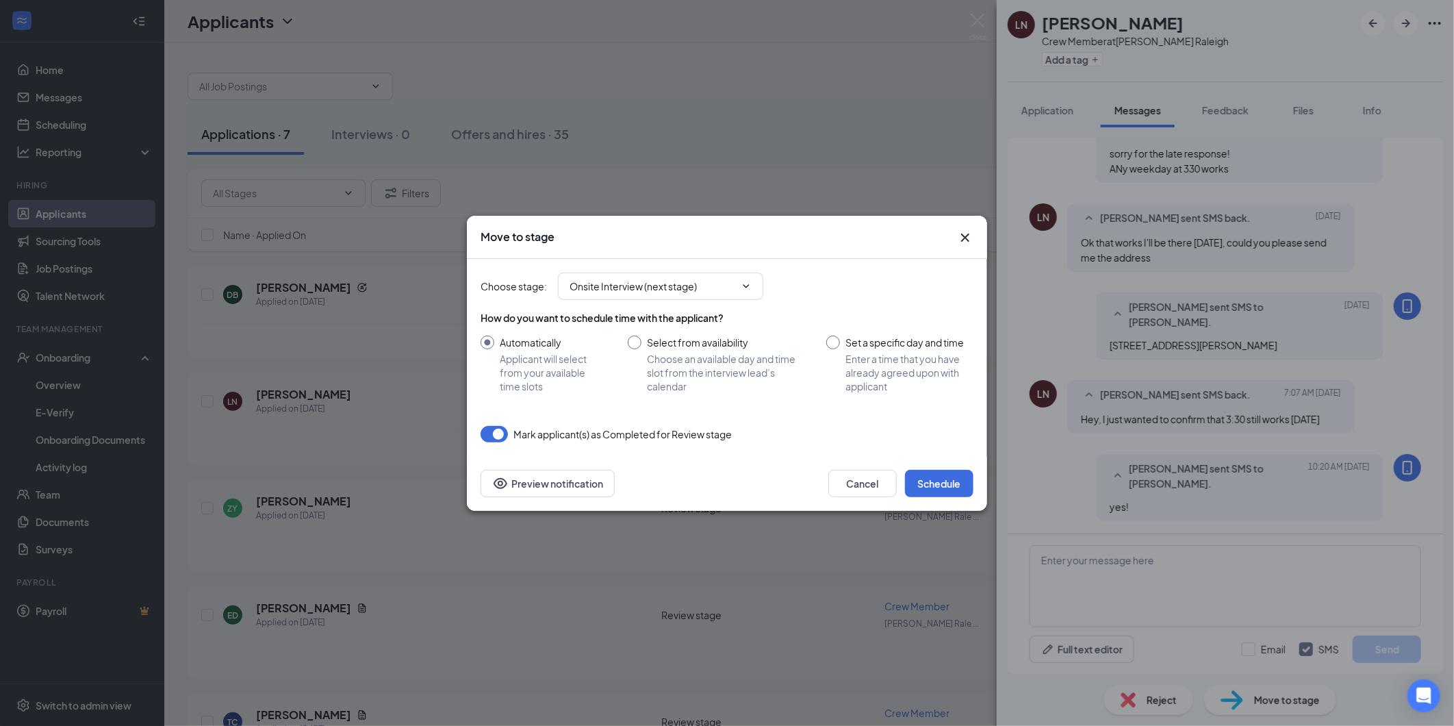
click at [687, 325] on div "How do you want to schedule time with the applicant? Automatically Applicant wi…" at bounding box center [727, 352] width 493 height 82
click at [680, 275] on span "Onsite Interview (next stage)" at bounding box center [660, 285] width 205 height 27
click at [687, 283] on input "Onsite Interview (next stage)" at bounding box center [653, 286] width 166 height 15
click at [648, 404] on div "Hiring Complete" at bounding box center [618, 405] width 74 height 15
type input "Hiring Complete"
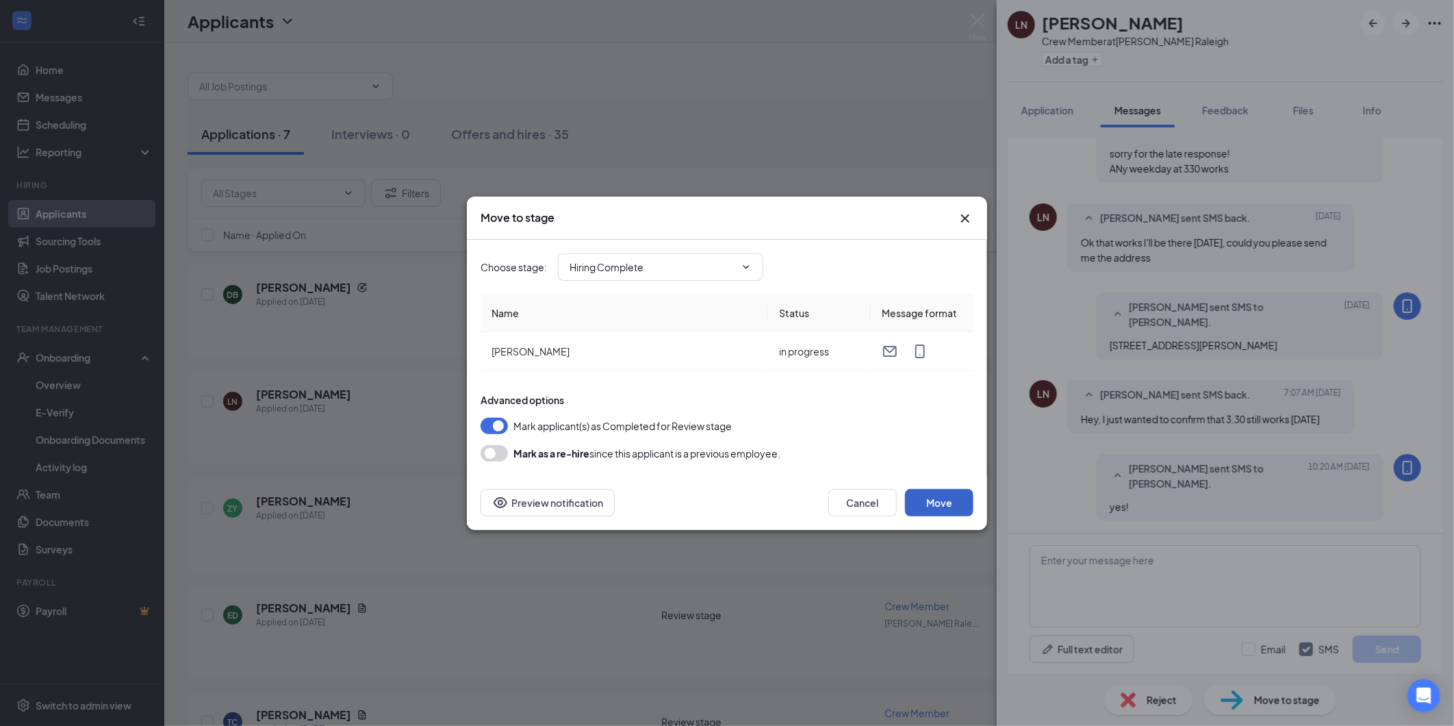
click at [936, 503] on button "Move" at bounding box center [939, 502] width 68 height 27
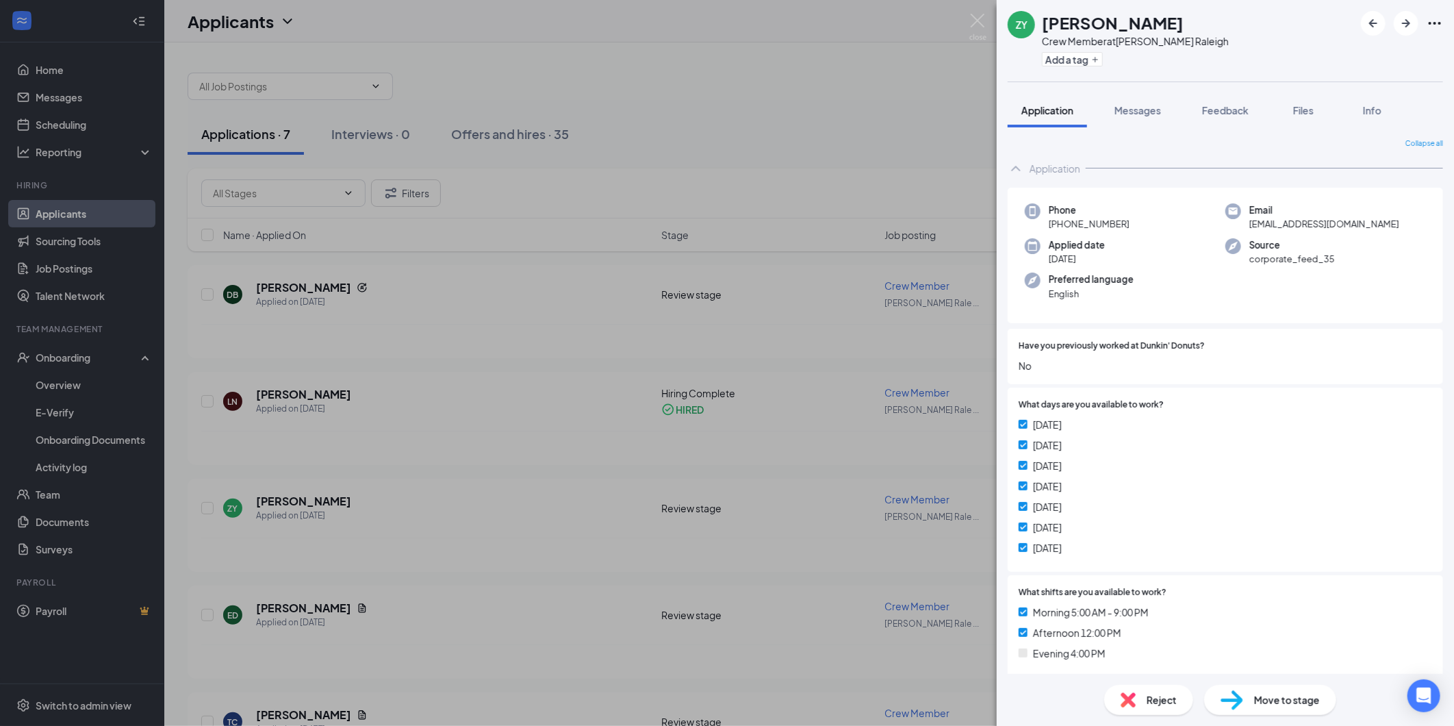
click at [414, 311] on div "ZY Zion Young Crew Member at [PERSON_NAME][GEOGRAPHIC_DATA] Add a tag Applicati…" at bounding box center [727, 363] width 1454 height 726
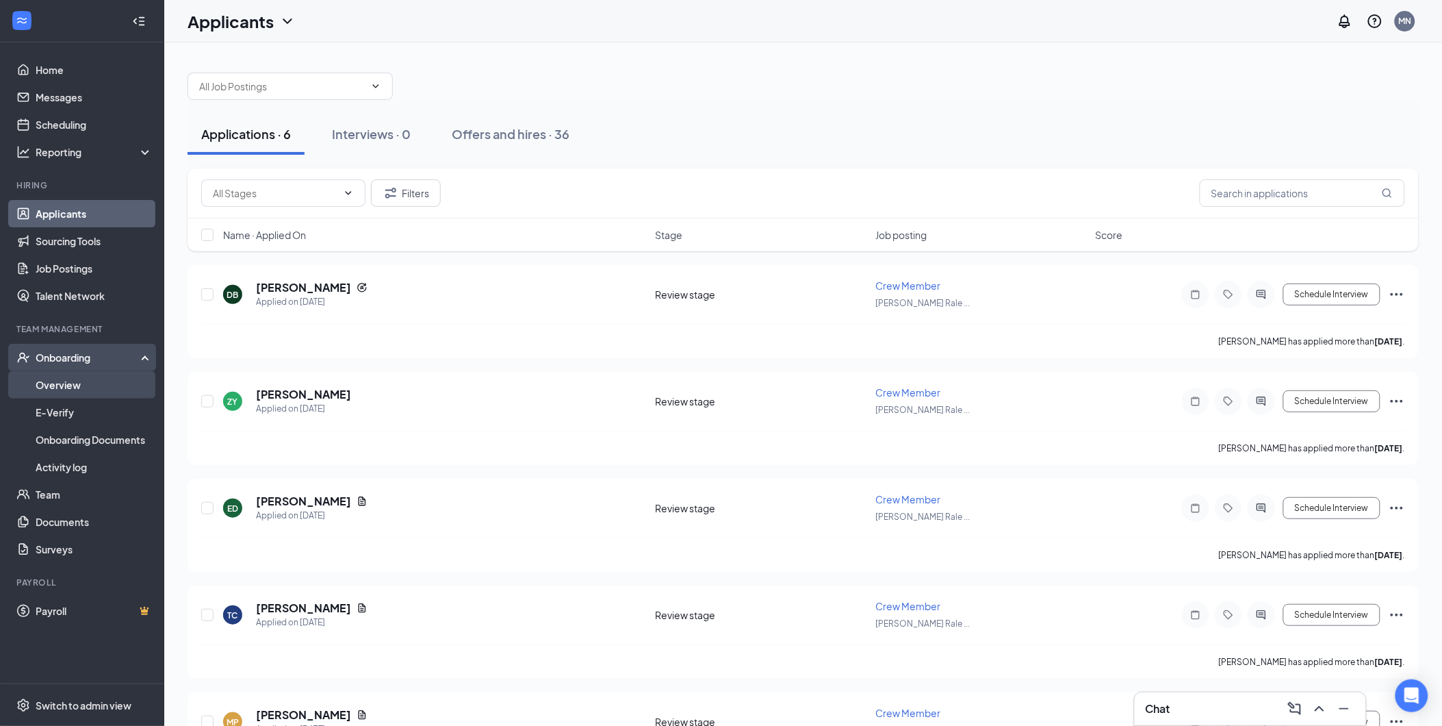
click at [68, 387] on link "Overview" at bounding box center [94, 384] width 117 height 27
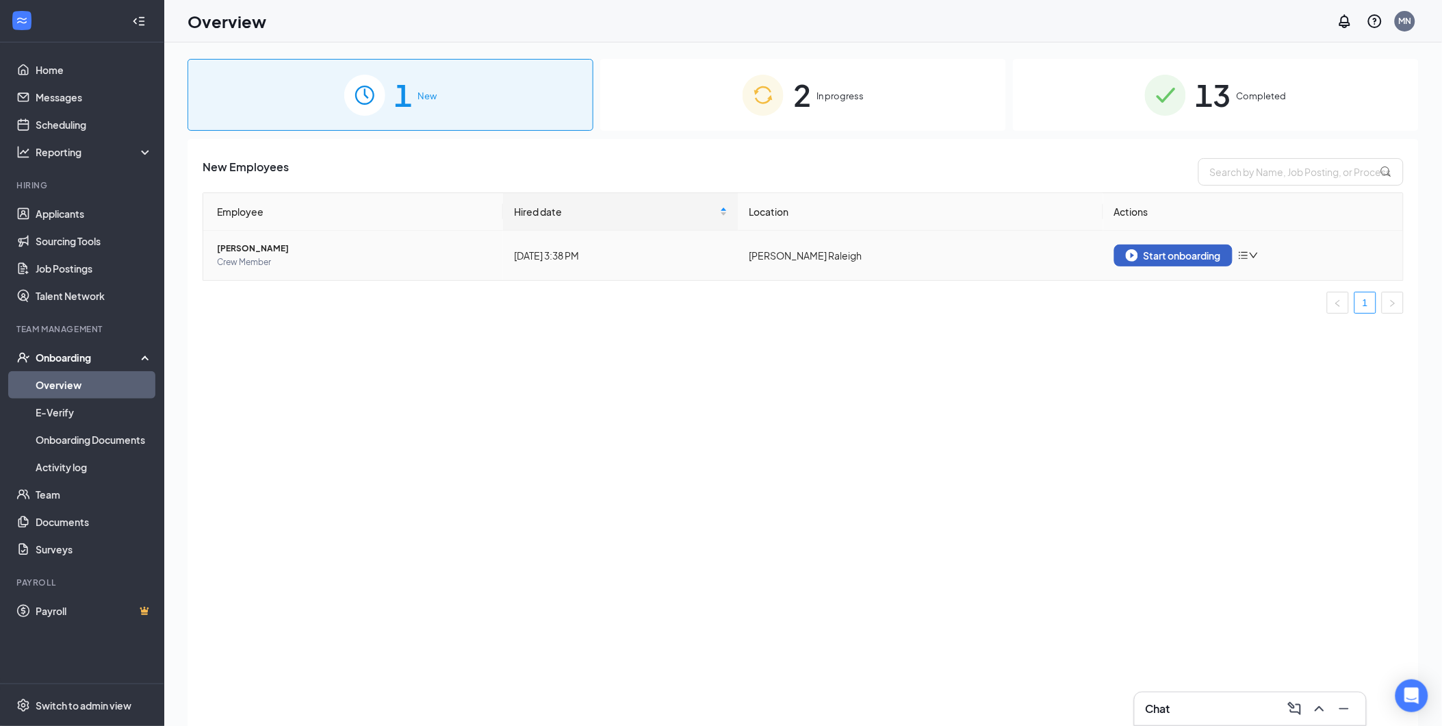
click at [1176, 255] on div "Start onboarding" at bounding box center [1173, 255] width 95 height 12
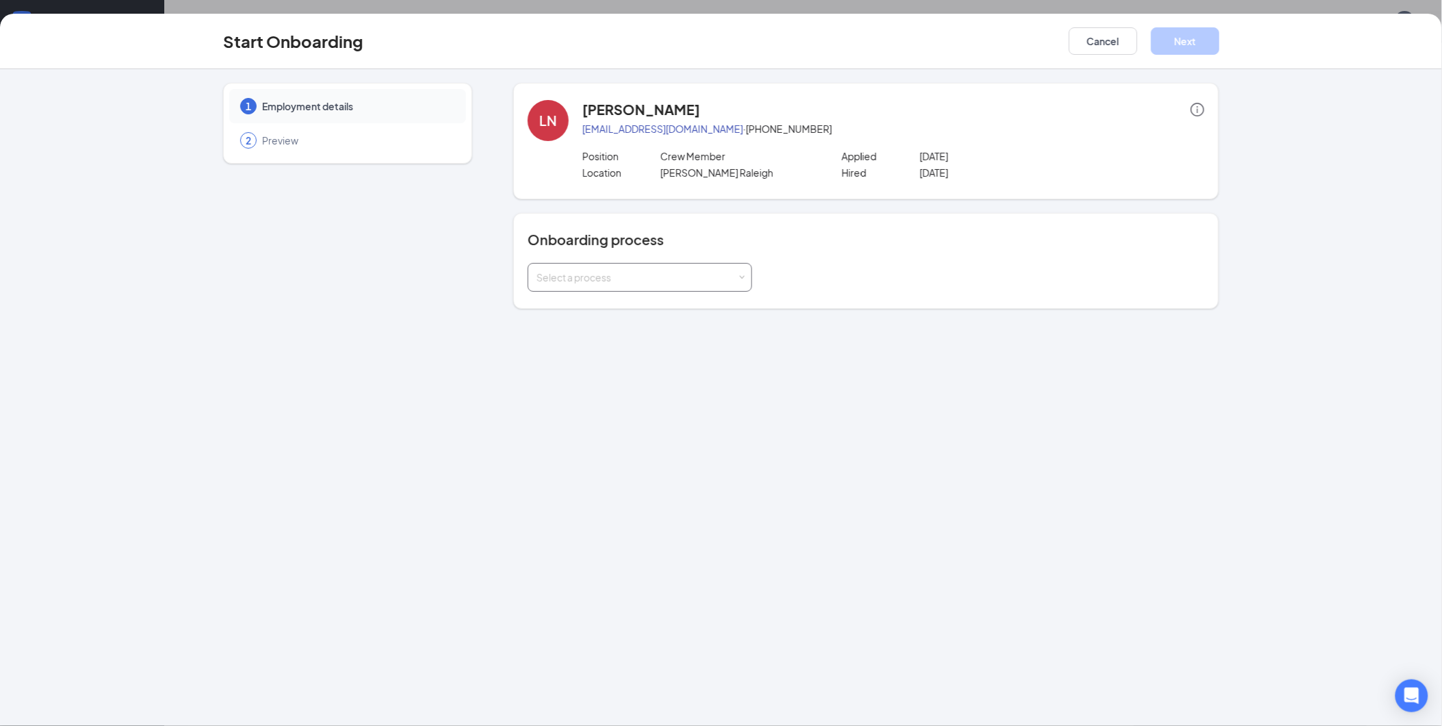
click at [630, 279] on div "Select a process" at bounding box center [637, 277] width 201 height 14
click at [586, 355] on span "Youth - Onboarding Process" at bounding box center [596, 354] width 127 height 12
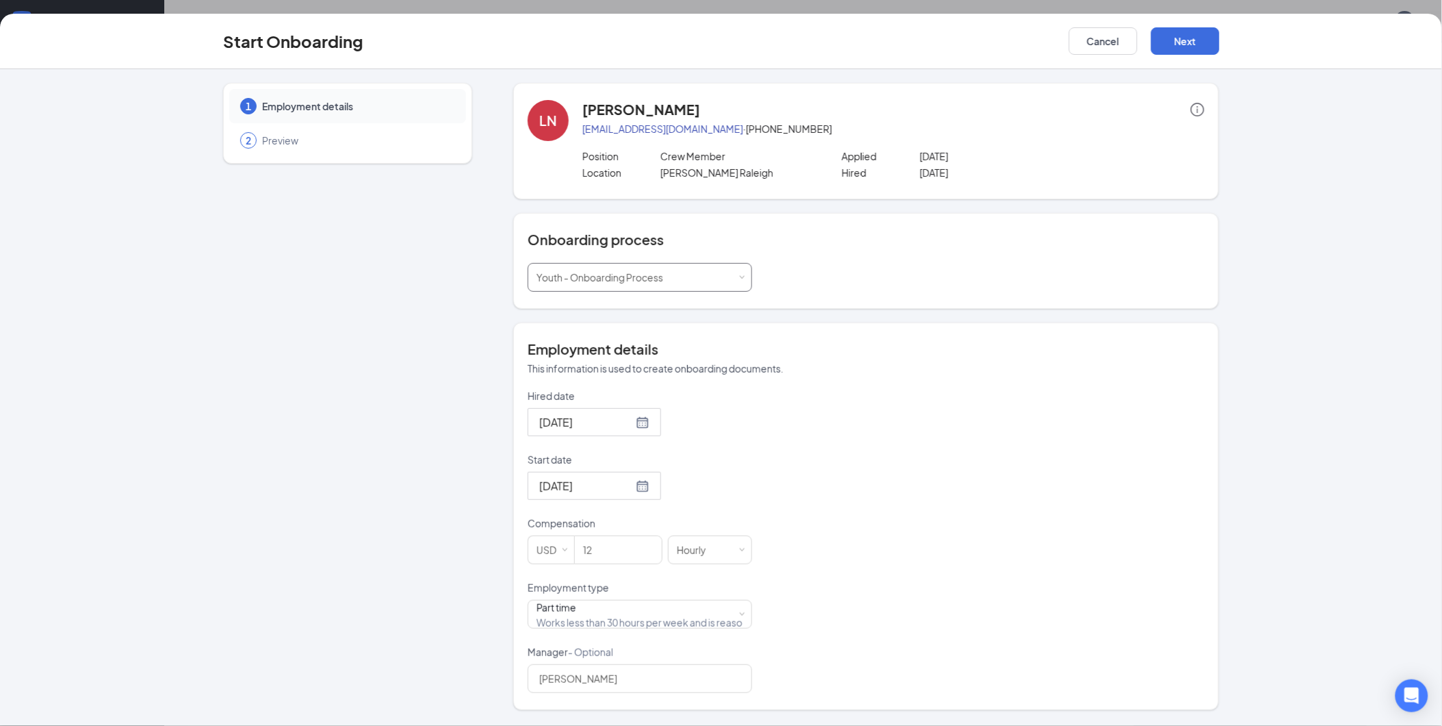
scroll to position [62, 0]
drag, startPoint x: 625, startPoint y: 548, endPoint x: 557, endPoint y: 557, distance: 68.4
click at [557, 557] on span "USD 12" at bounding box center [598, 549] width 140 height 29
type input "11.5"
click at [1199, 43] on button "Next" at bounding box center [1185, 40] width 68 height 27
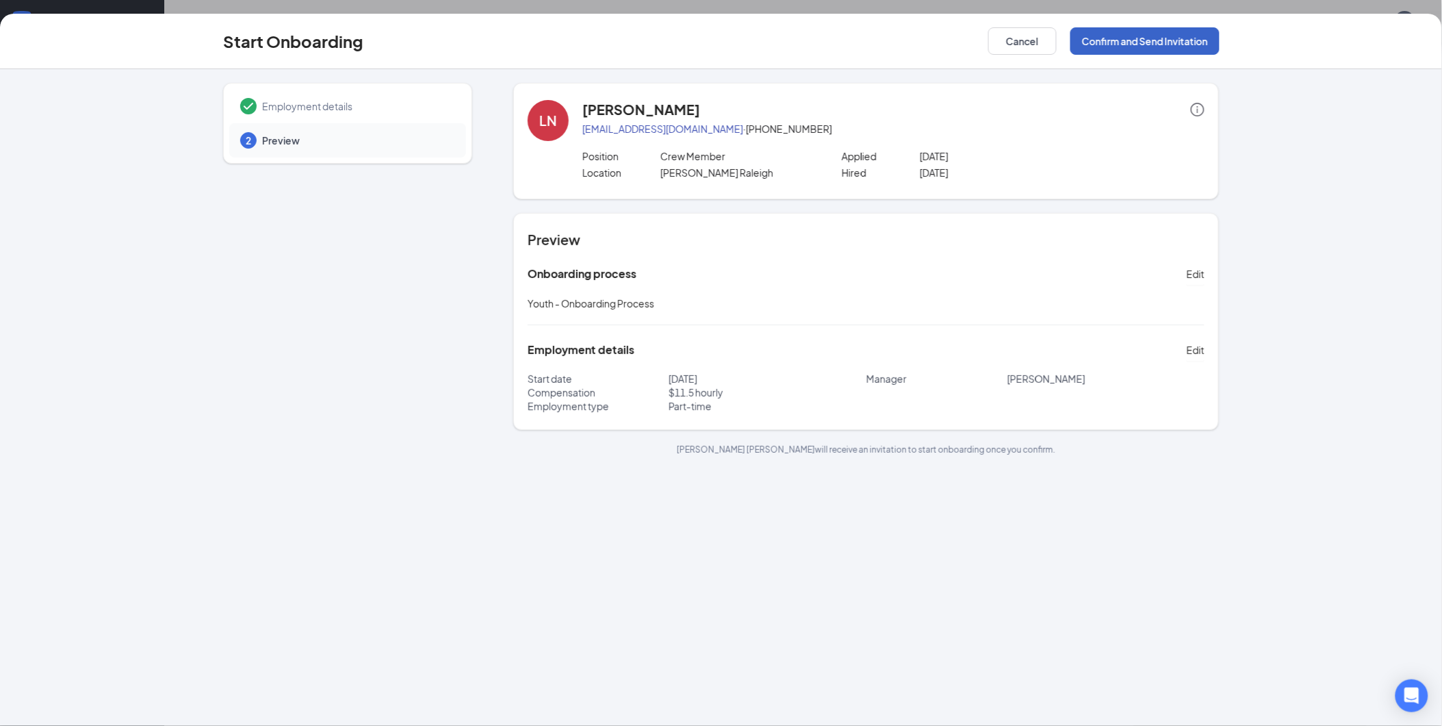
click at [1168, 42] on button "Confirm and Send Invitation" at bounding box center [1145, 40] width 149 height 27
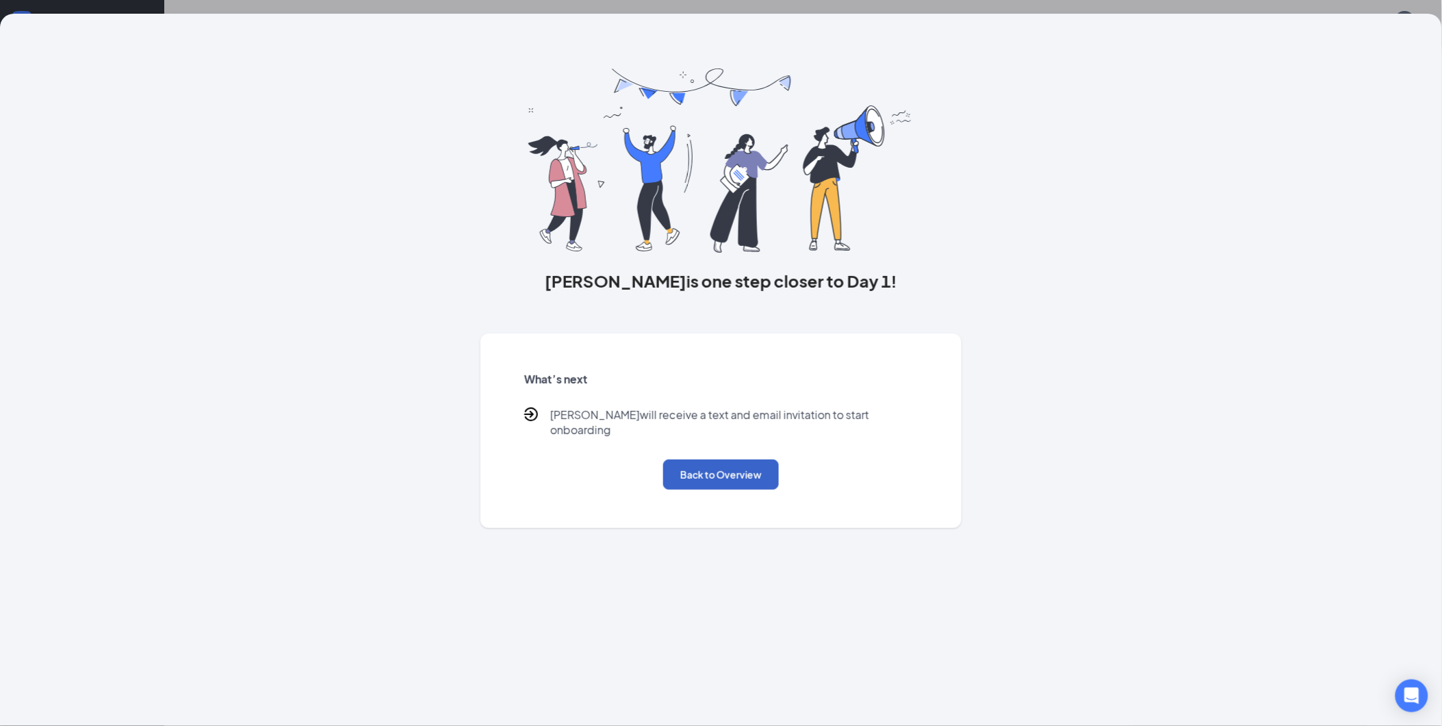
click at [728, 459] on button "Back to Overview" at bounding box center [721, 474] width 116 height 30
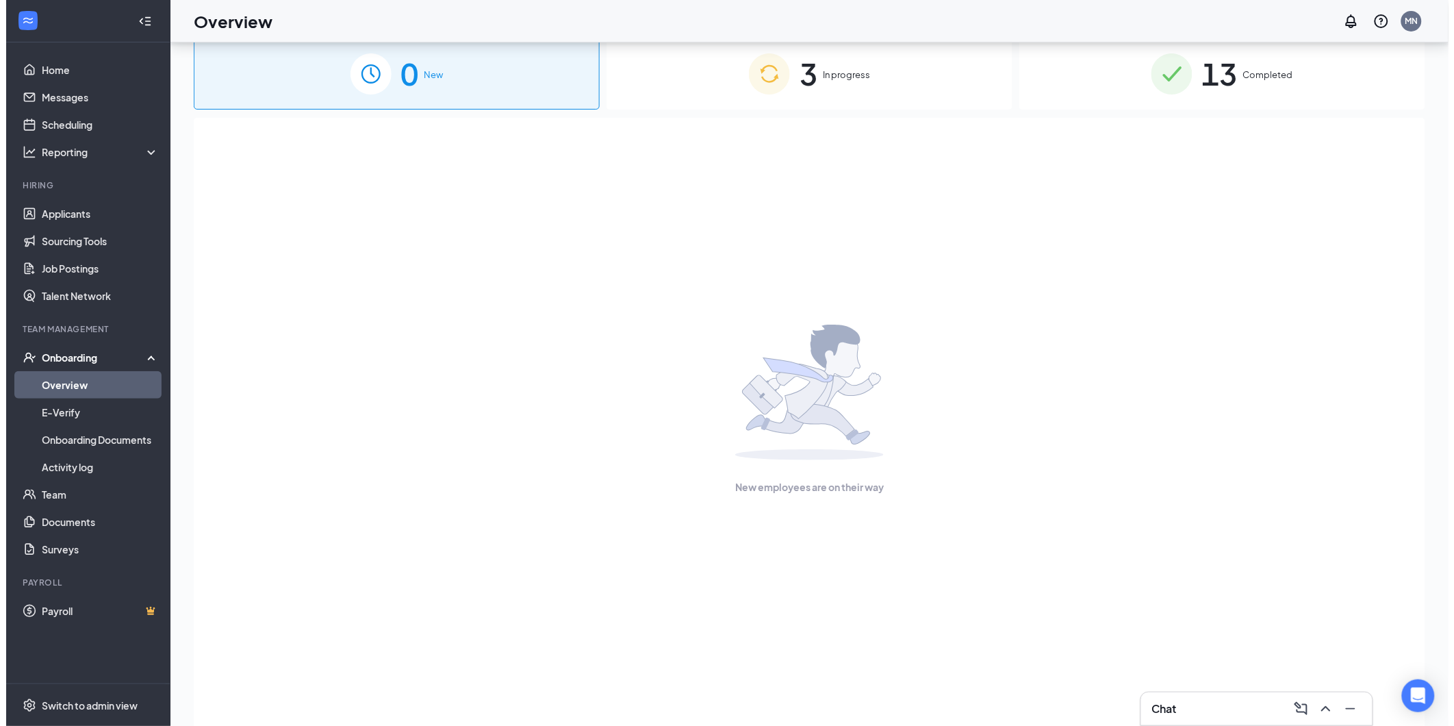
scroll to position [0, 0]
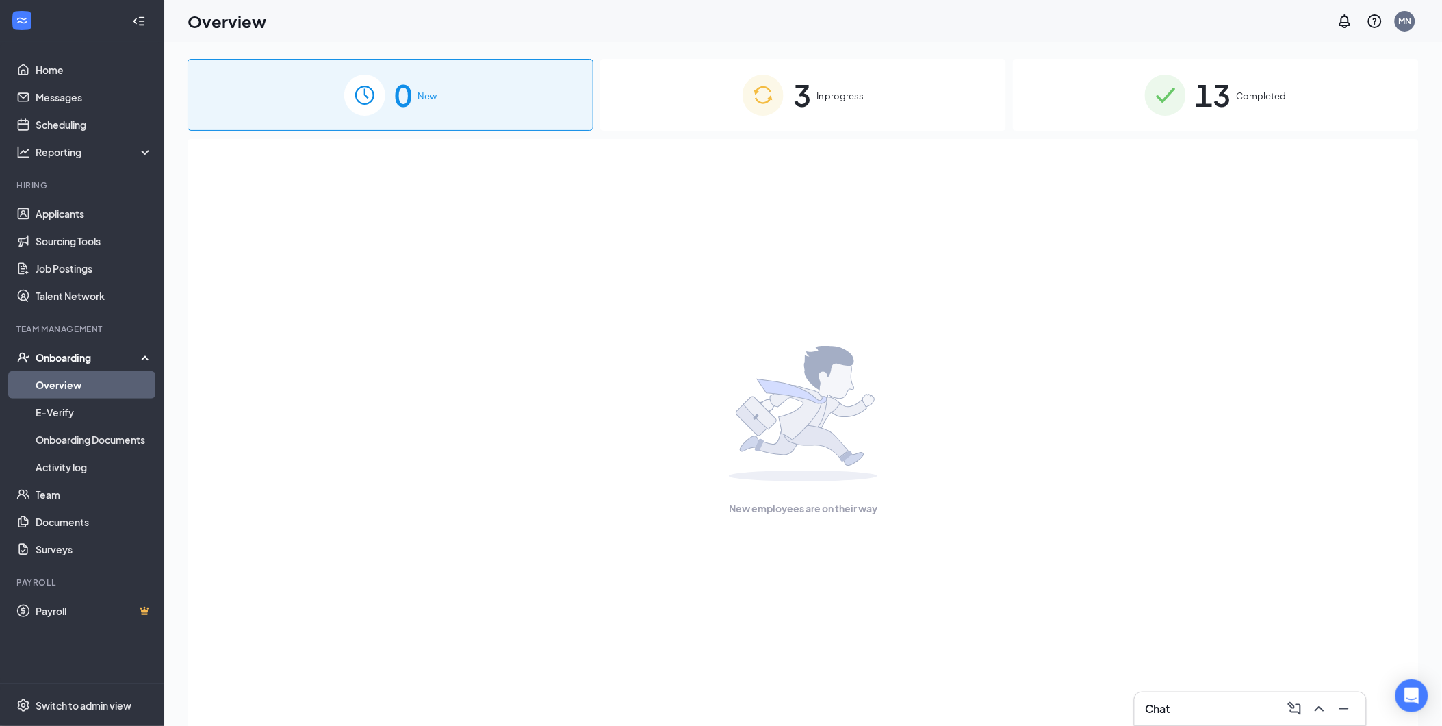
click at [822, 84] on div "3 In progress" at bounding box center [803, 95] width 406 height 72
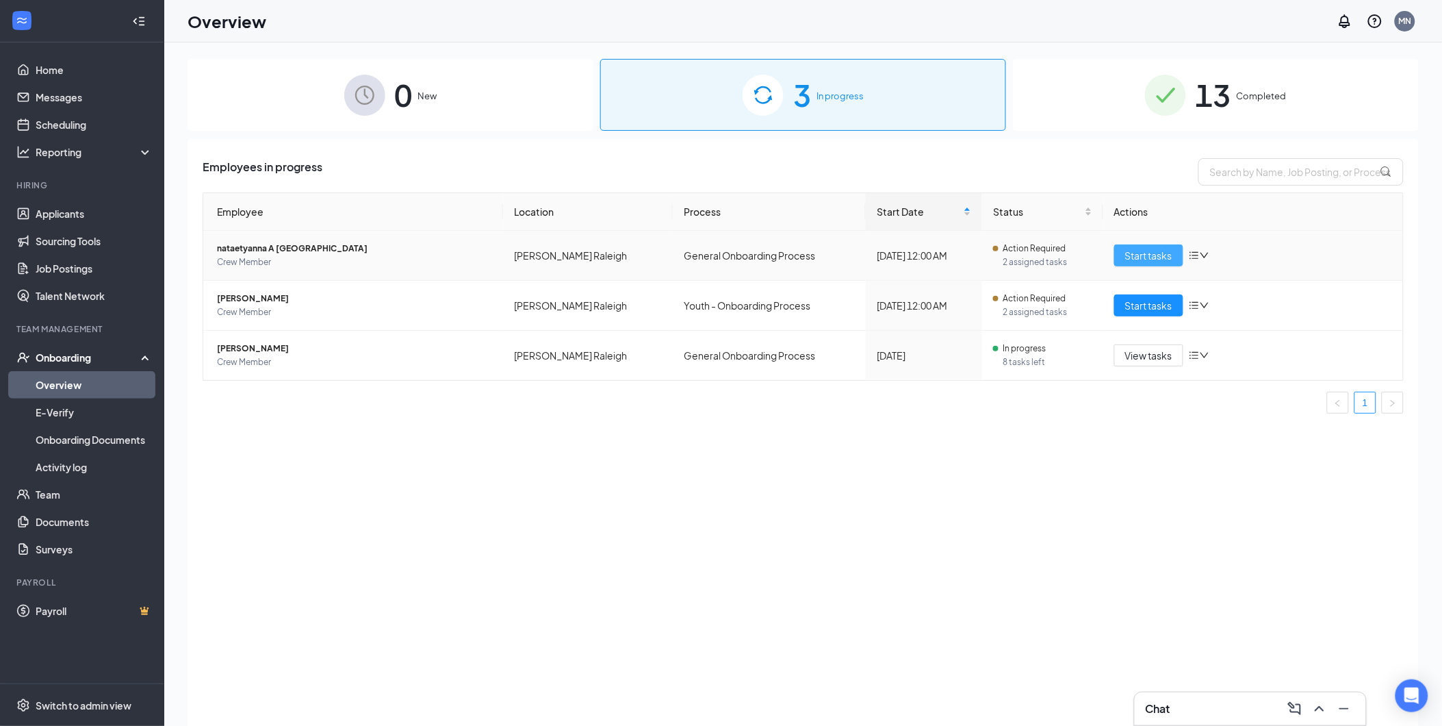
click at [1143, 251] on span "Start tasks" at bounding box center [1148, 255] width 47 height 15
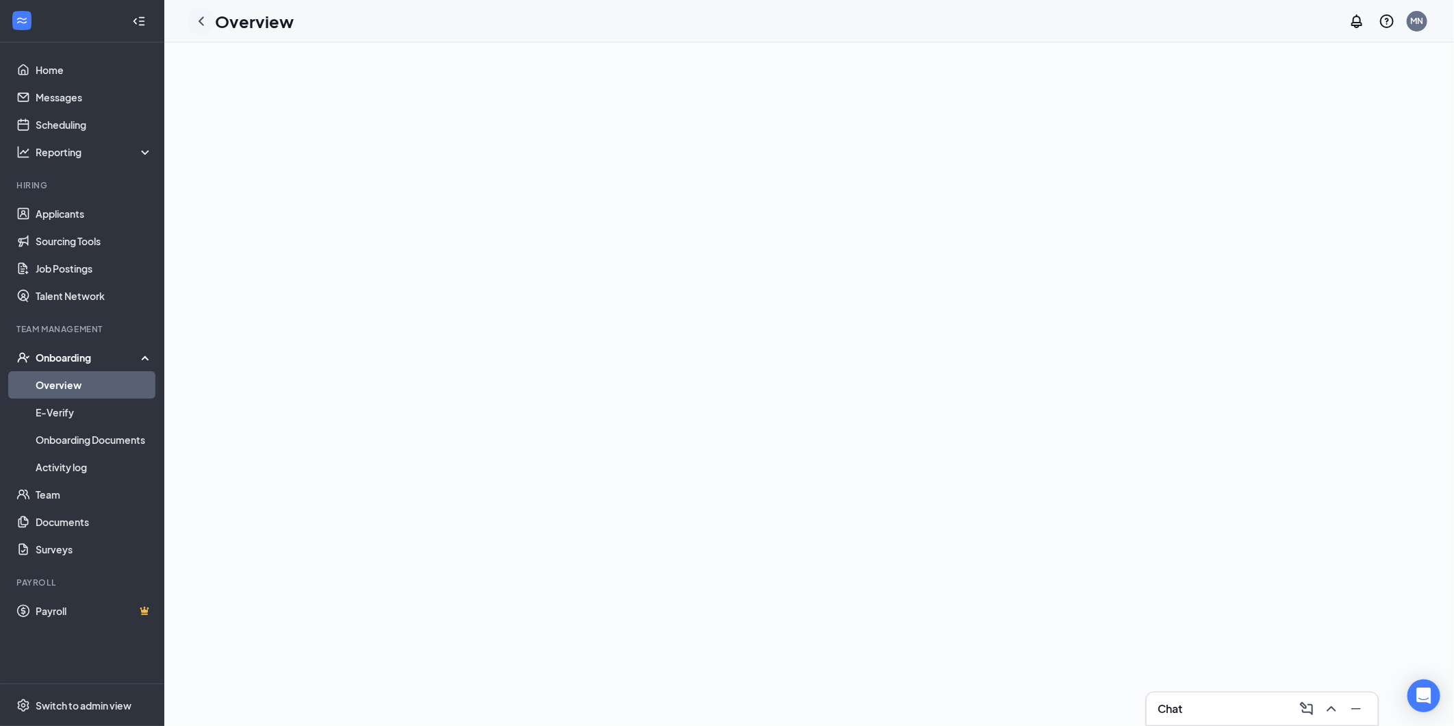
click at [205, 21] on icon "ChevronLeft" at bounding box center [201, 21] width 16 height 16
click at [1362, 709] on icon "Minimize" at bounding box center [1356, 708] width 16 height 16
